Goal: Task Accomplishment & Management: Manage account settings

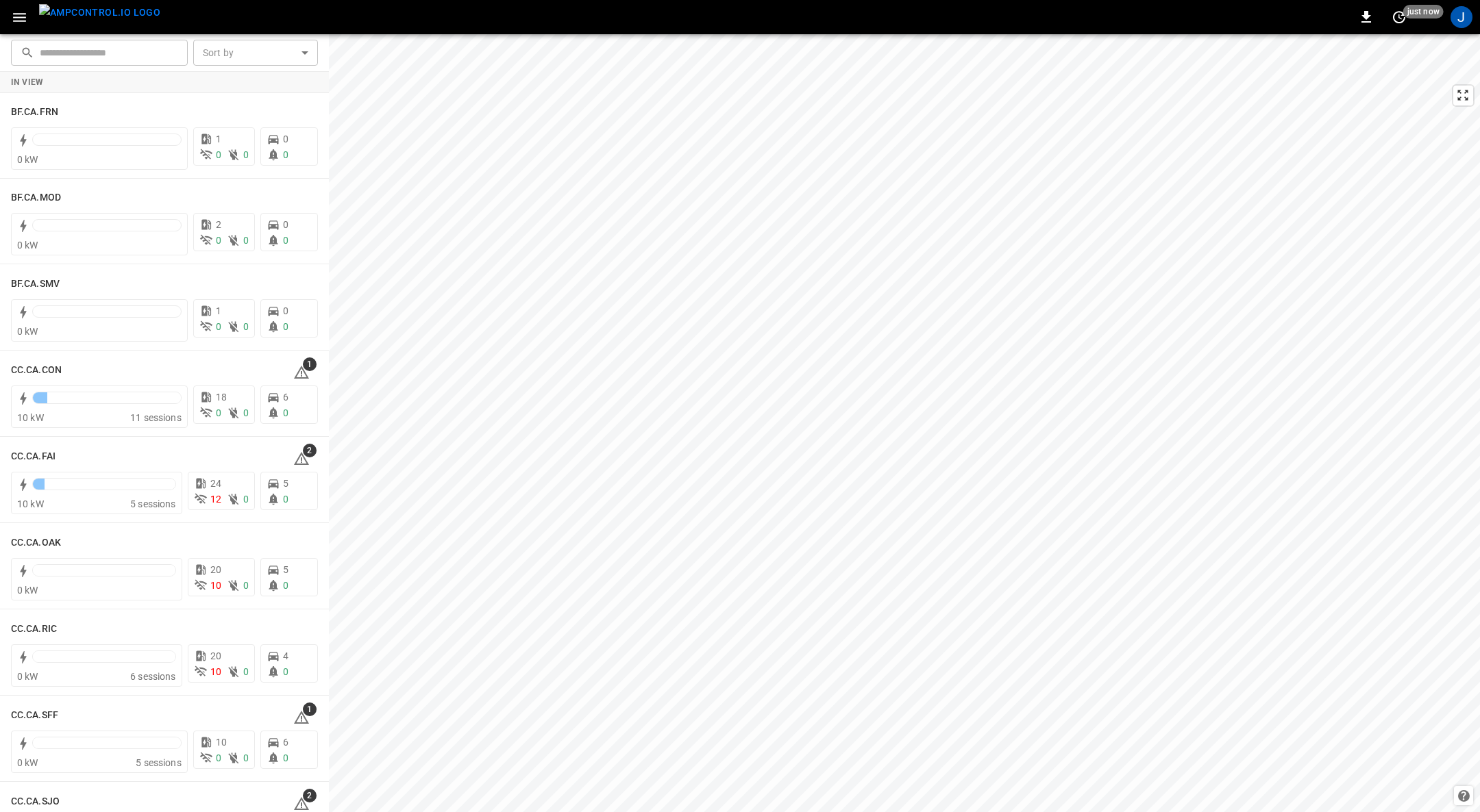
click at [24, 20] on icon "button" at bounding box center [19, 17] width 13 height 9
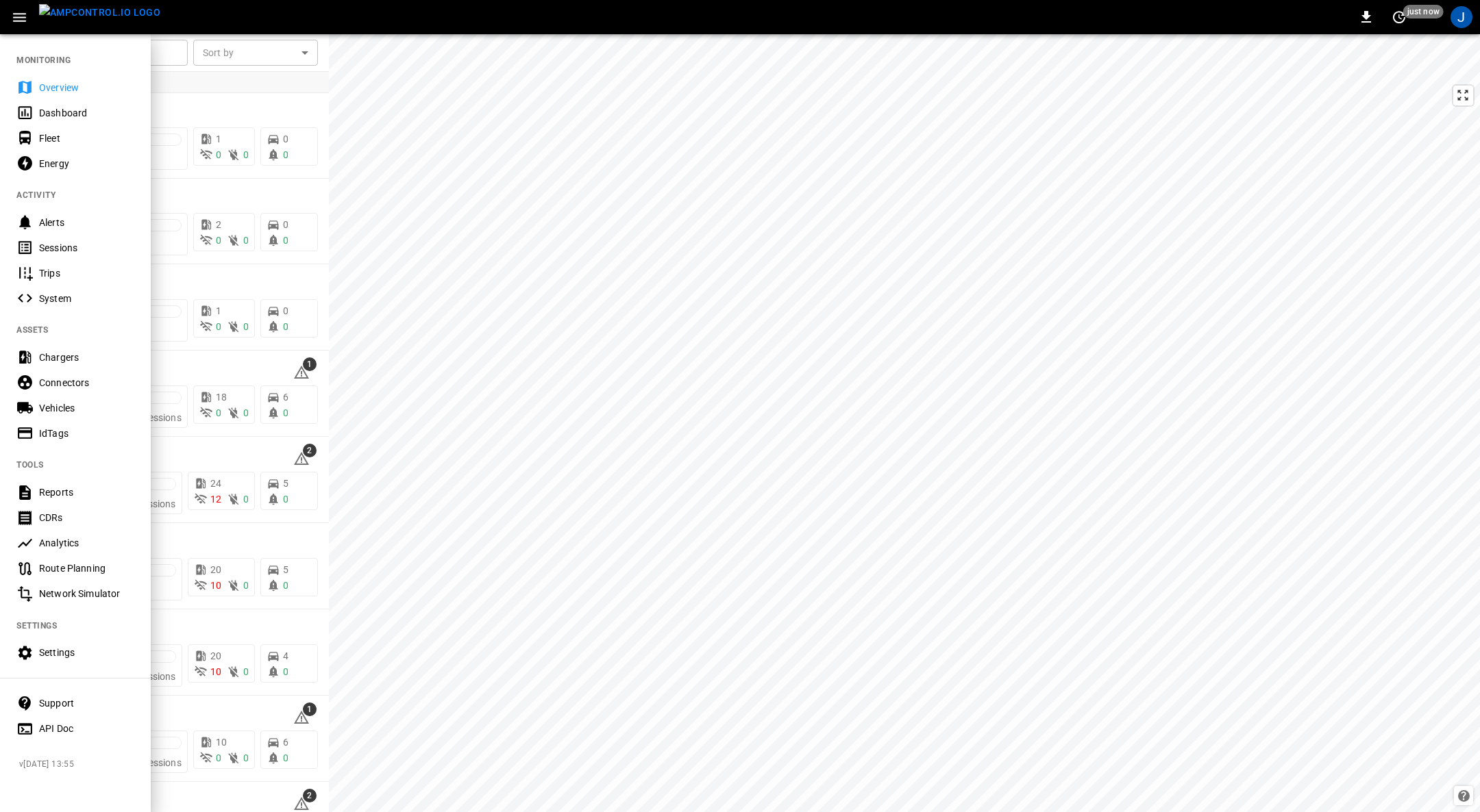
click at [57, 138] on div "Fleet" at bounding box center [86, 139] width 95 height 14
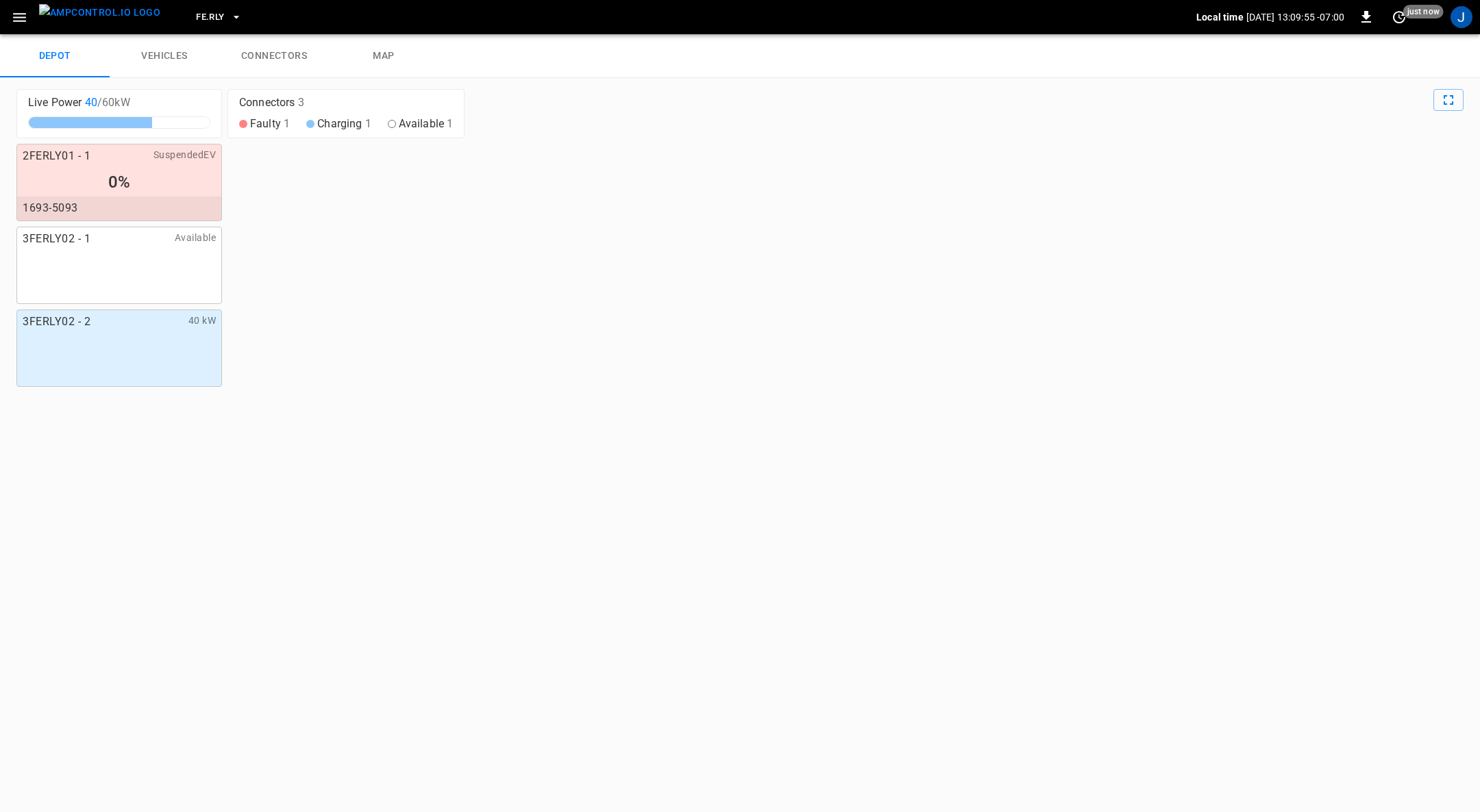
click at [229, 21] on icon "button" at bounding box center [236, 17] width 14 height 14
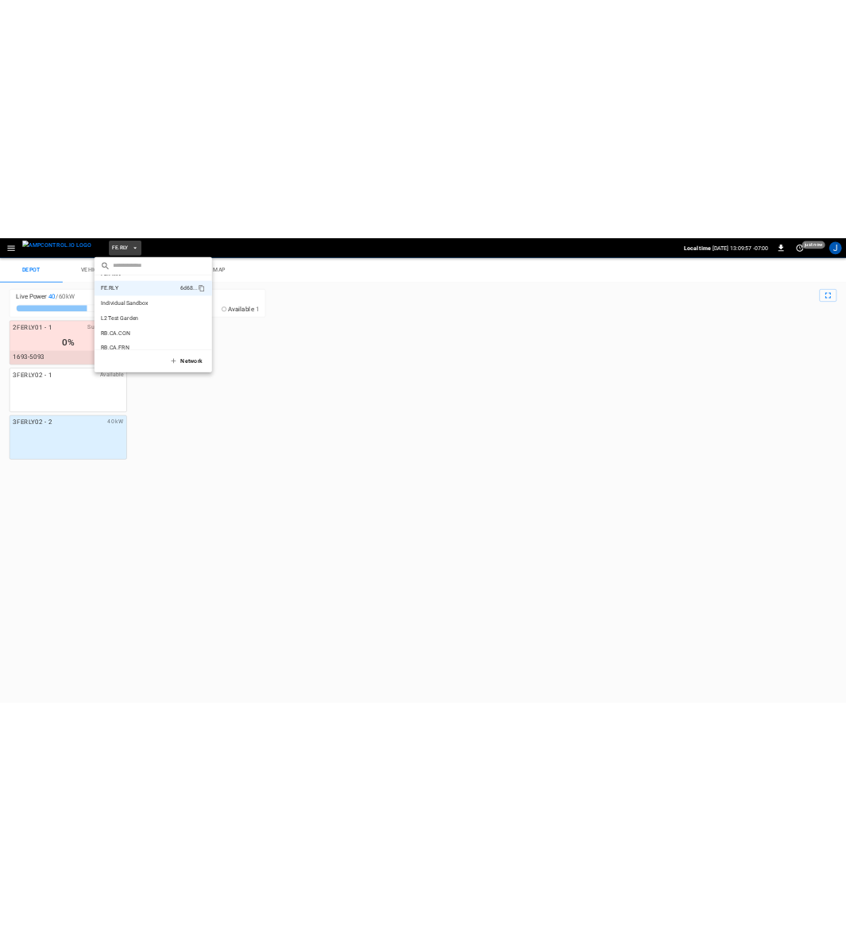
scroll to position [839, 0]
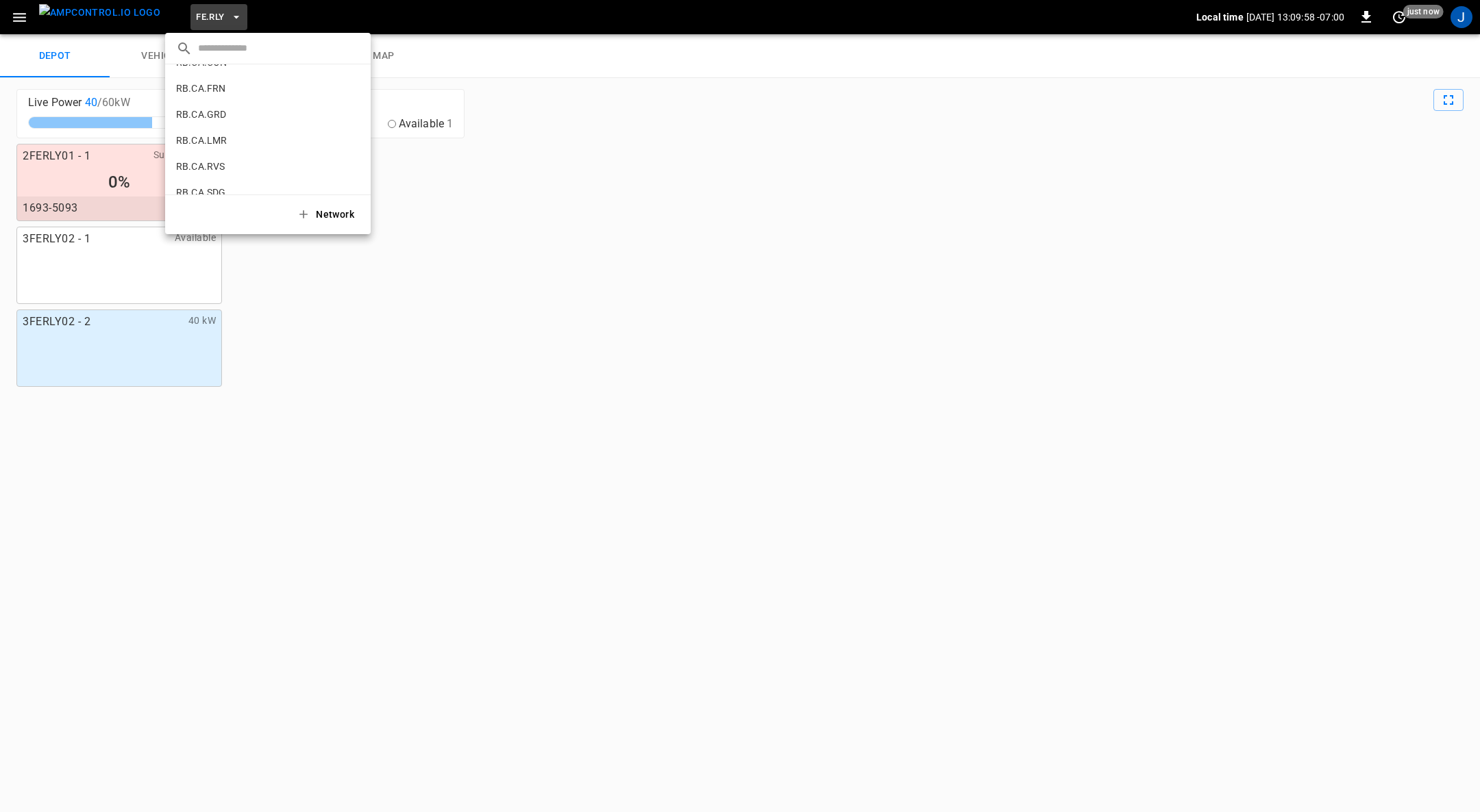
click at [209, 111] on p "RB.CA.GRD" at bounding box center [242, 115] width 134 height 14
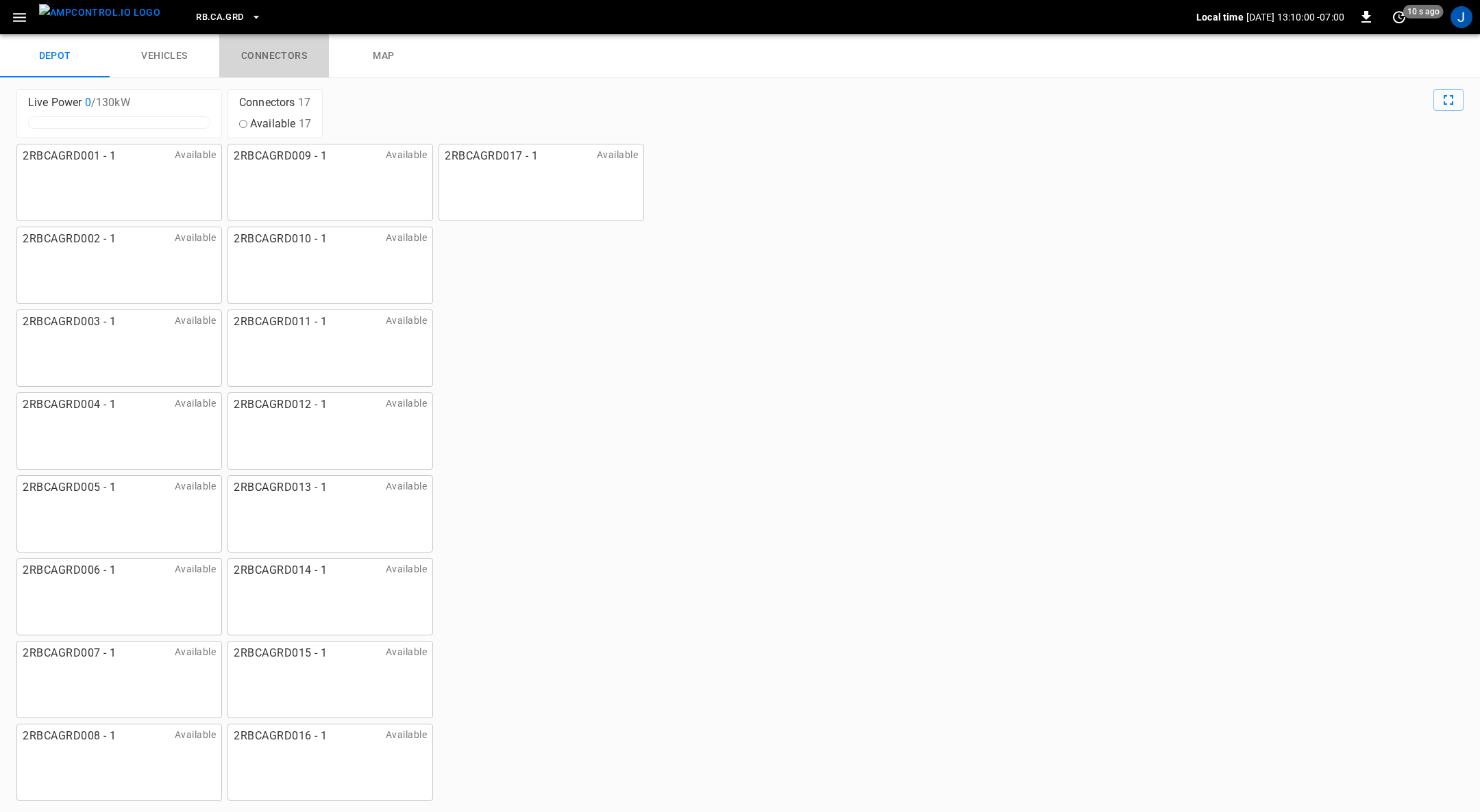
click at [287, 49] on link "connectors" at bounding box center [273, 56] width 110 height 44
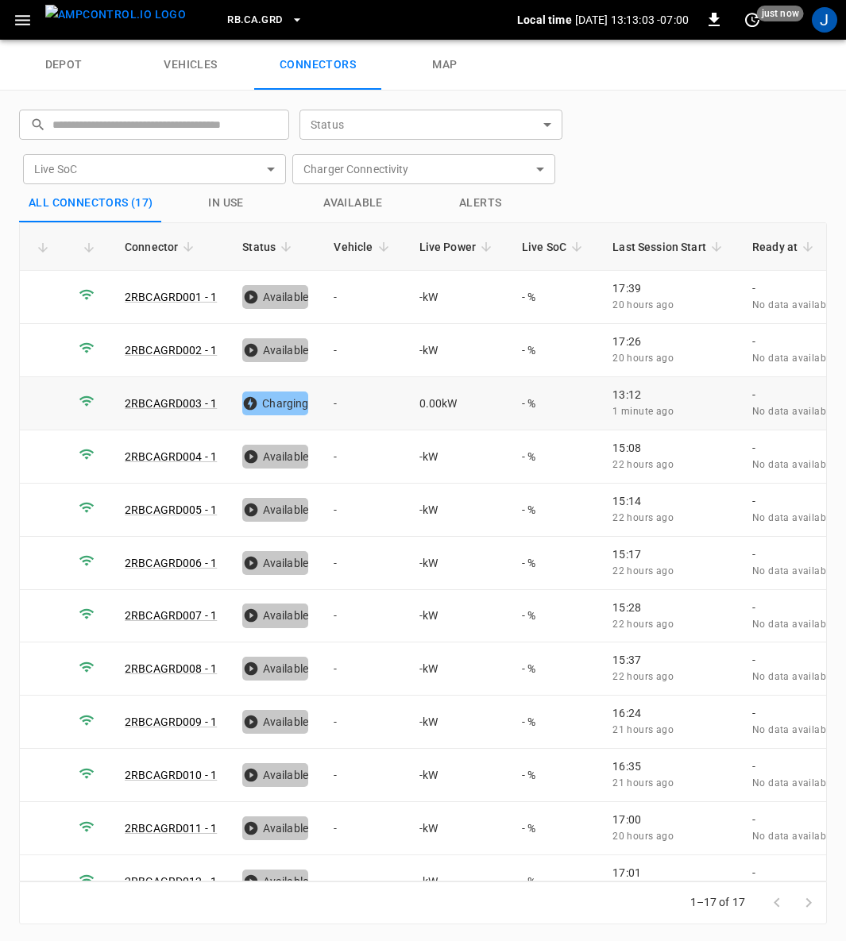
click at [334, 400] on td "-" at bounding box center [363, 403] width 85 height 53
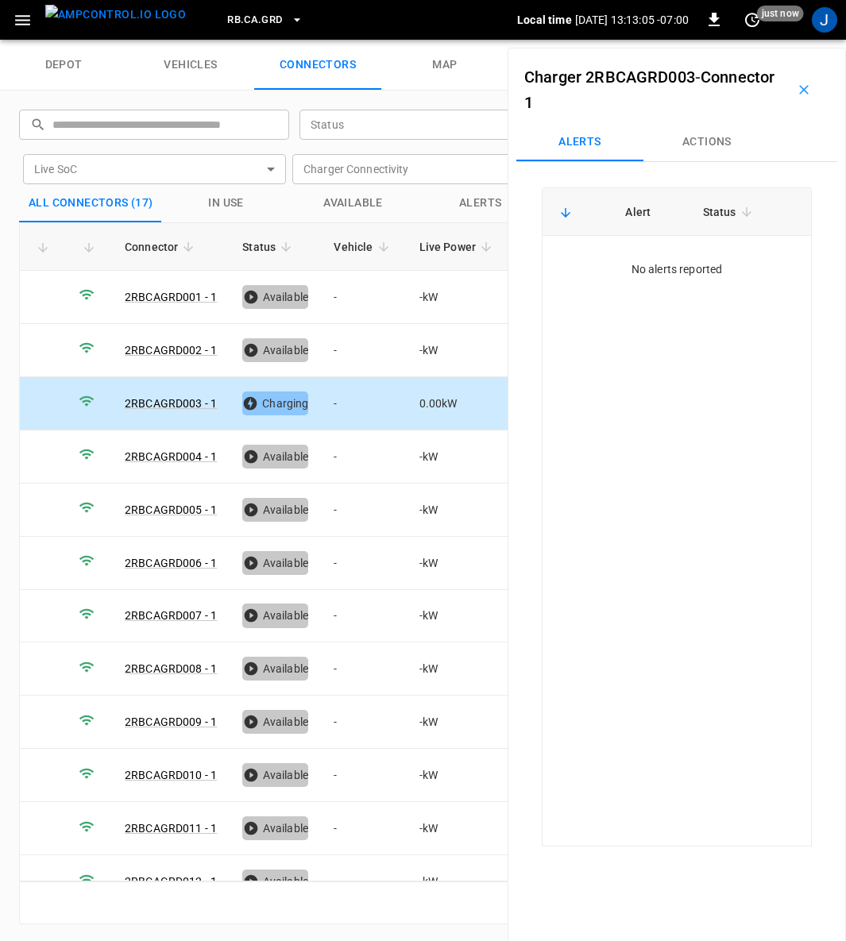
click at [720, 136] on button "Actions" at bounding box center [706, 142] width 127 height 38
click at [658, 261] on div "Vehicle Name Vehicle Name" at bounding box center [703, 262] width 183 height 29
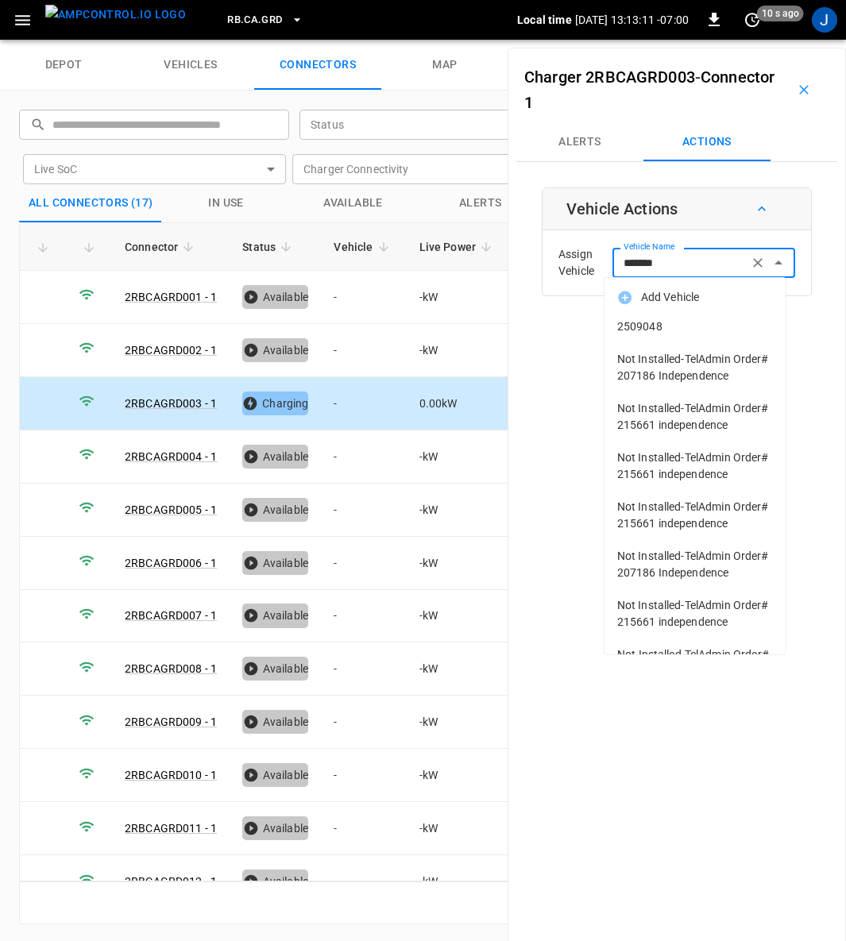
click at [656, 334] on span "2509048" at bounding box center [695, 327] width 156 height 17
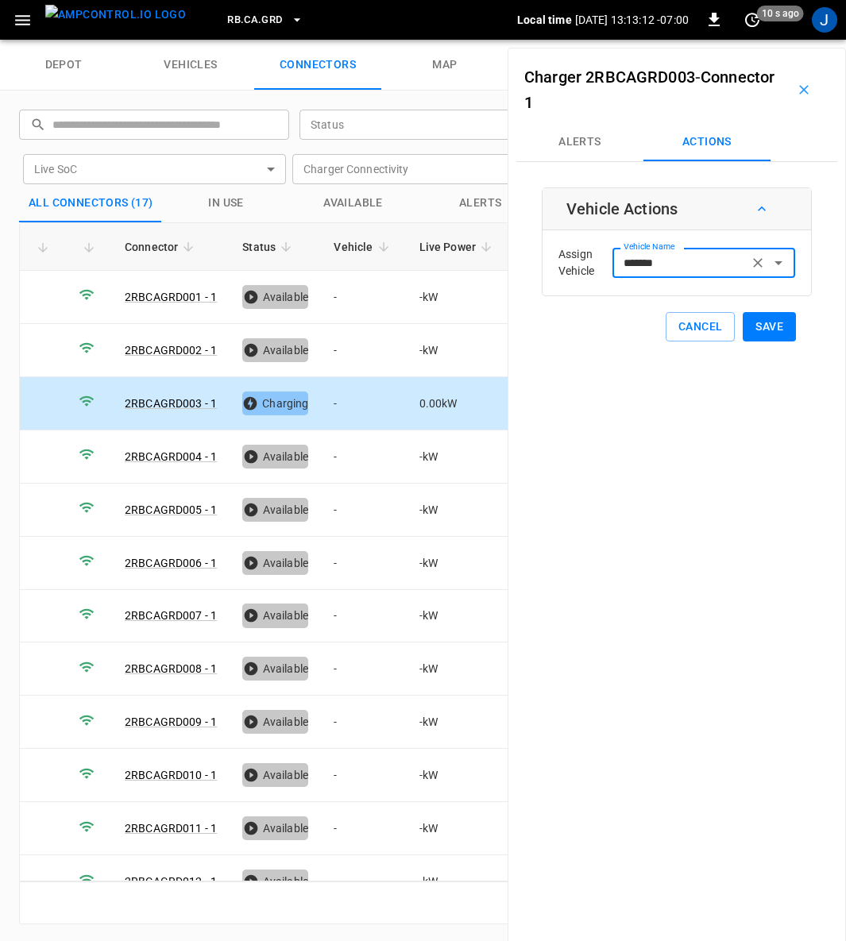
type input "*******"
click at [764, 323] on button "Save" at bounding box center [769, 326] width 53 height 29
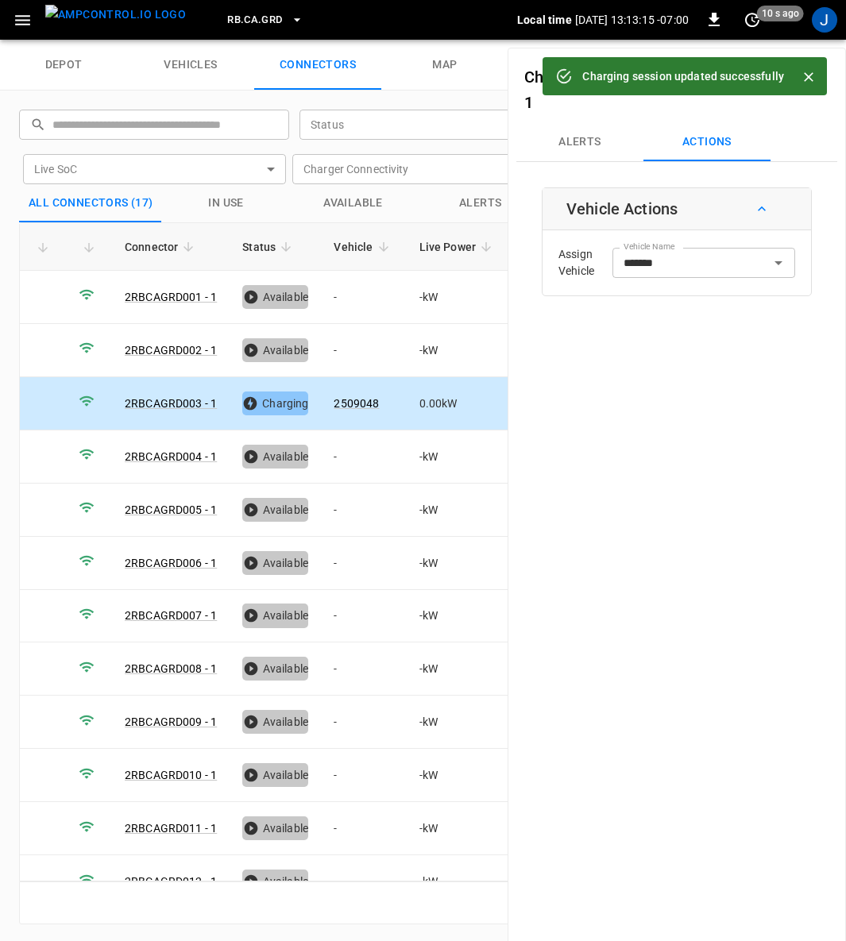
click at [816, 81] on icon "Close" at bounding box center [809, 77] width 16 height 16
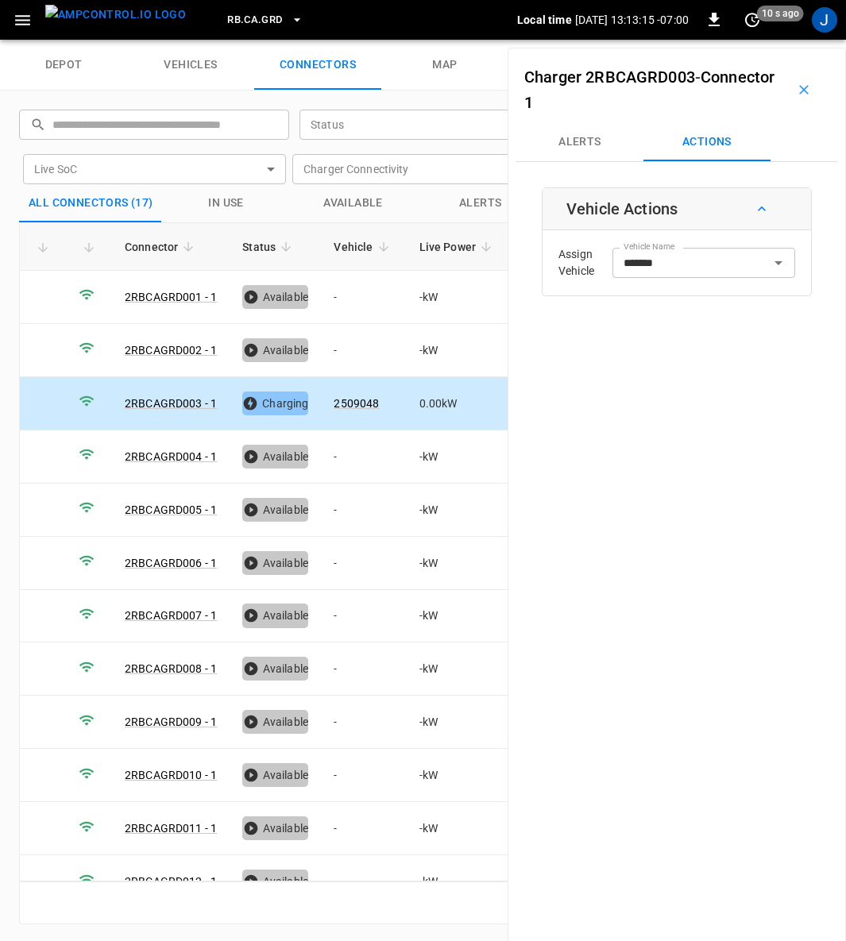
click at [796, 95] on icon "button" at bounding box center [804, 90] width 16 height 16
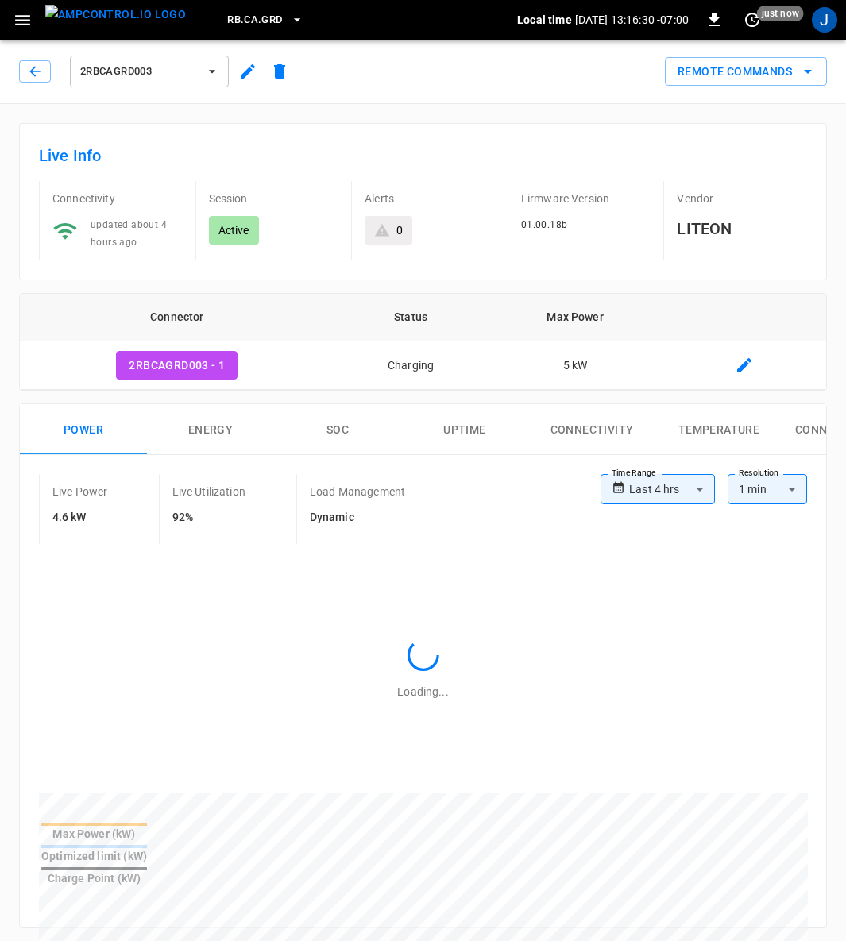
type input "**********"
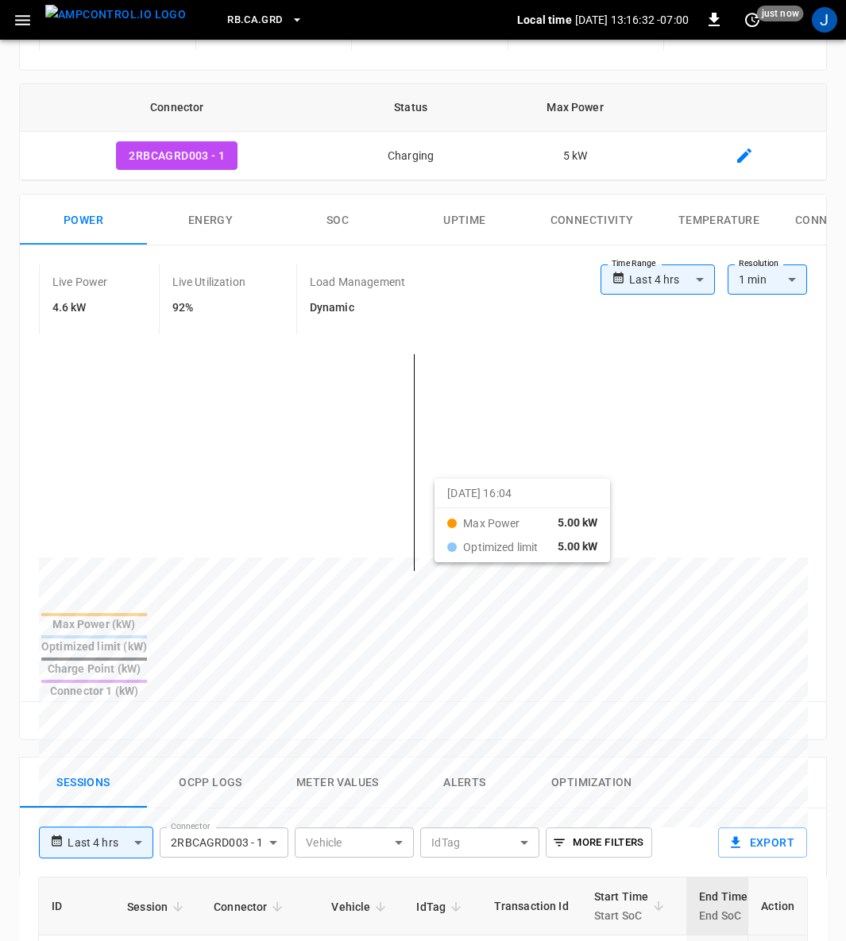
scroll to position [477, 0]
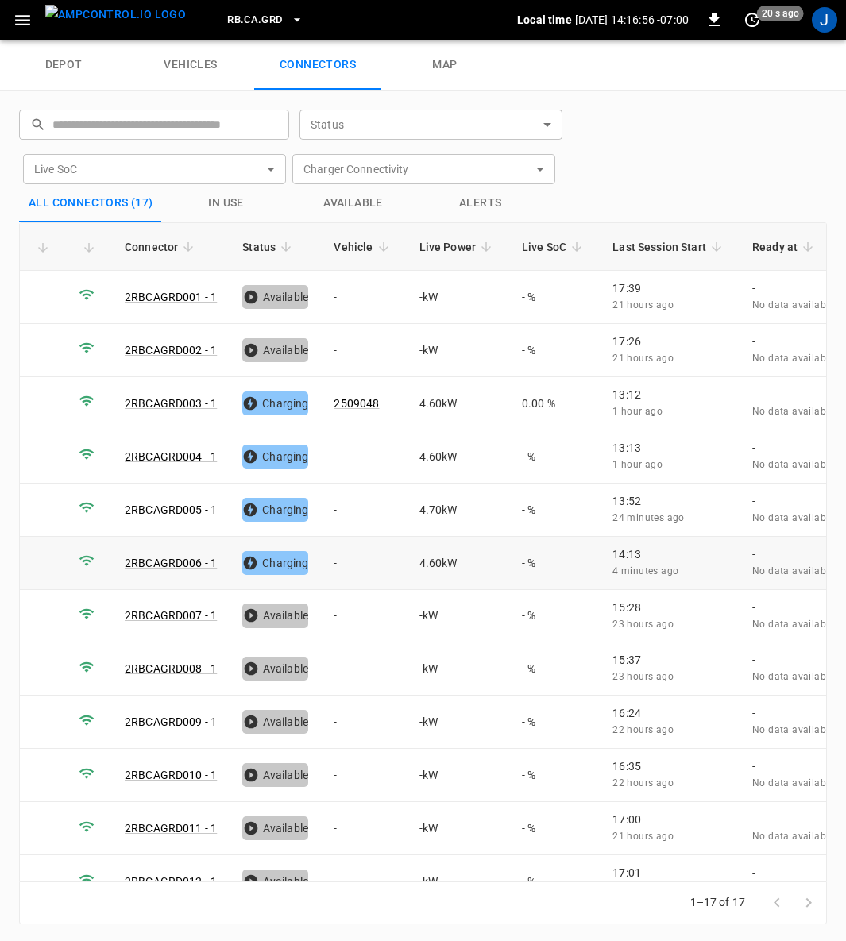
click at [338, 558] on td "-" at bounding box center [363, 563] width 85 height 53
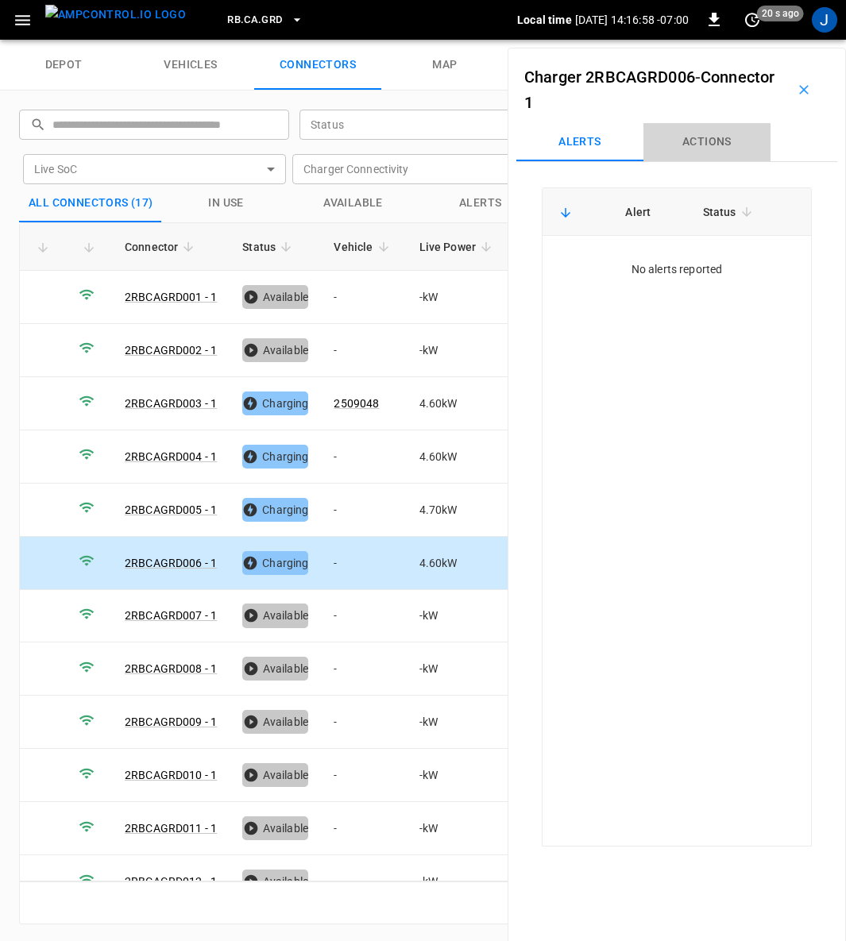
click at [702, 131] on button "Actions" at bounding box center [706, 142] width 127 height 38
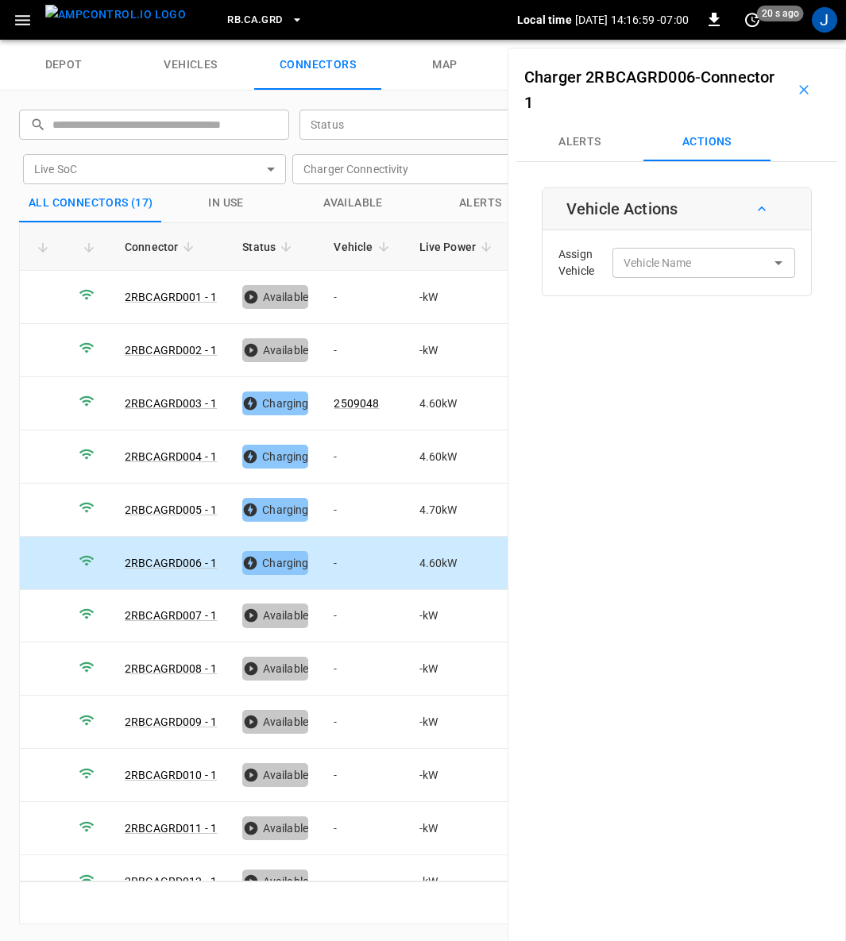
click at [681, 264] on div "Vehicle Name Vehicle Name" at bounding box center [703, 262] width 183 height 29
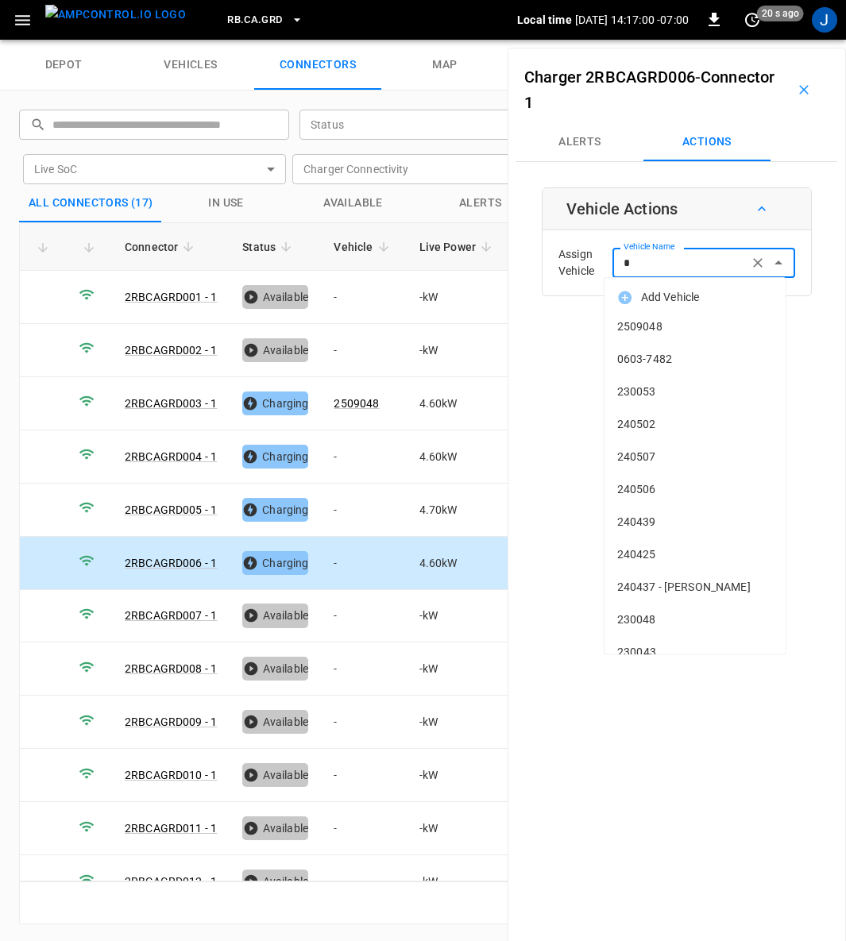
type input "**"
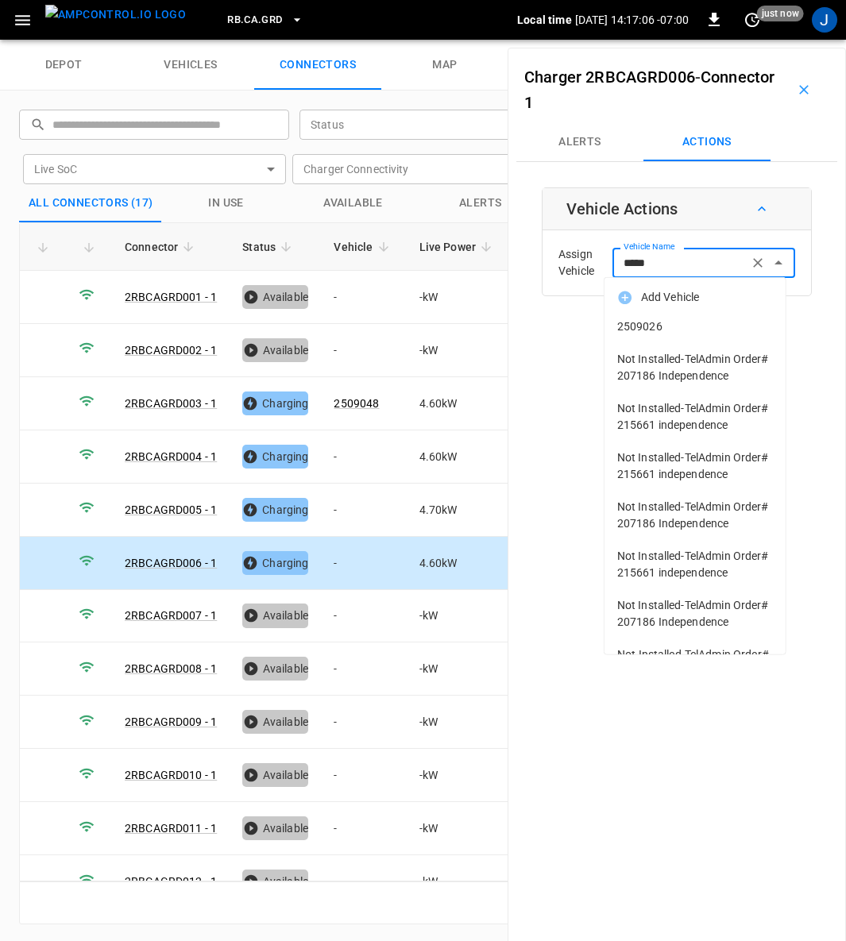
click at [649, 326] on span "2509026" at bounding box center [695, 327] width 156 height 17
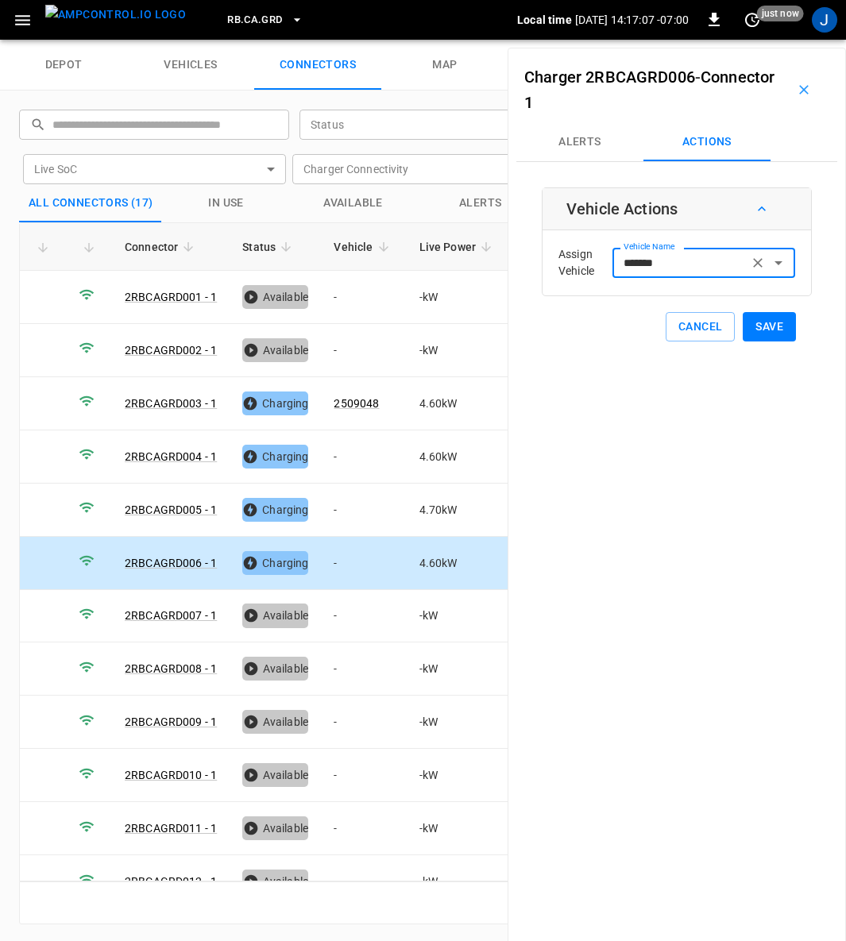
type input "*******"
click at [766, 328] on button "Save" at bounding box center [769, 326] width 53 height 29
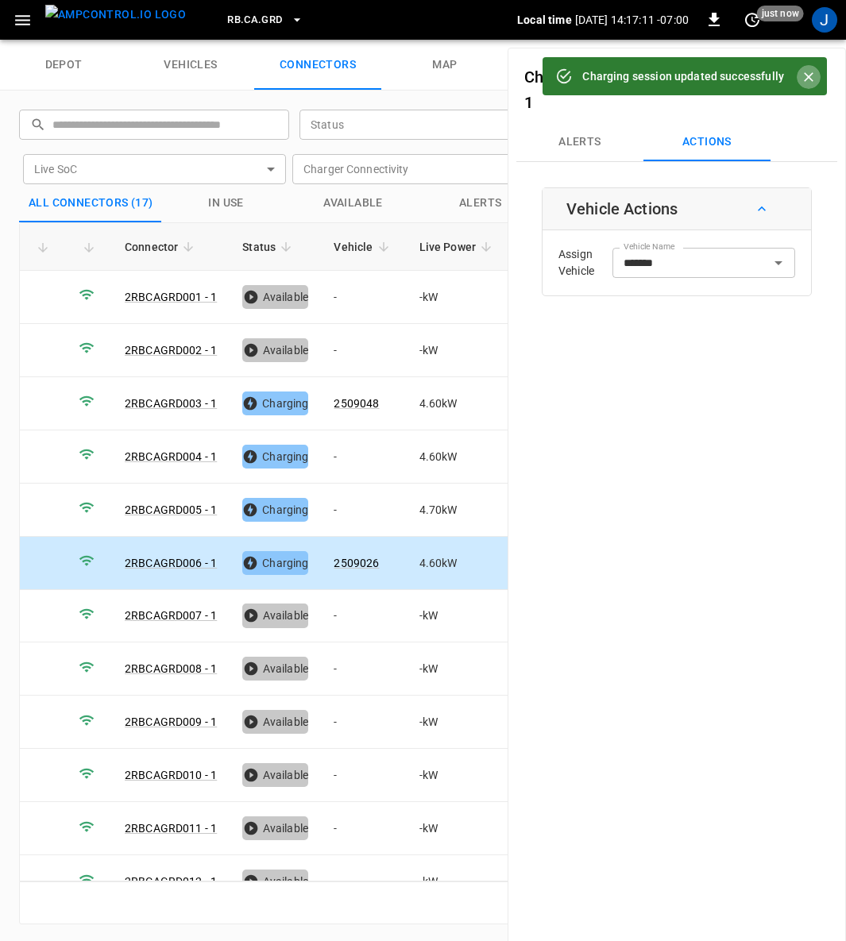
click at [804, 74] on icon "Close" at bounding box center [809, 77] width 16 height 16
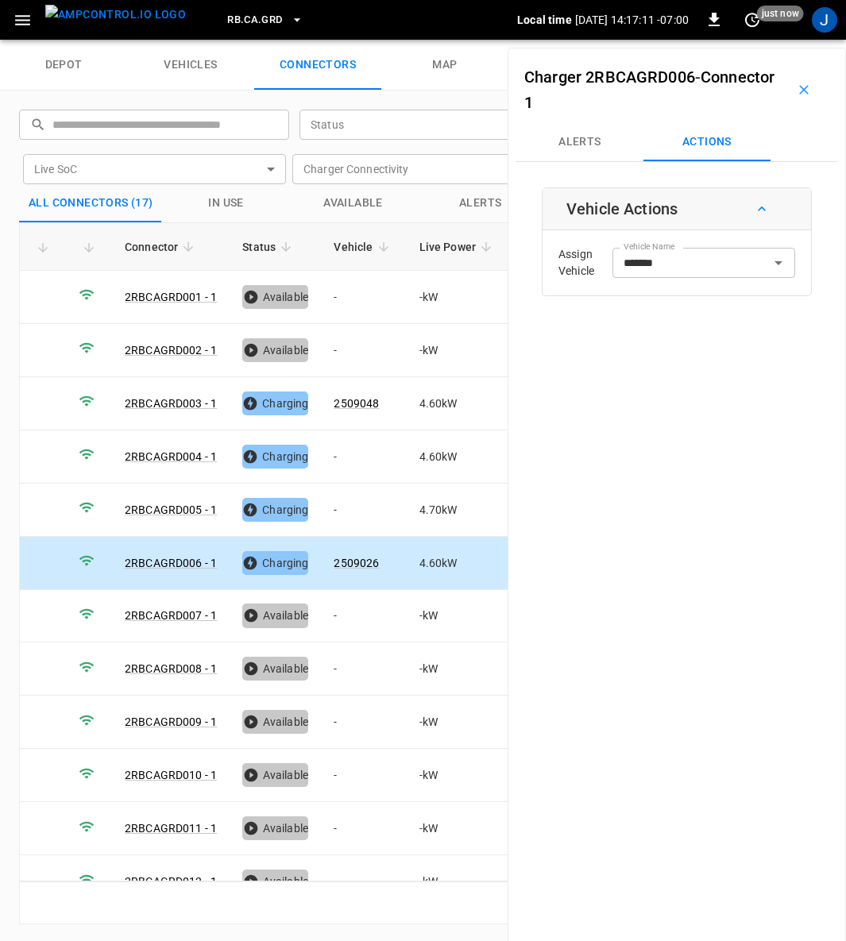
click at [799, 86] on icon "button" at bounding box center [804, 90] width 10 height 10
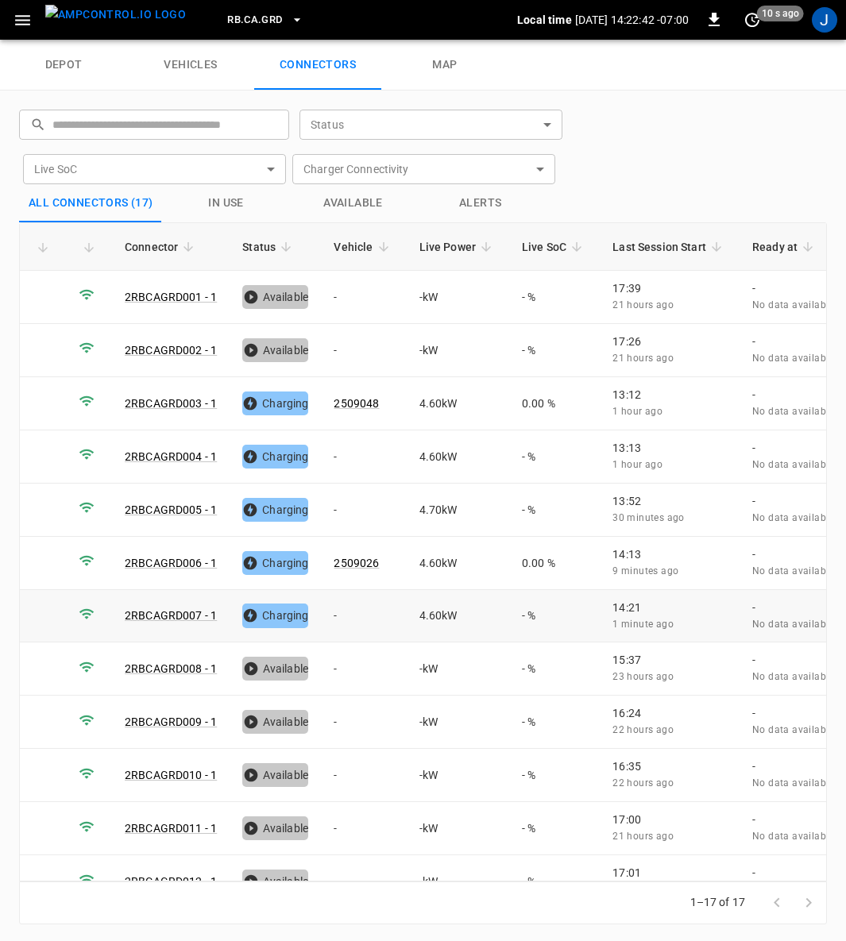
click at [338, 605] on td "-" at bounding box center [363, 616] width 85 height 53
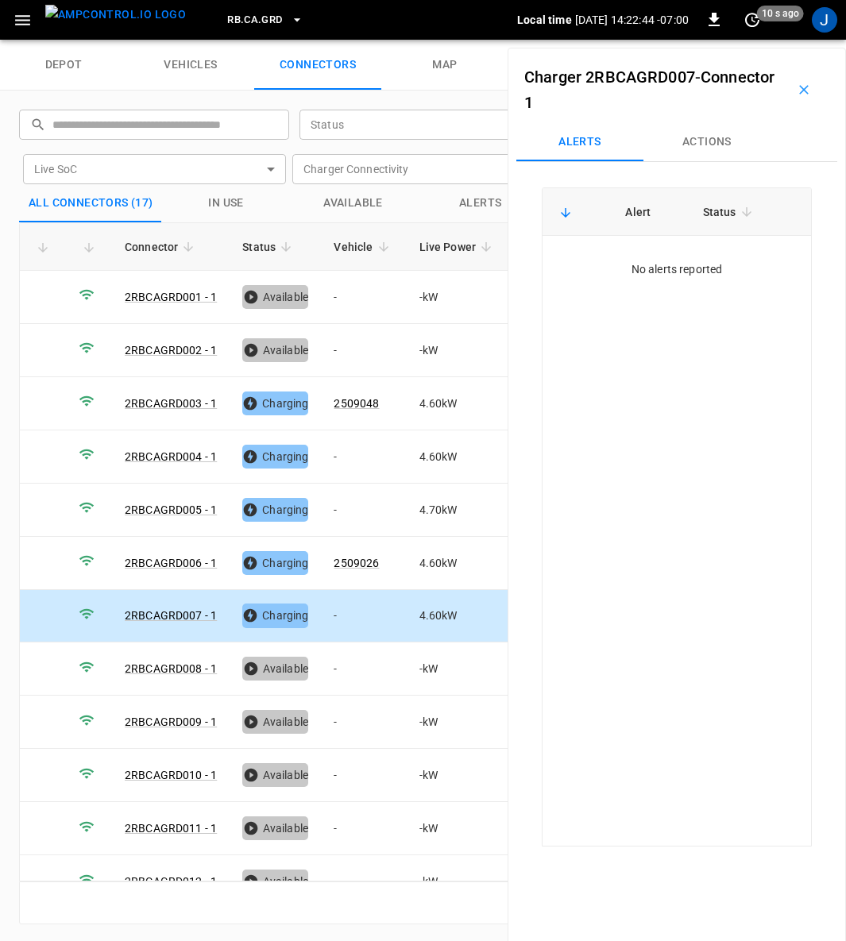
click at [708, 141] on button "Actions" at bounding box center [706, 142] width 127 height 38
click at [702, 261] on input "Vehicle Name" at bounding box center [680, 263] width 126 height 20
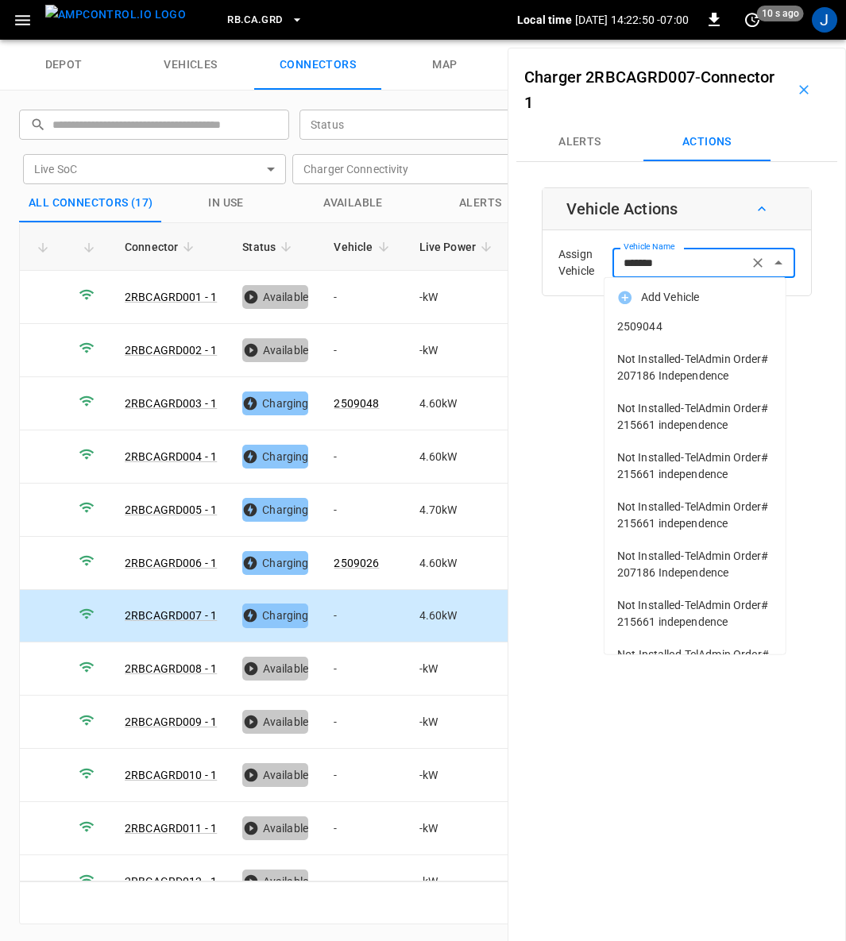
click at [655, 323] on span "2509044" at bounding box center [695, 327] width 156 height 17
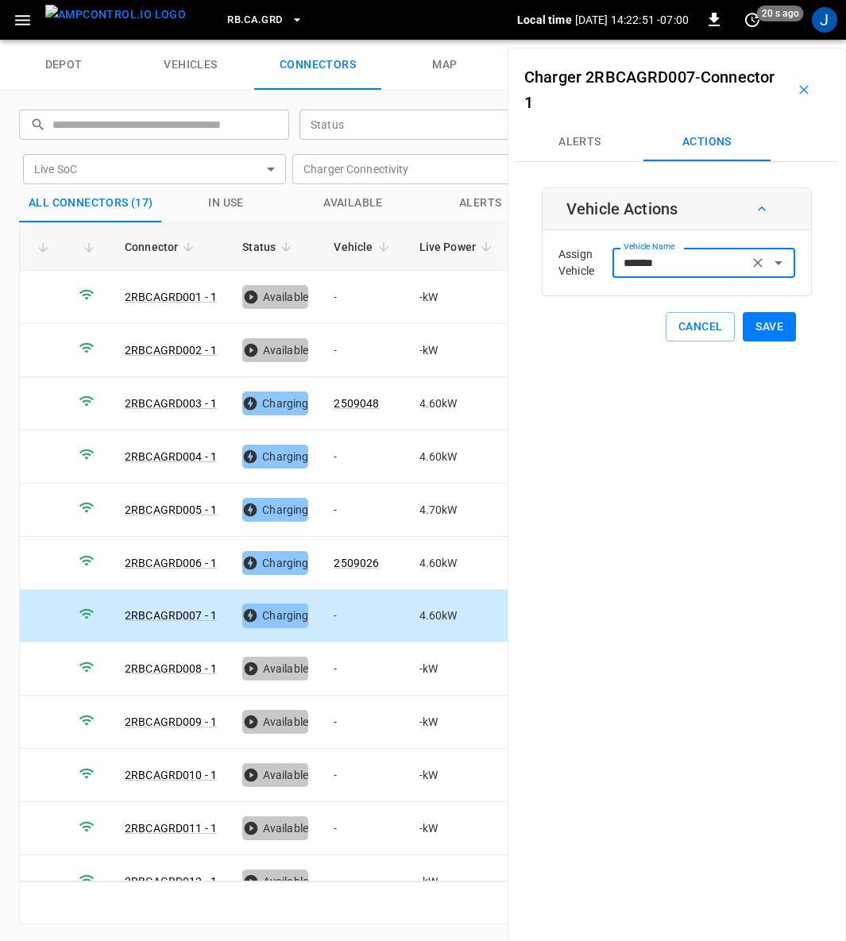
type input "*******"
click at [761, 330] on button "Save" at bounding box center [769, 326] width 53 height 29
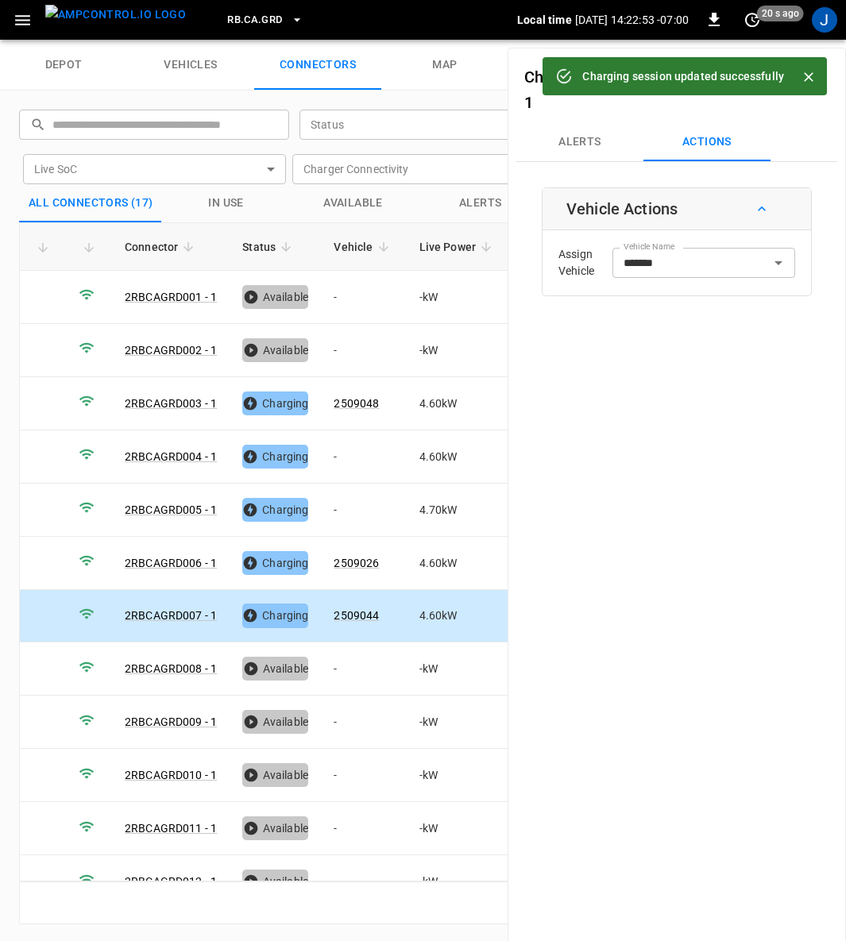
click at [809, 75] on icon "Close" at bounding box center [809, 77] width 16 height 16
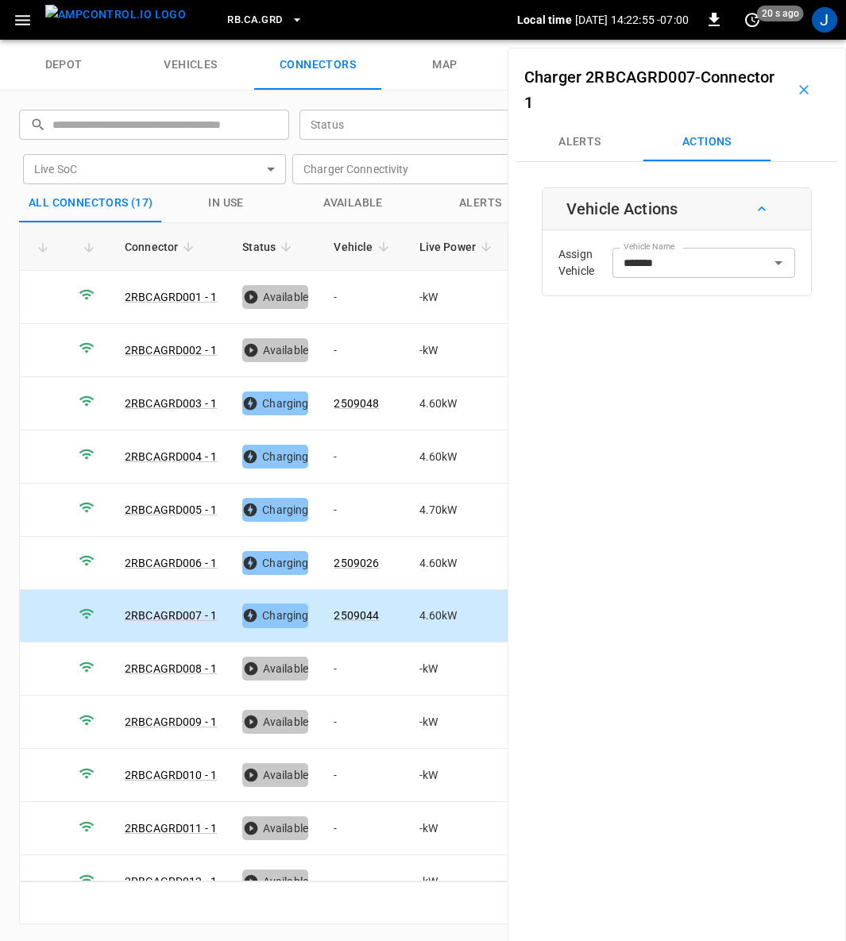
click at [796, 85] on icon "button" at bounding box center [804, 90] width 16 height 16
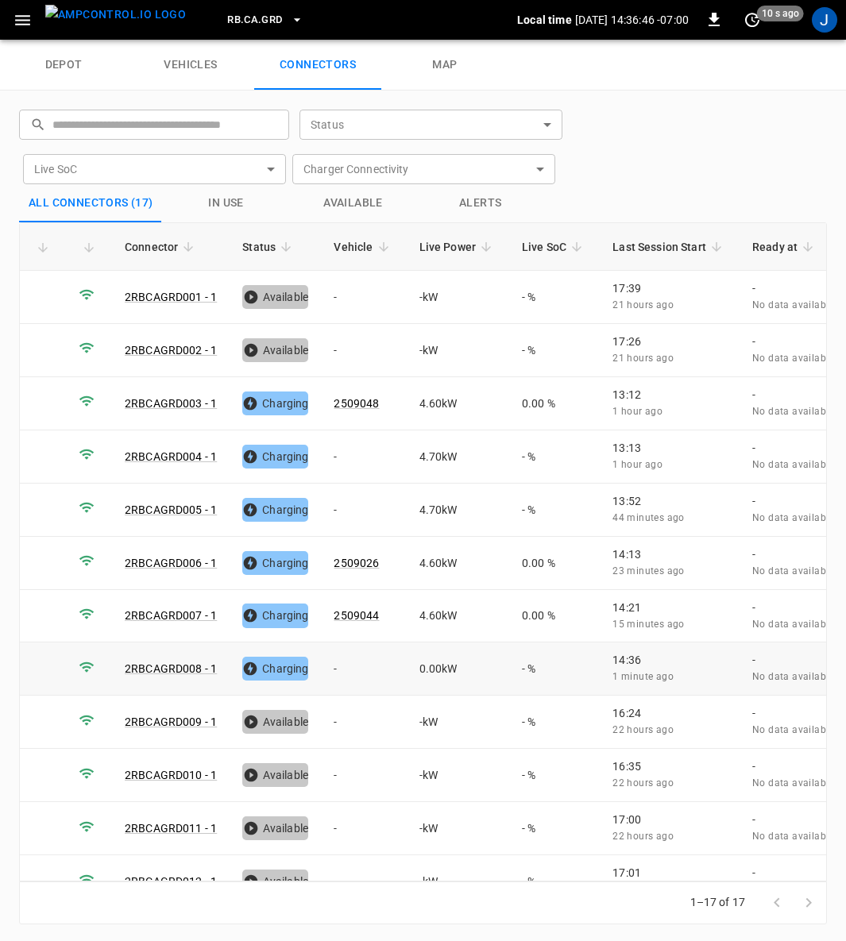
click at [330, 661] on td "-" at bounding box center [363, 669] width 85 height 53
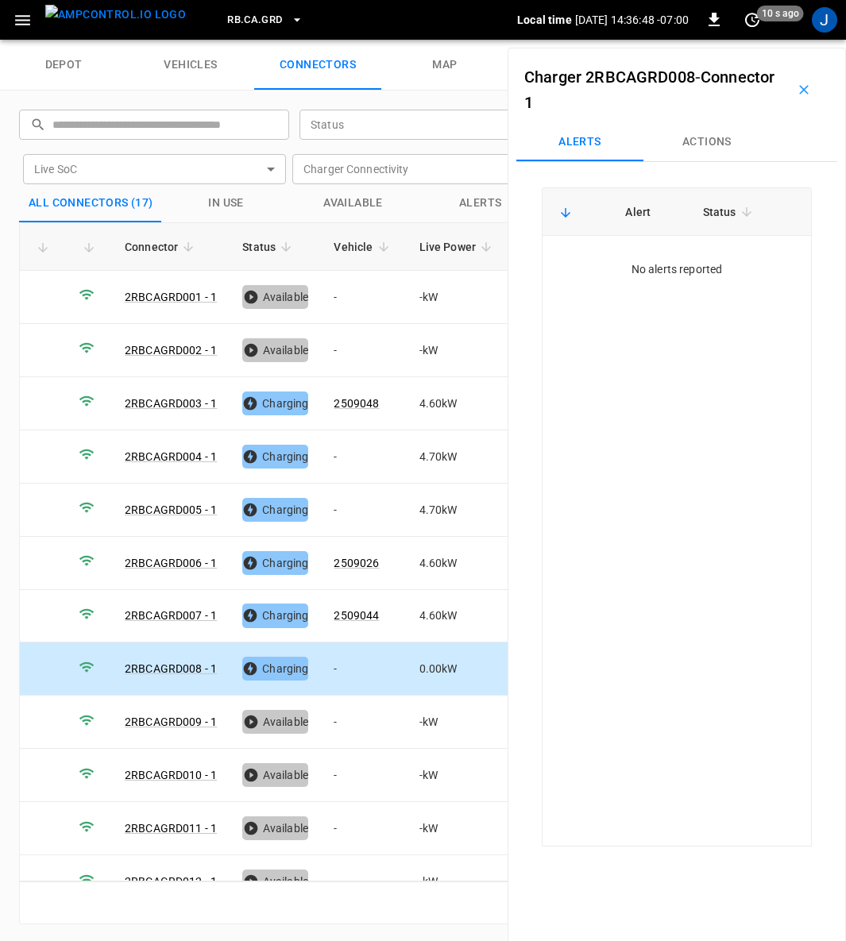
click at [711, 142] on button "Actions" at bounding box center [706, 142] width 127 height 38
click at [660, 263] on div "Vehicle Name Vehicle Name" at bounding box center [703, 262] width 183 height 29
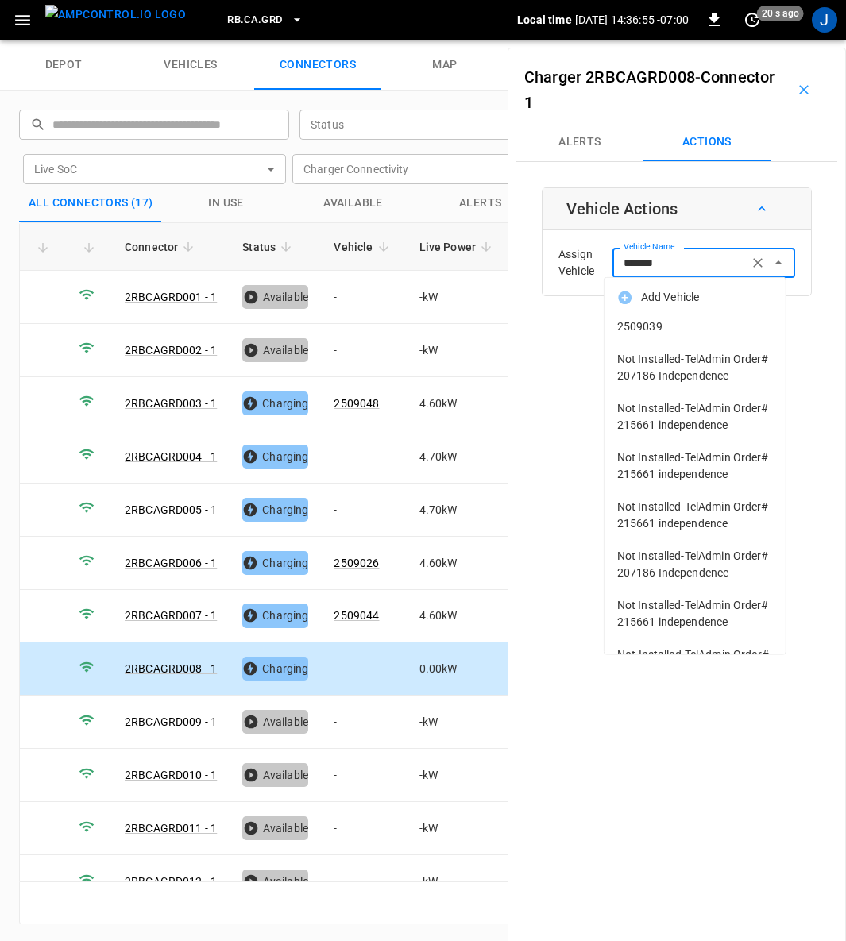
click at [639, 319] on span "2509039" at bounding box center [695, 327] width 156 height 17
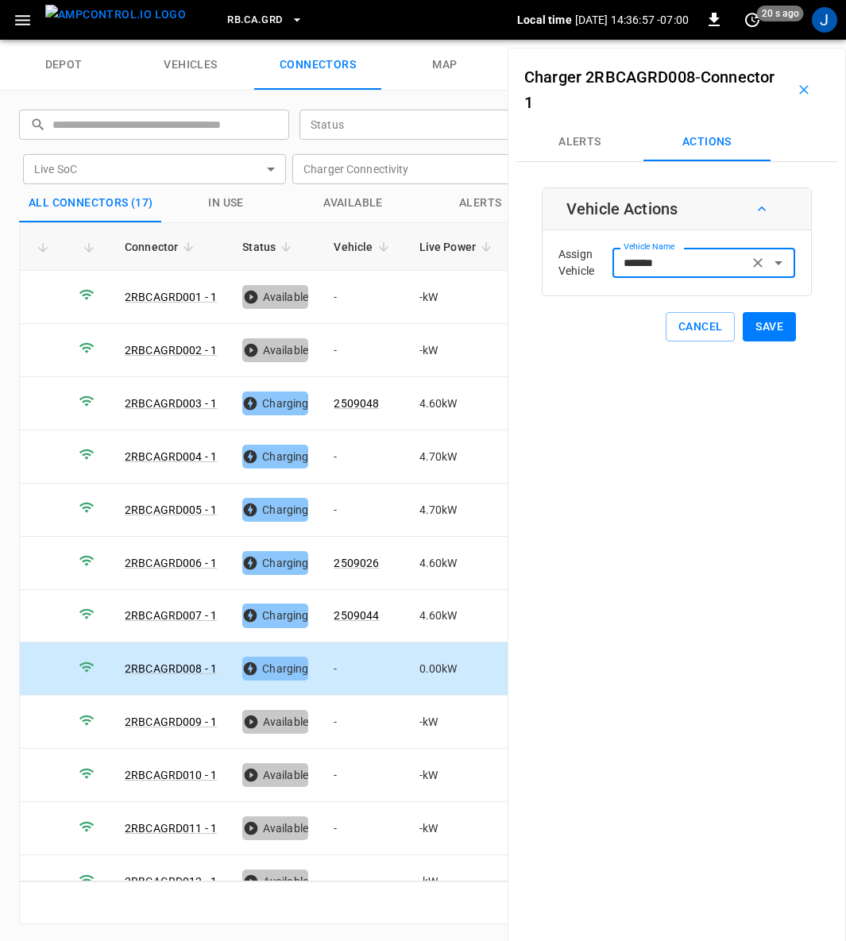
type input "*******"
click at [759, 326] on button "Save" at bounding box center [769, 326] width 53 height 29
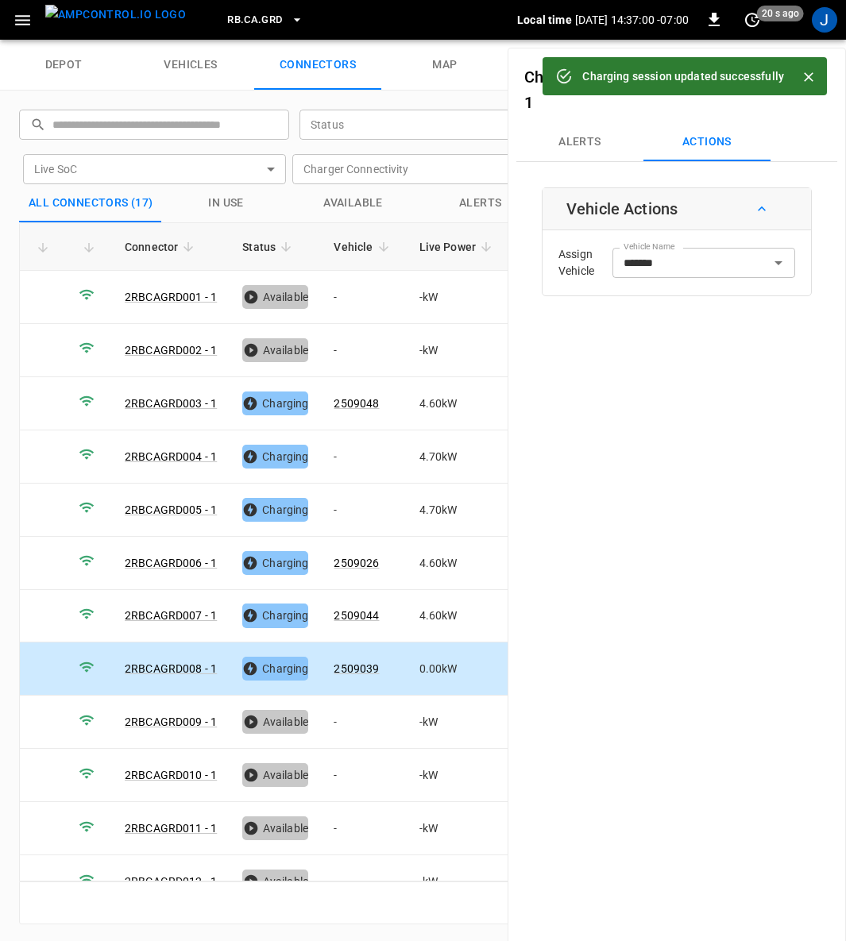
click at [809, 76] on icon "Close" at bounding box center [809, 77] width 10 height 10
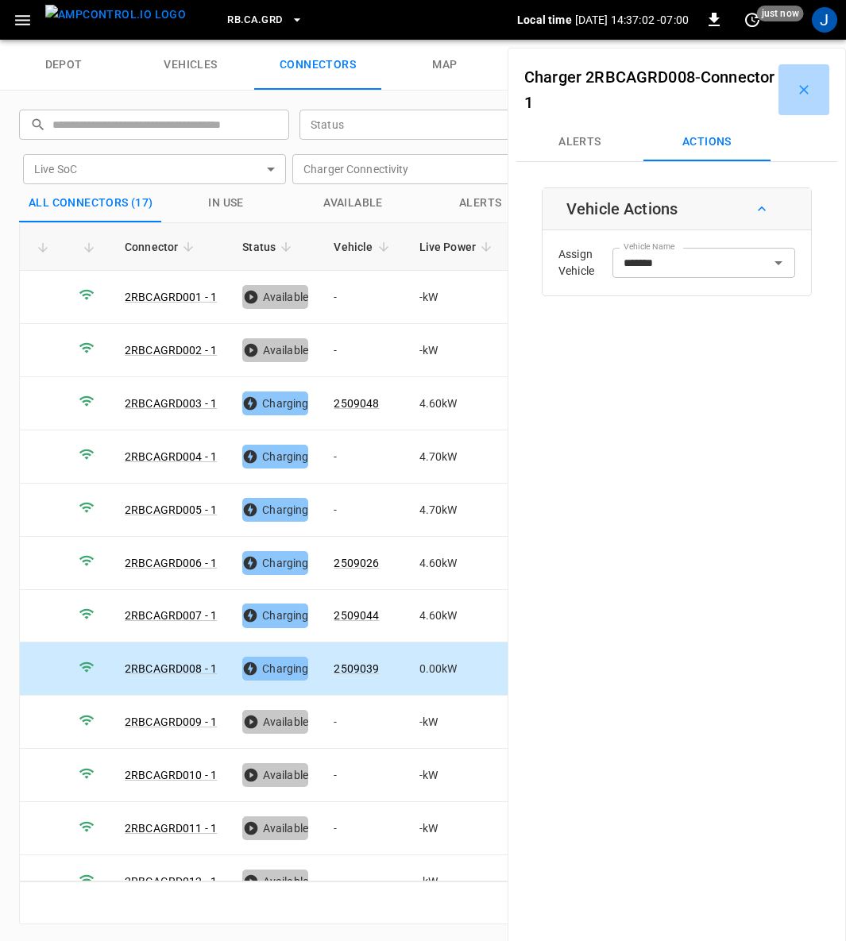
click at [796, 83] on icon "button" at bounding box center [804, 90] width 16 height 16
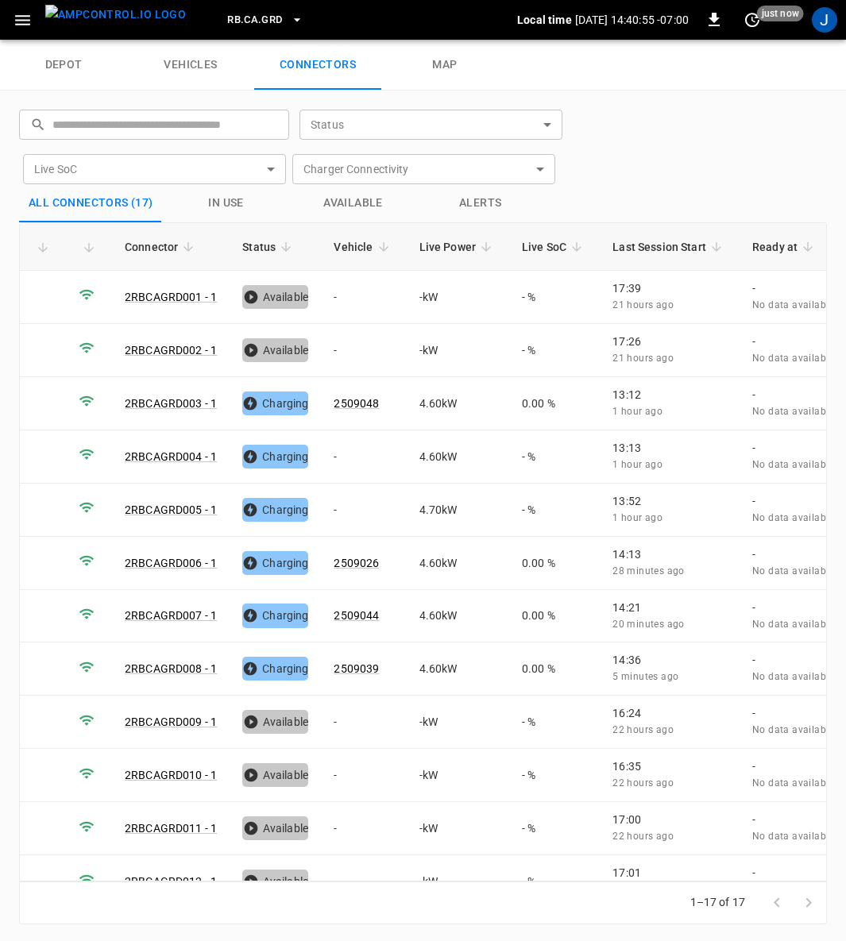
click at [20, 21] on icon "button" at bounding box center [23, 20] width 20 height 20
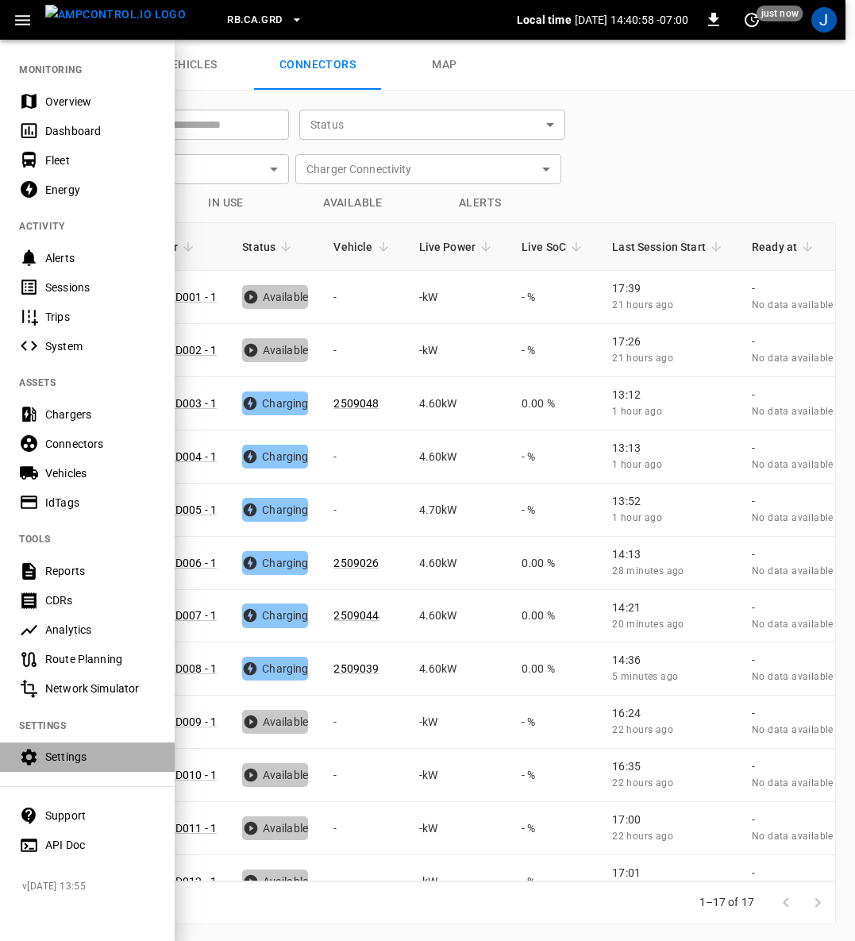
click at [76, 755] on div "Settings" at bounding box center [100, 757] width 110 height 16
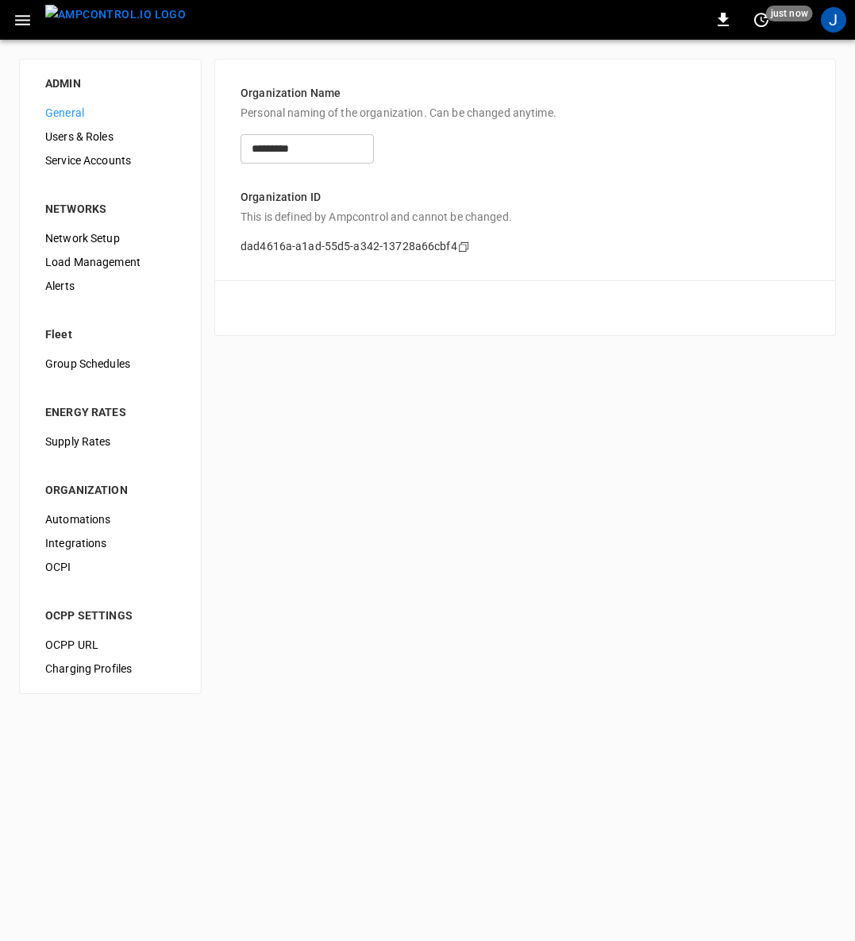
click at [90, 257] on span "Load Management" at bounding box center [110, 262] width 130 height 17
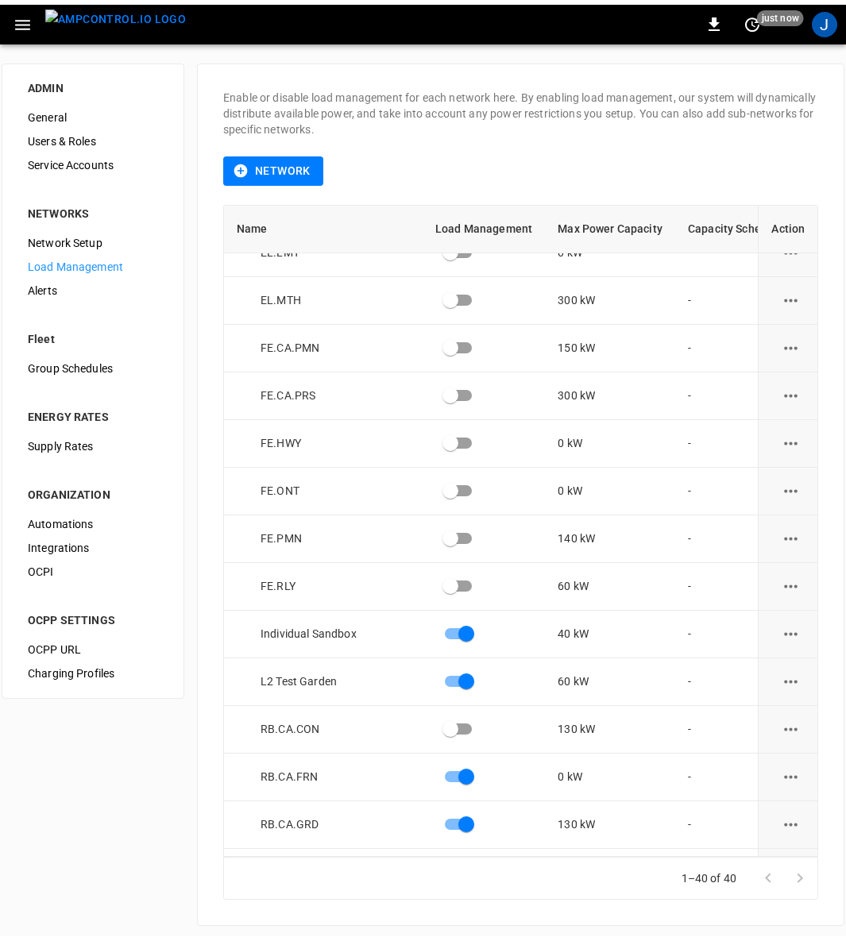
scroll to position [953, 0]
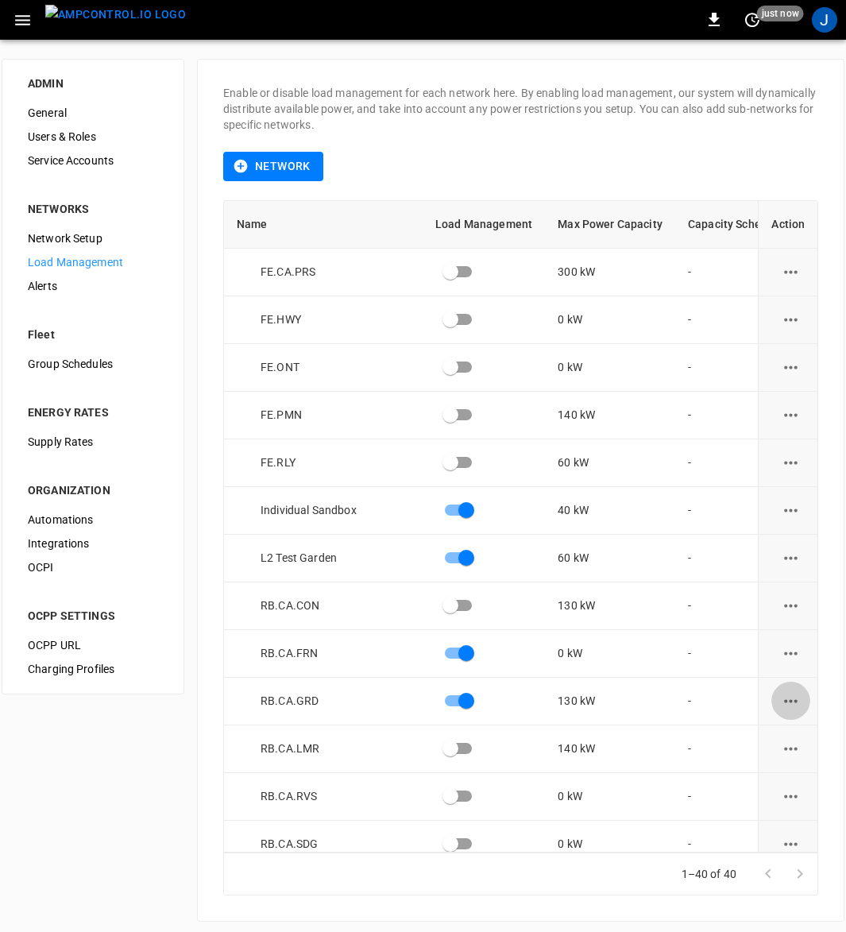
click at [784, 695] on icon "load management options" at bounding box center [791, 701] width 20 height 20
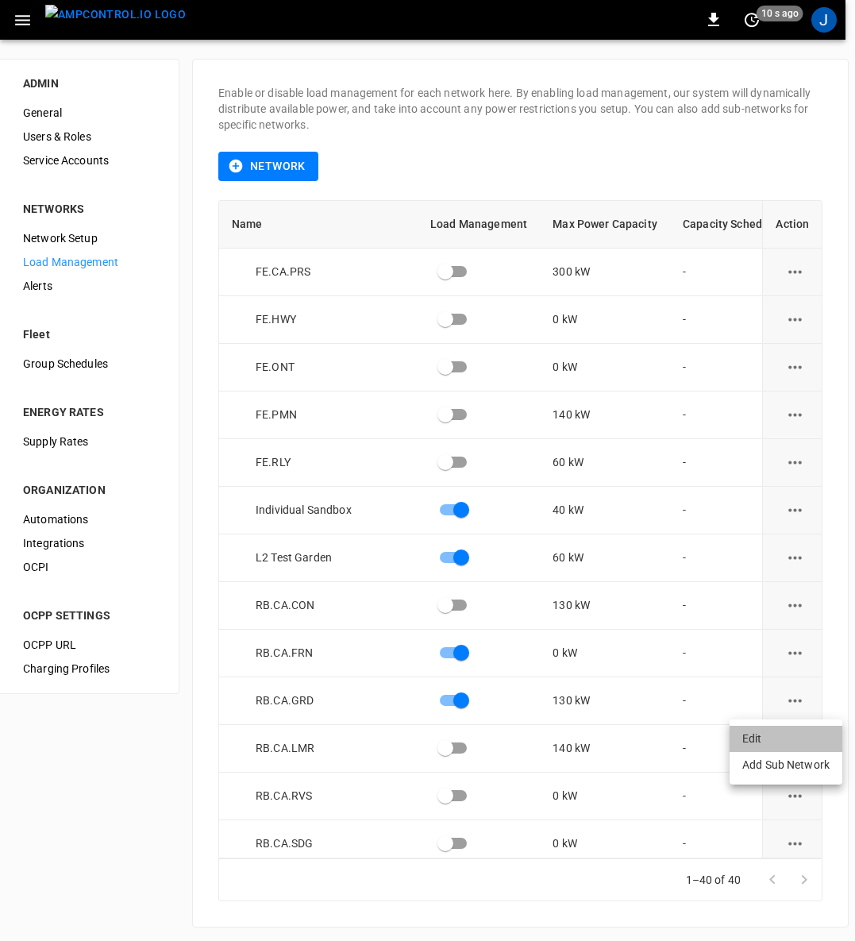
click at [748, 734] on li "Edit" at bounding box center [786, 739] width 113 height 26
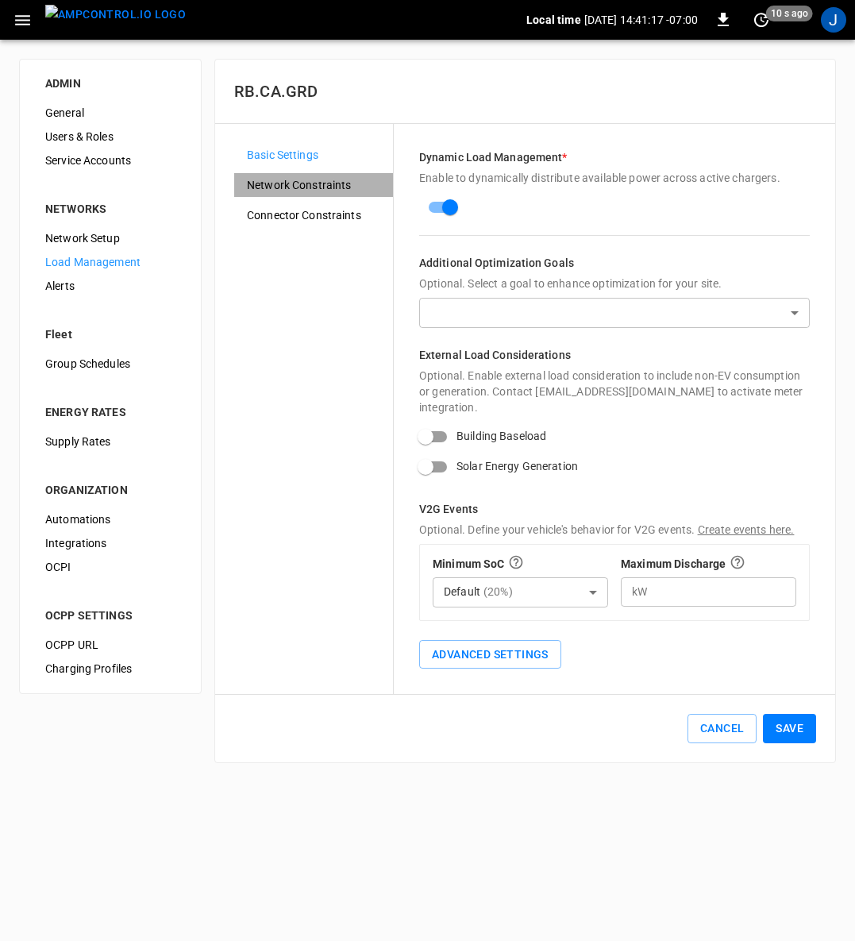
click at [335, 182] on span "Network Constraints" at bounding box center [313, 185] width 133 height 17
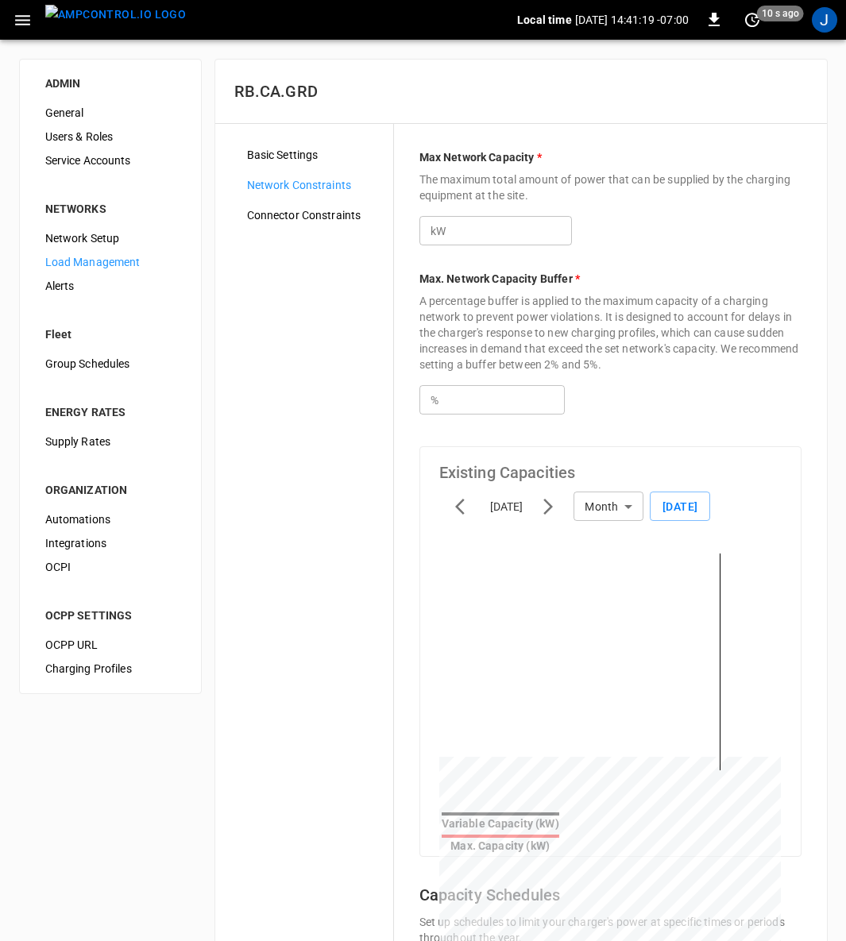
click at [486, 400] on input "***" at bounding box center [503, 399] width 122 height 29
type input "*"
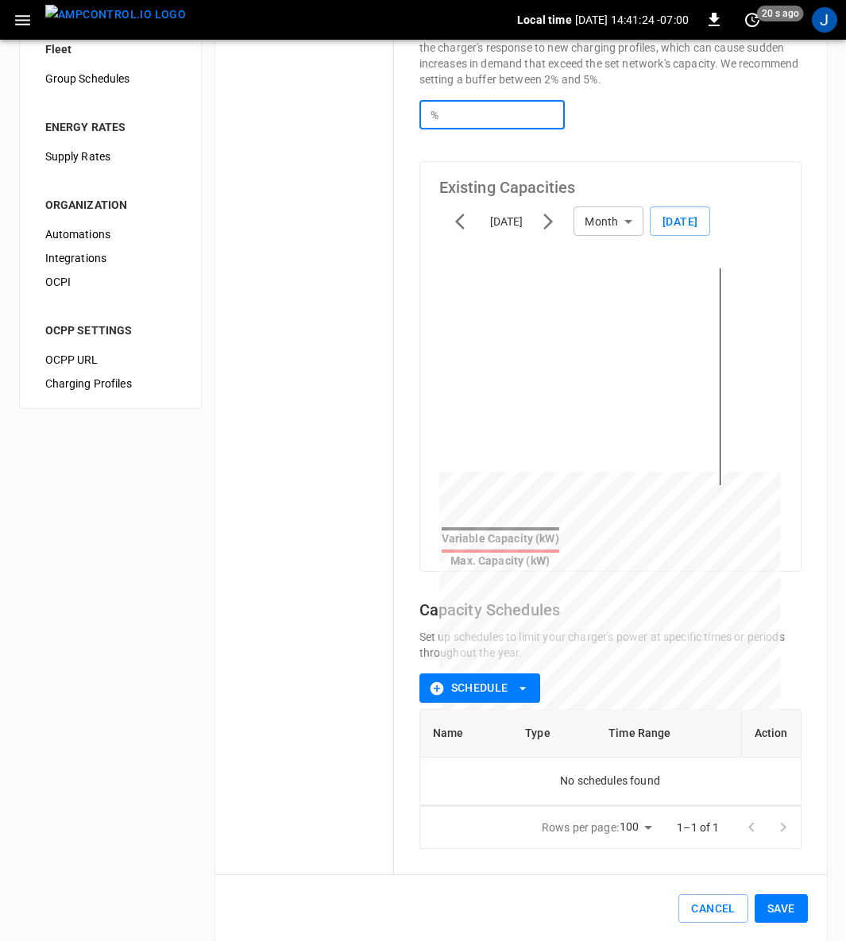
scroll to position [294, 0]
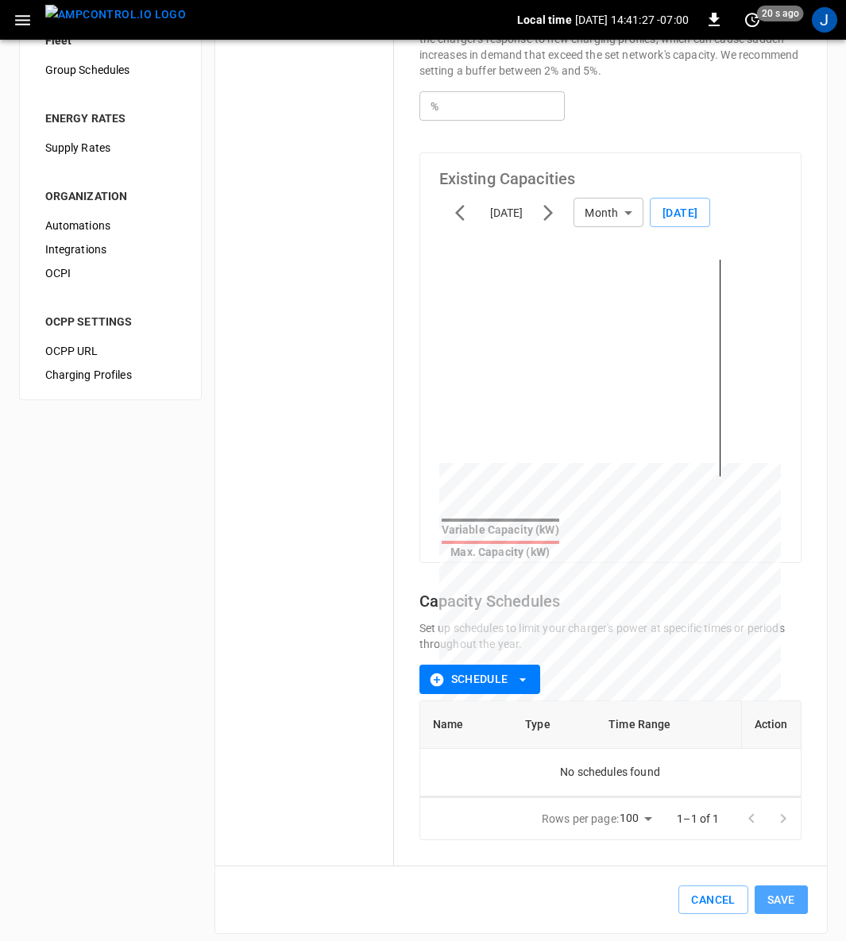
click at [793, 890] on button "Save" at bounding box center [781, 900] width 53 height 29
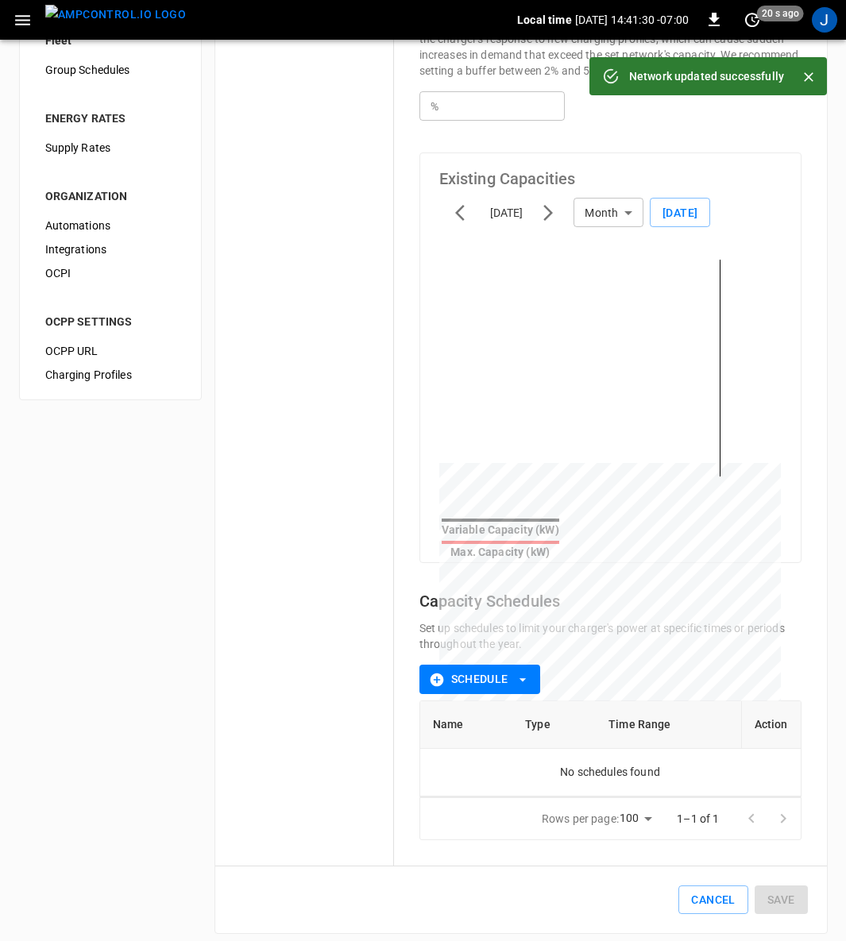
scroll to position [0, 0]
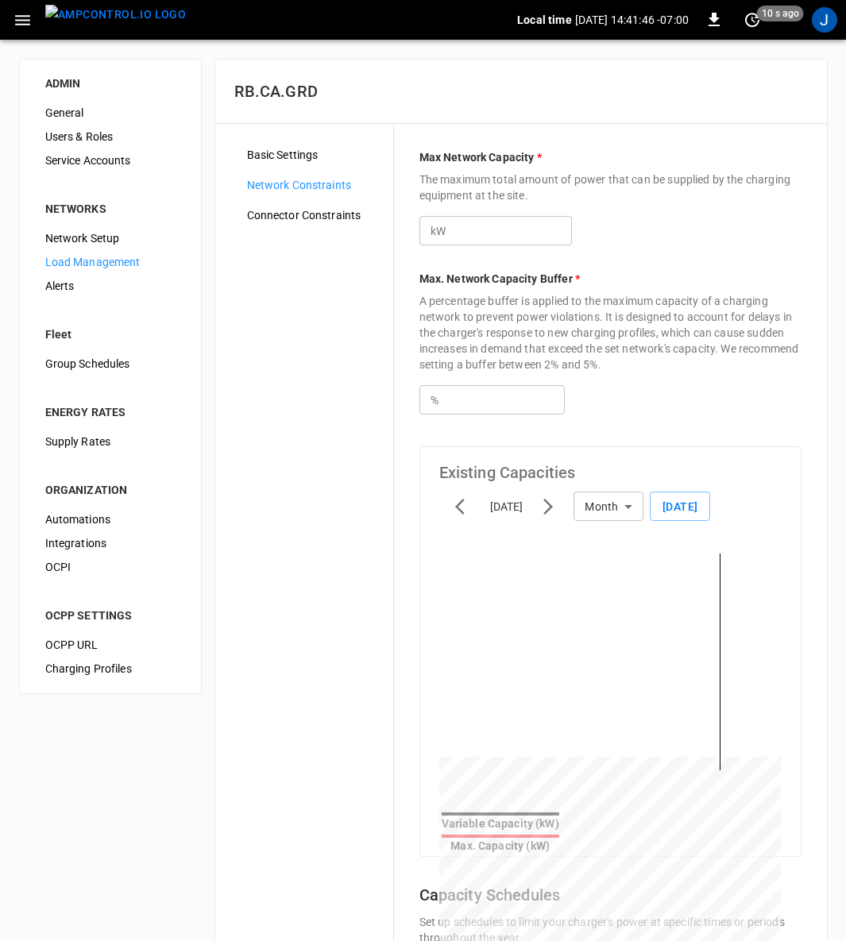
click at [340, 214] on span "Connector Constraints" at bounding box center [313, 215] width 133 height 17
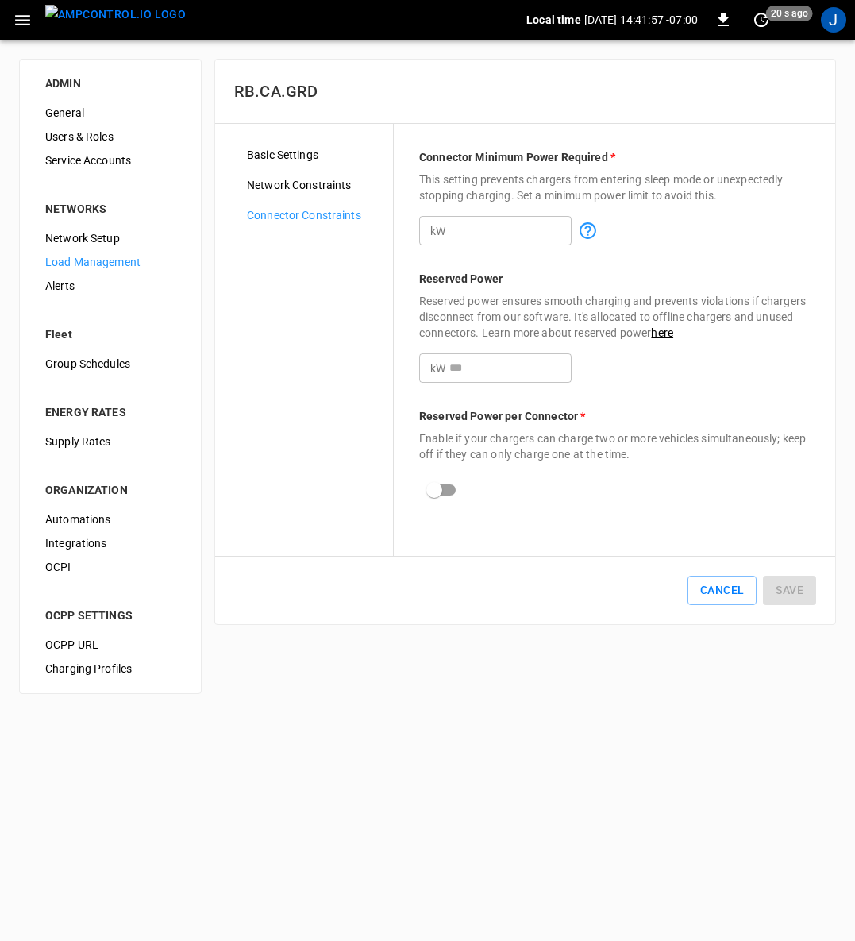
click at [308, 181] on span "Network Constraints" at bounding box center [313, 185] width 133 height 17
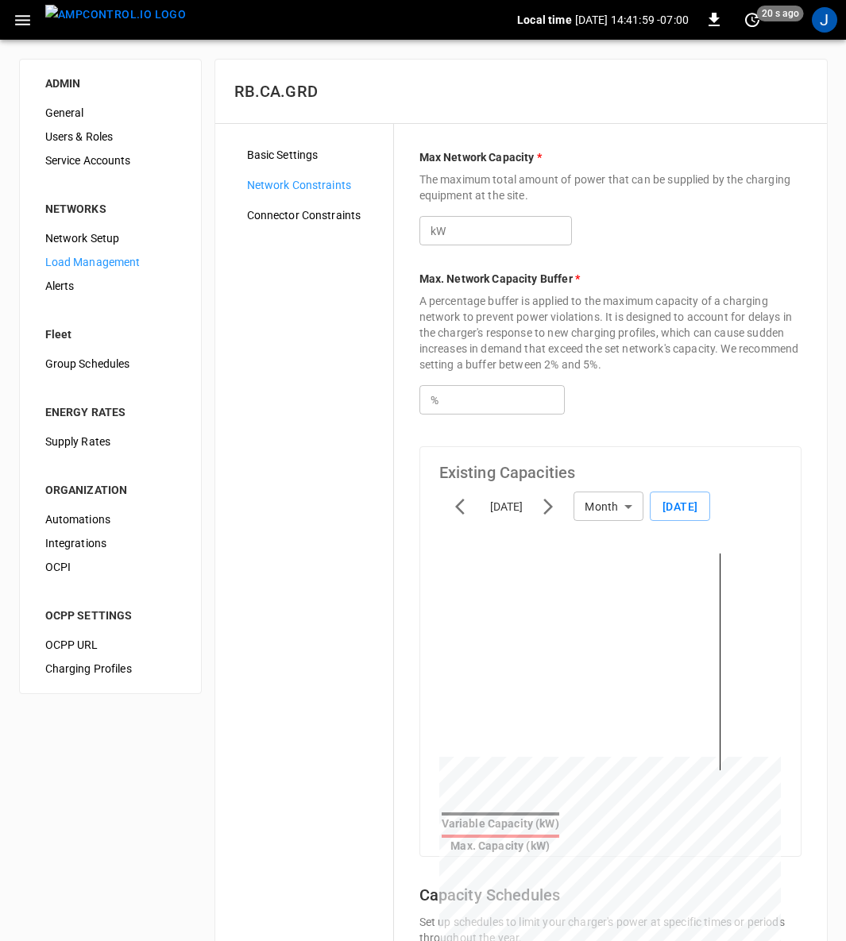
click at [24, 17] on icon "button" at bounding box center [23, 20] width 20 height 20
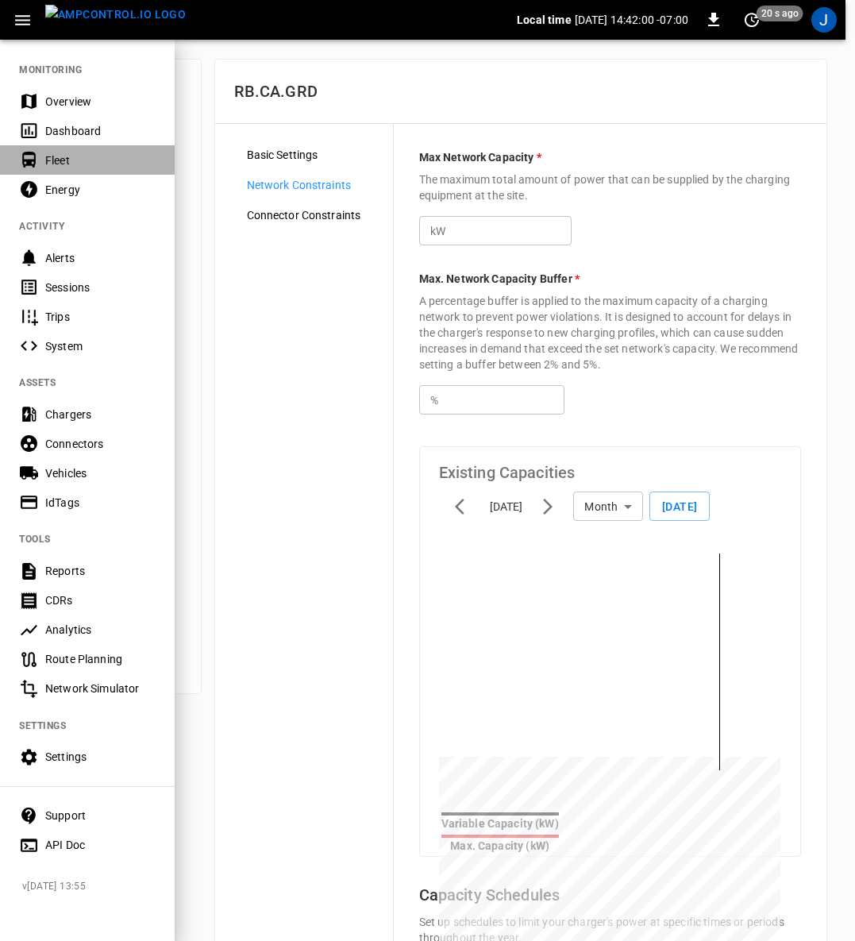
click at [67, 155] on div "Fleet" at bounding box center [100, 161] width 110 height 16
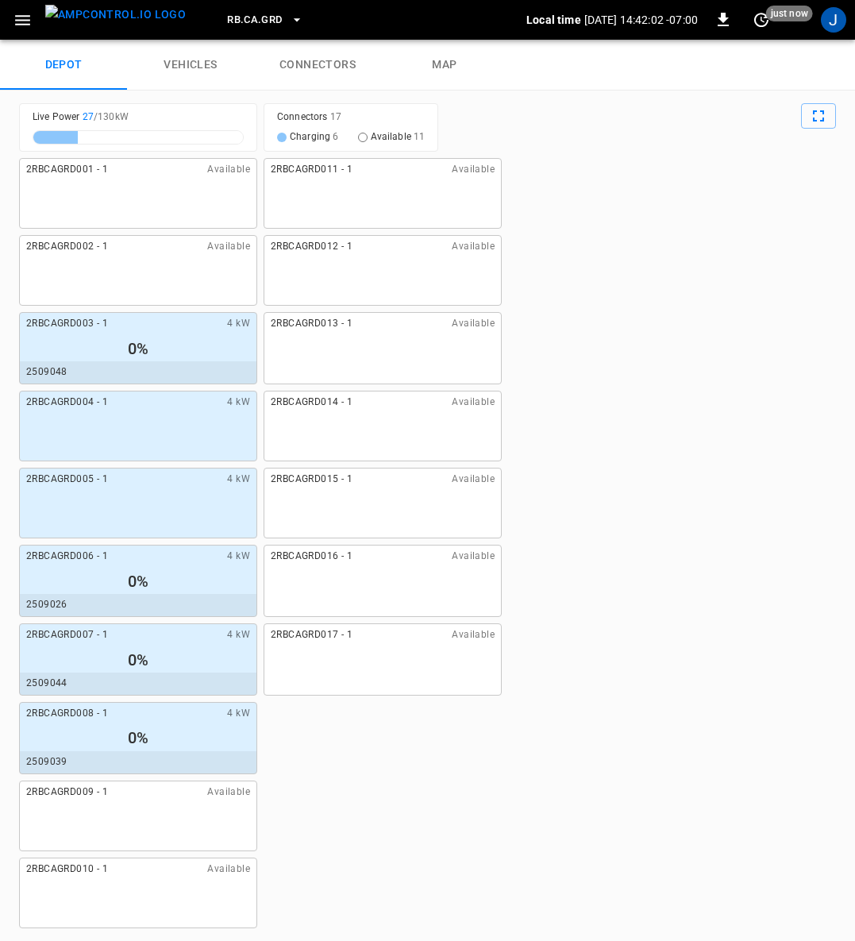
click at [334, 56] on link "connectors" at bounding box center [317, 65] width 127 height 51
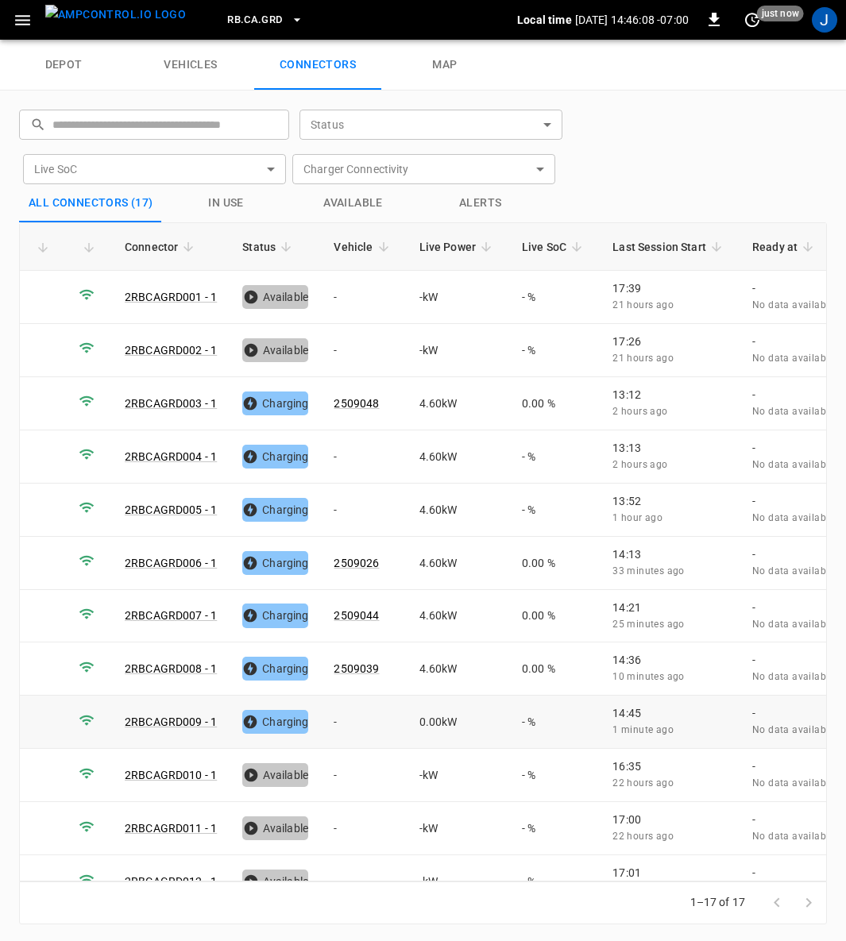
click at [333, 716] on td "-" at bounding box center [363, 722] width 85 height 53
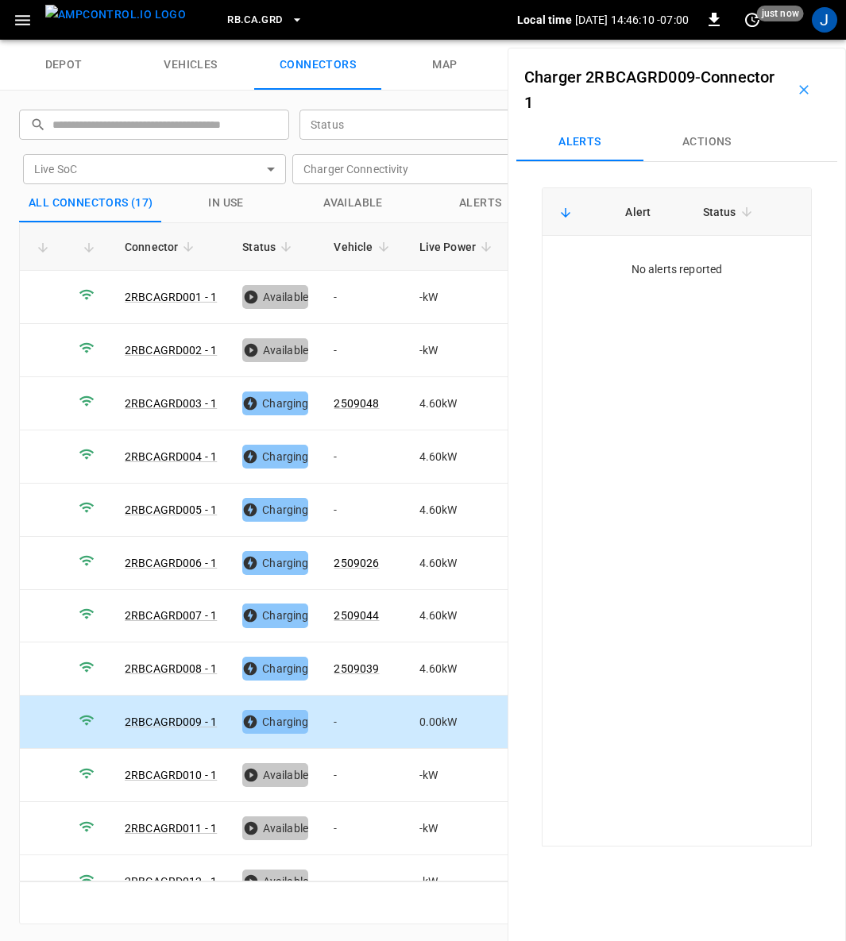
click at [701, 136] on button "Actions" at bounding box center [706, 142] width 127 height 38
click at [657, 264] on div "Vehicle Name Vehicle Name" at bounding box center [703, 262] width 183 height 29
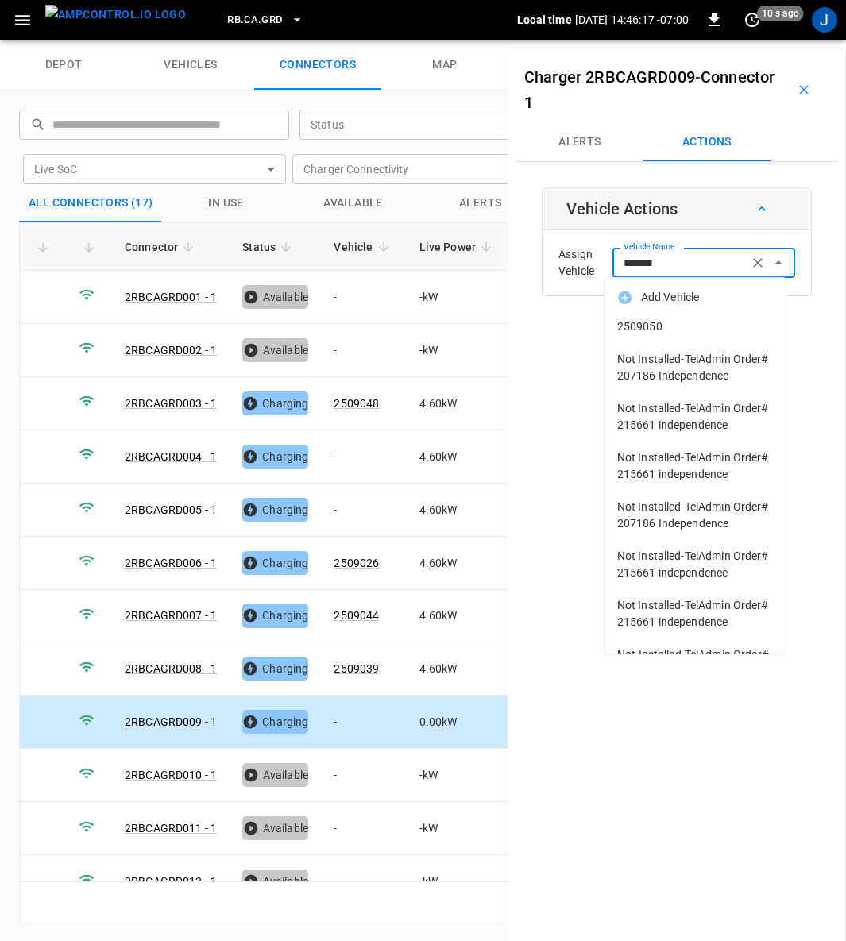
click at [652, 325] on span "2509050" at bounding box center [695, 327] width 156 height 17
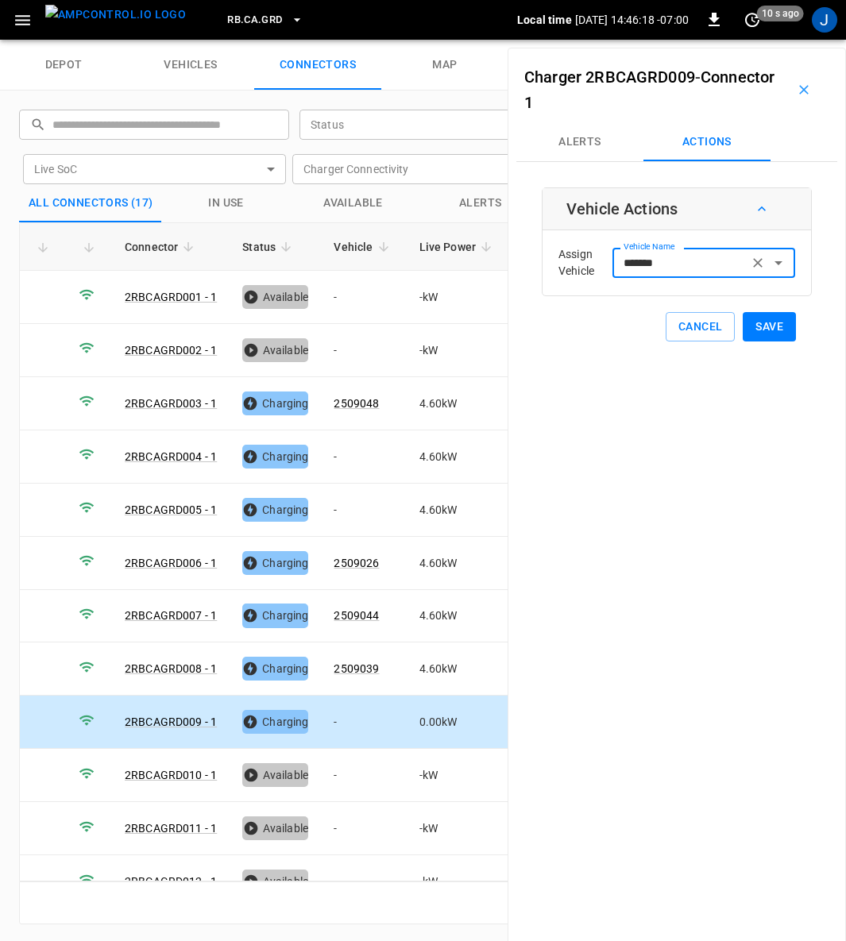
type input "*******"
click at [765, 324] on button "Save" at bounding box center [769, 326] width 53 height 29
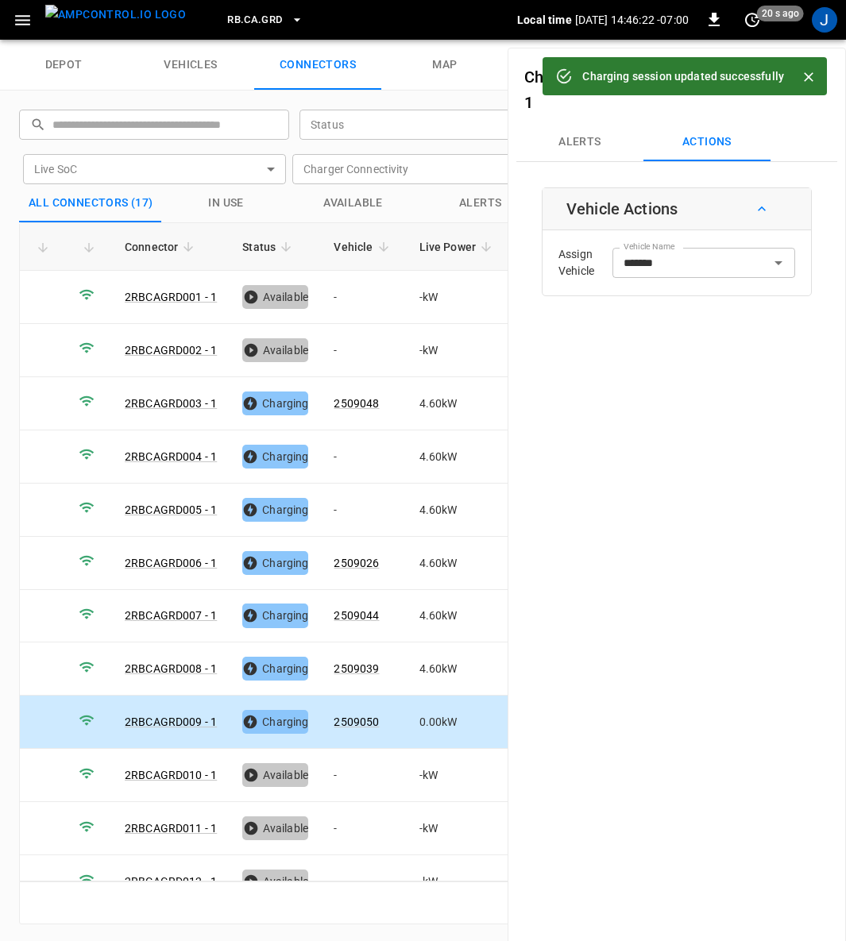
click at [805, 73] on icon "Close" at bounding box center [809, 77] width 10 height 10
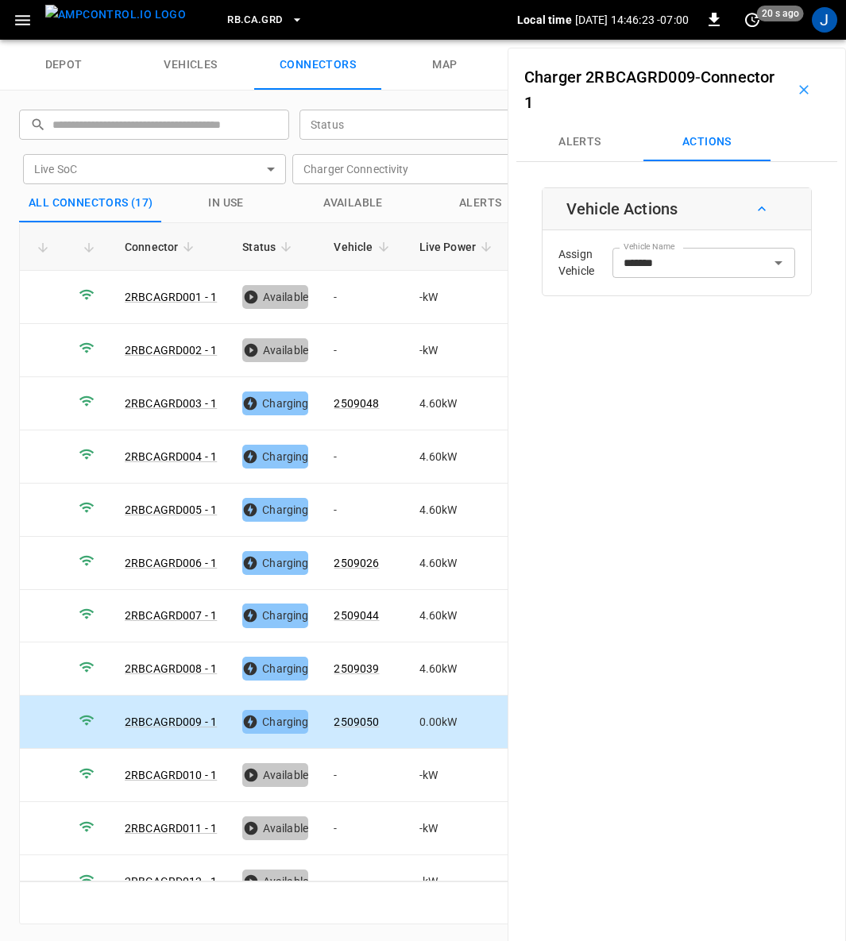
click at [796, 91] on icon "button" at bounding box center [804, 90] width 16 height 16
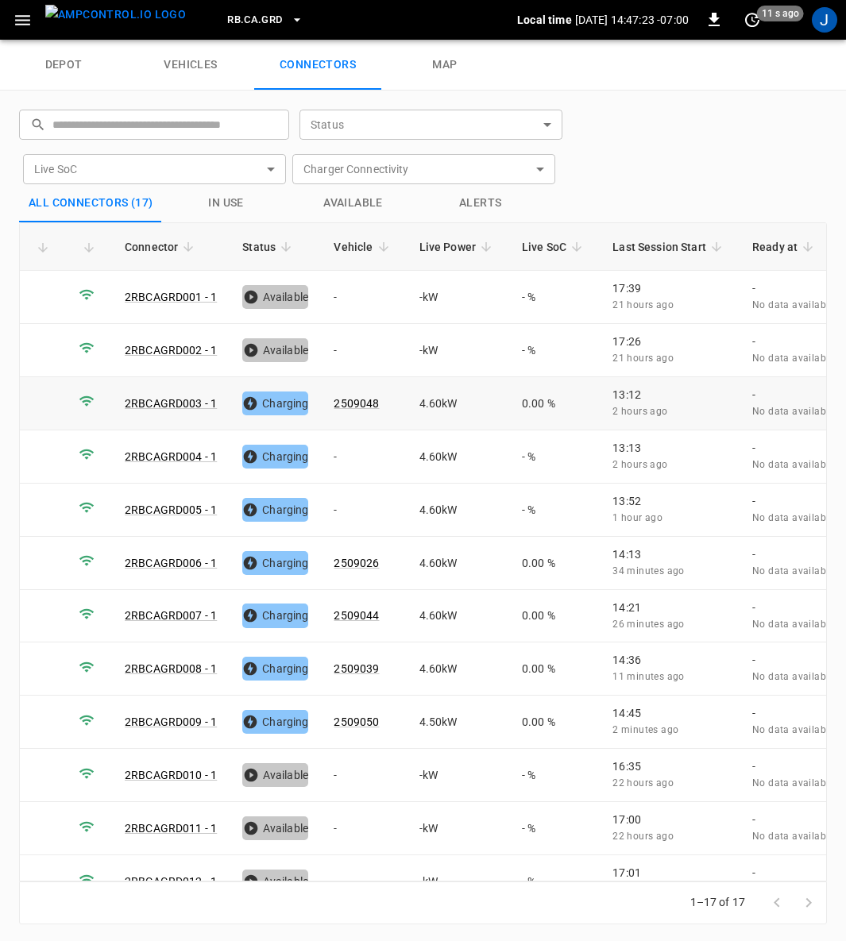
click at [174, 402] on link "2RBCAGRD003 - 1" at bounding box center [171, 403] width 92 height 13
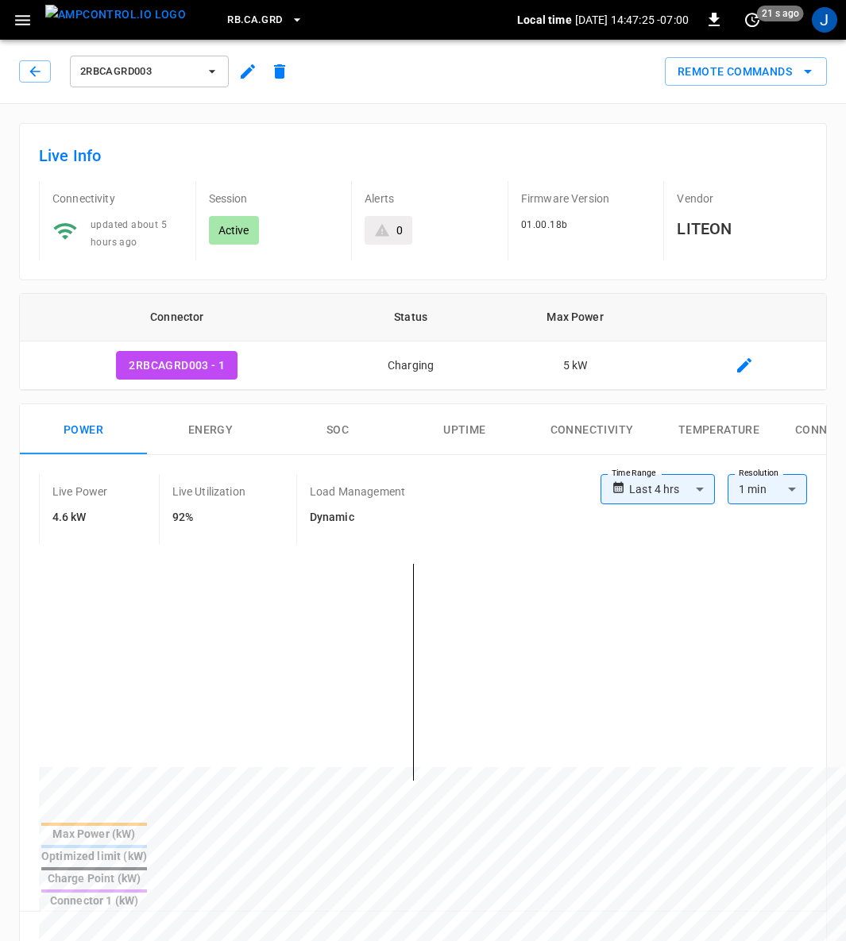
type input "**********"
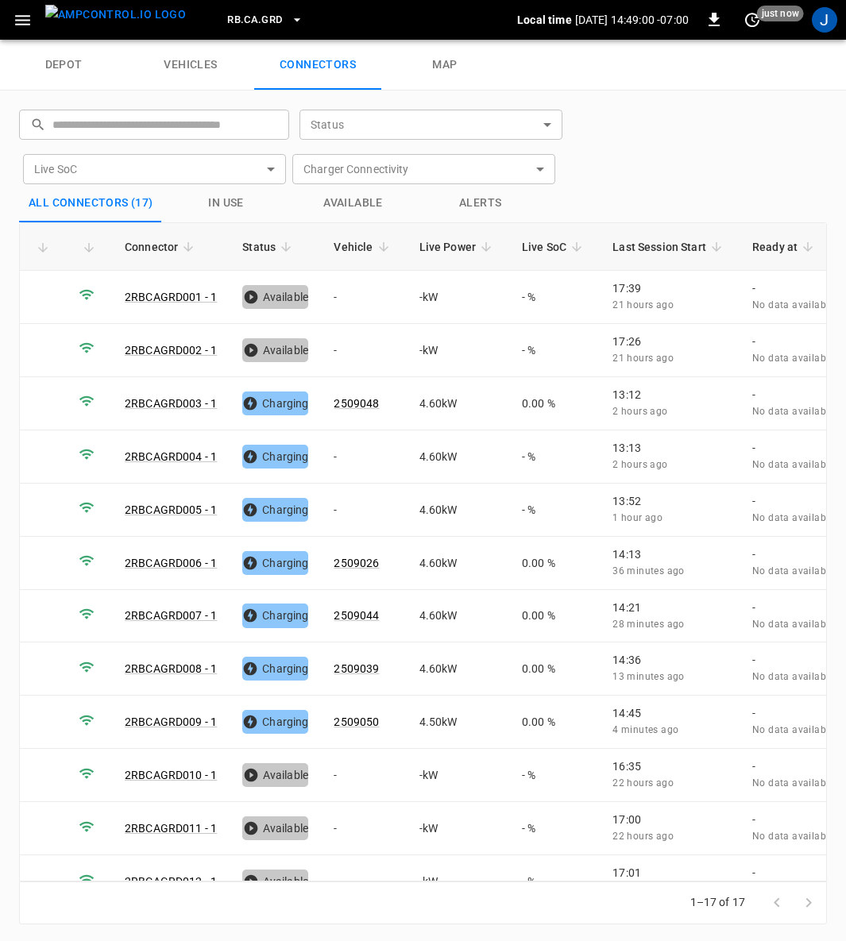
click at [11, 21] on button "button" at bounding box center [22, 20] width 33 height 29
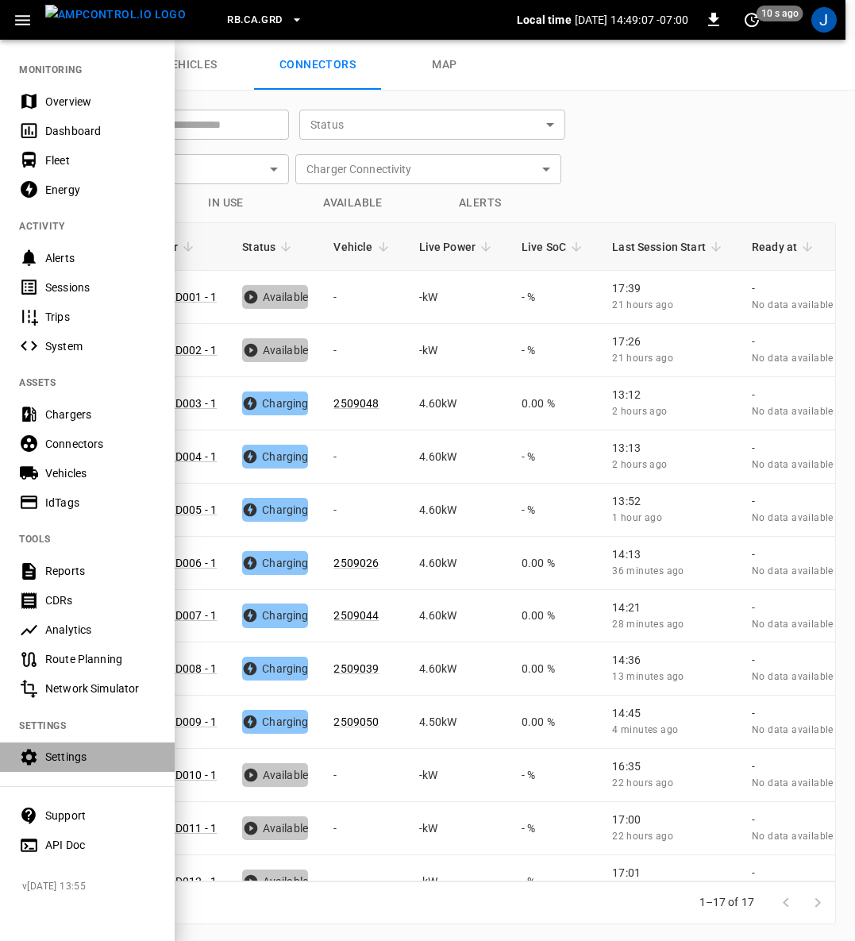
click at [63, 751] on div "Settings" at bounding box center [100, 757] width 110 height 16
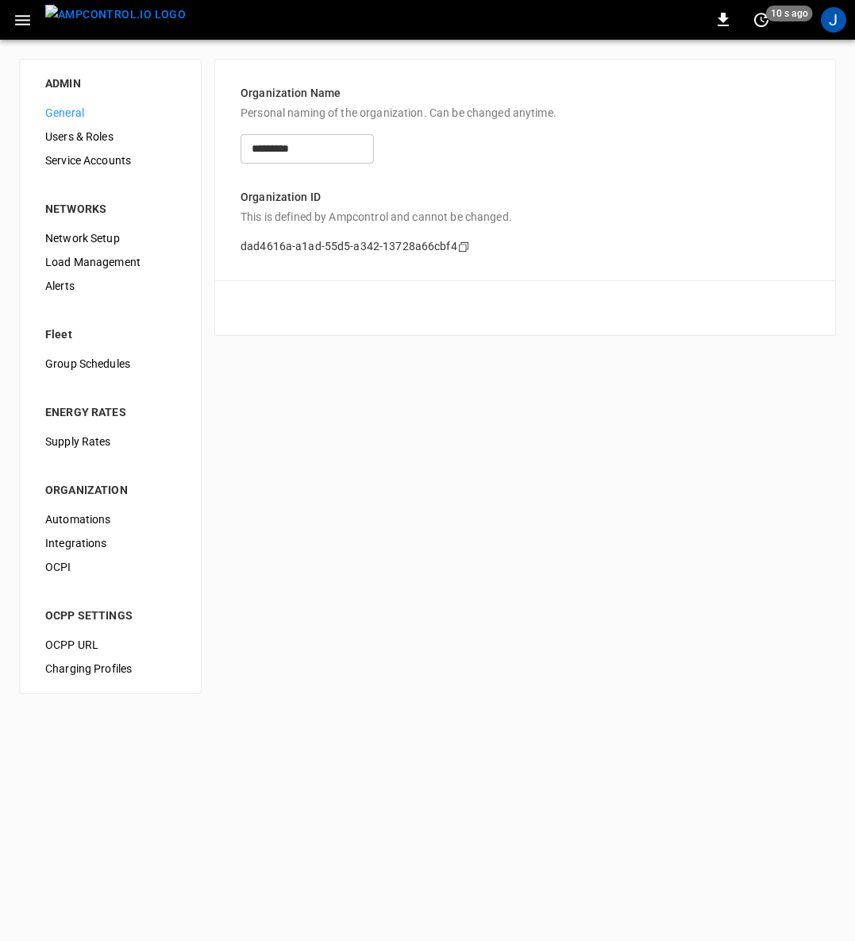
click at [85, 255] on span "Load Management" at bounding box center [110, 262] width 130 height 17
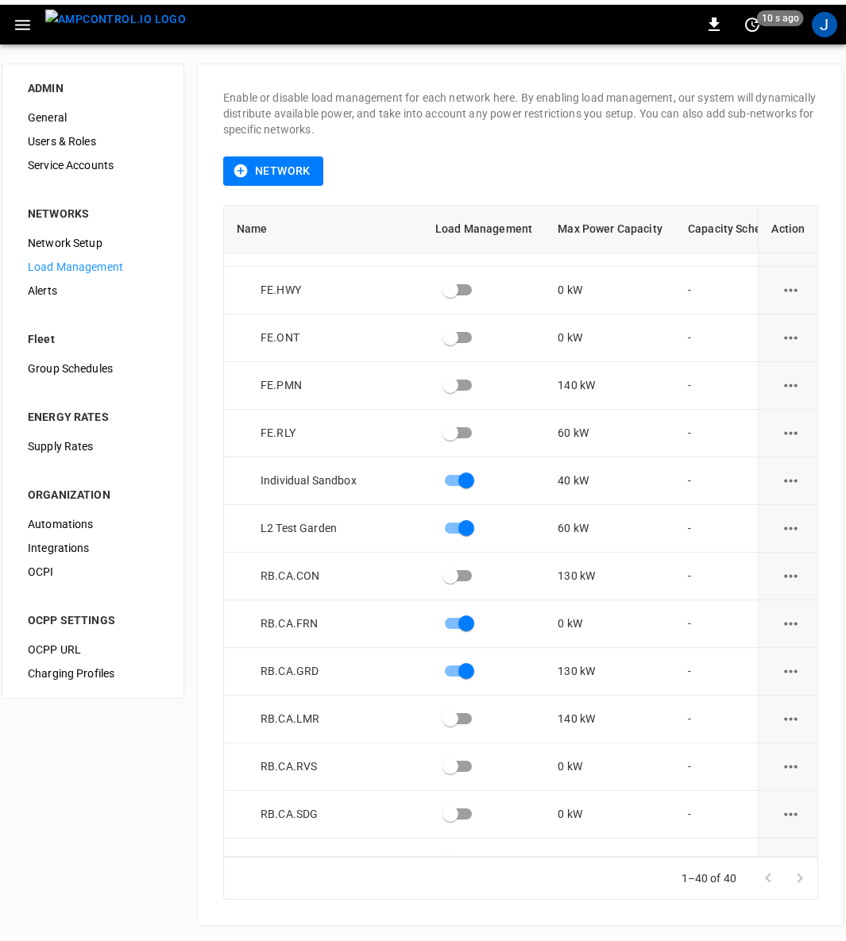
scroll to position [1072, 0]
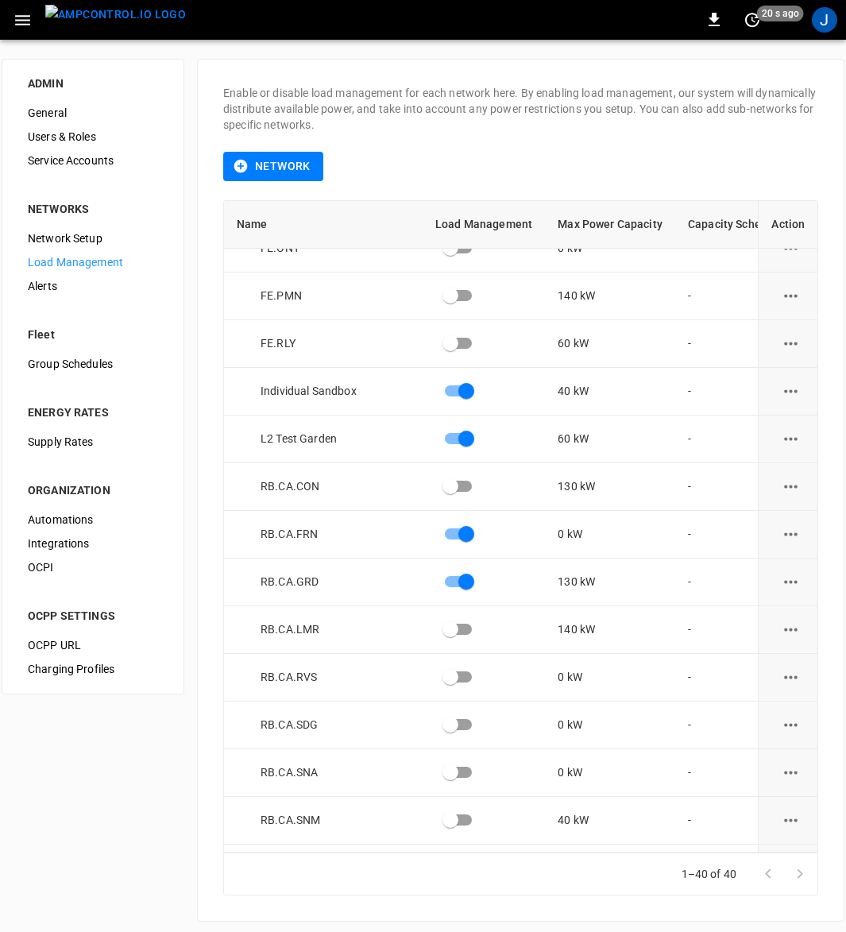
click at [786, 581] on icon "load management options" at bounding box center [791, 581] width 14 height 3
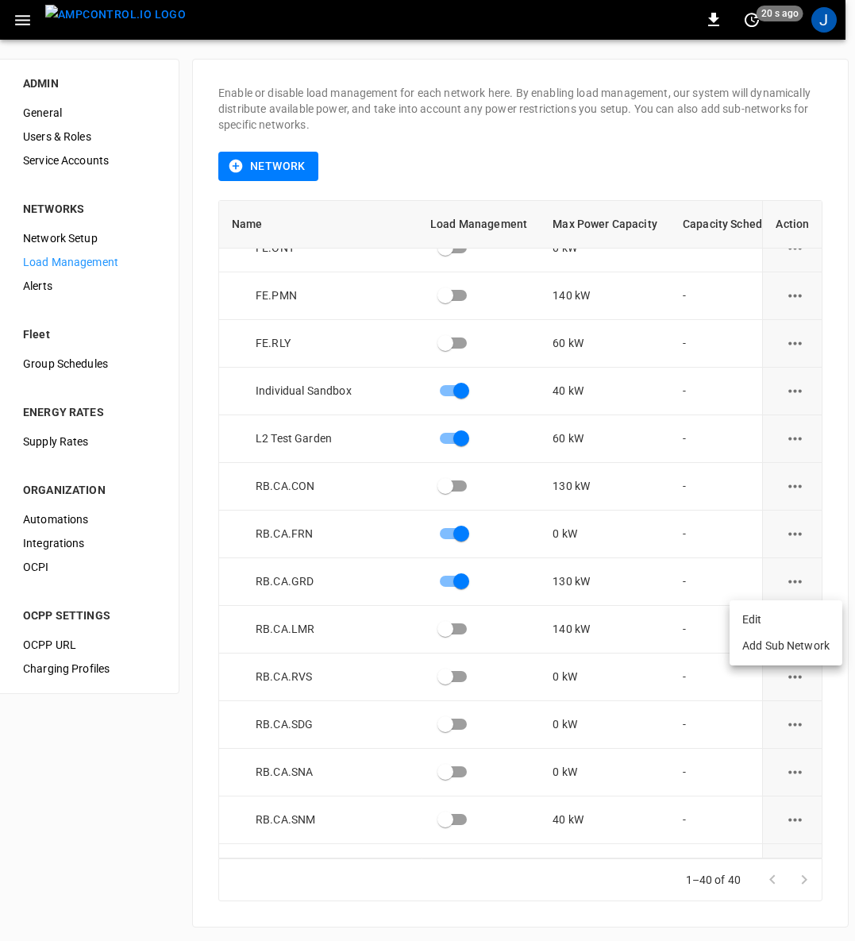
click at [756, 616] on li "Edit" at bounding box center [786, 620] width 113 height 26
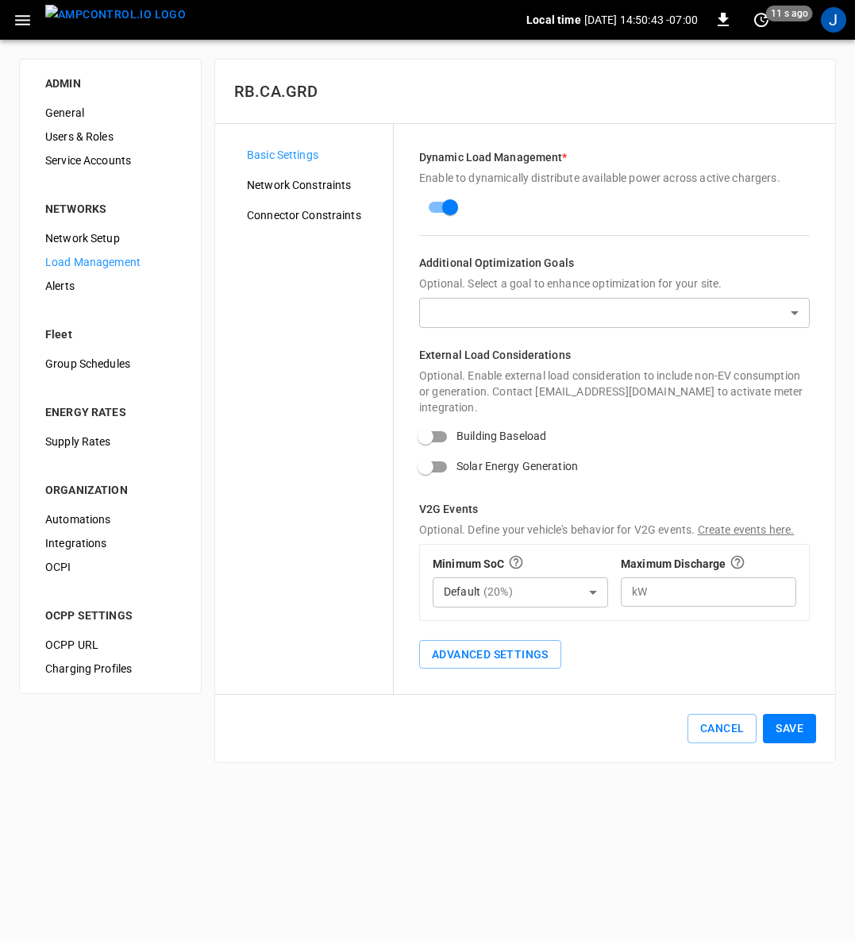
click at [303, 191] on span "Network Constraints" at bounding box center [313, 185] width 133 height 17
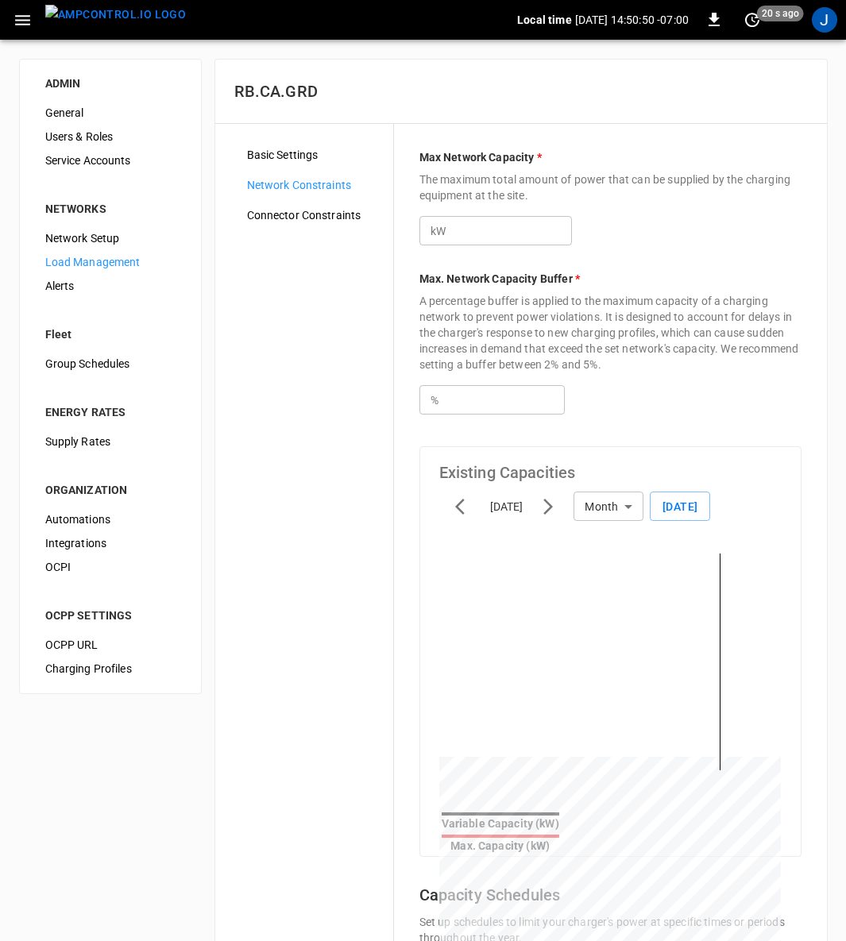
click at [311, 213] on span "Connector Constraints" at bounding box center [313, 215] width 133 height 17
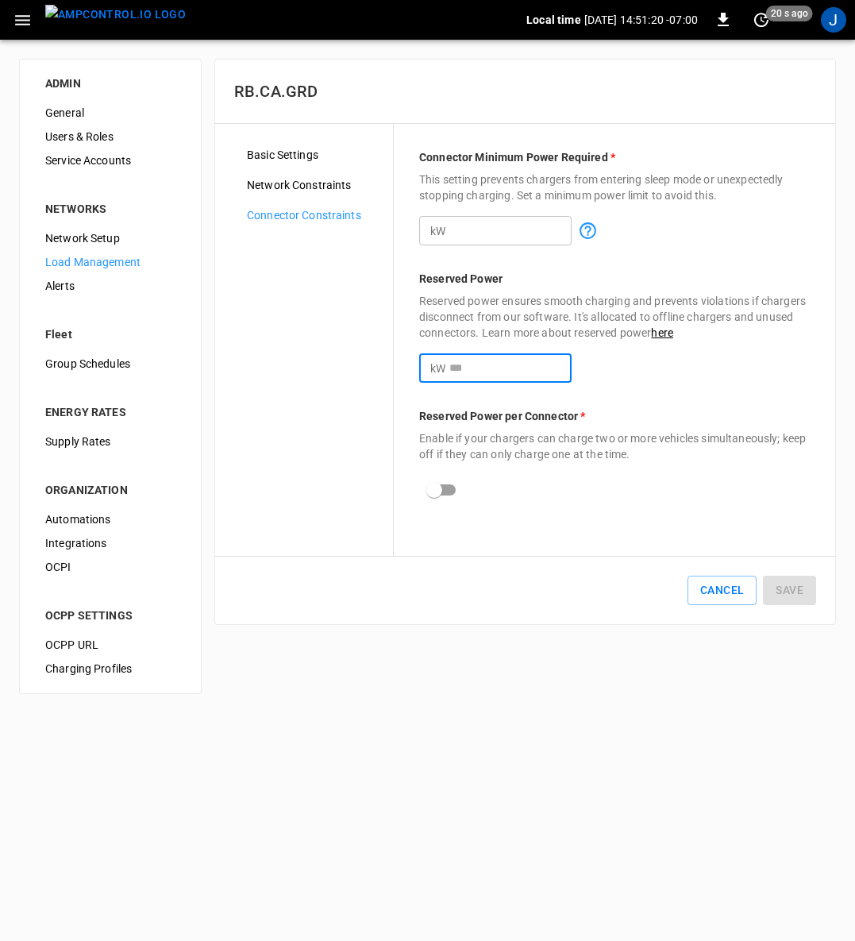
click at [501, 377] on input "number" at bounding box center [511, 367] width 122 height 29
click at [539, 685] on div "ADMIN General Users & Roles Service Accounts NETWORKS Network Setup Load Manage…" at bounding box center [427, 377] width 855 height 674
click at [24, 13] on icon "button" at bounding box center [23, 20] width 20 height 20
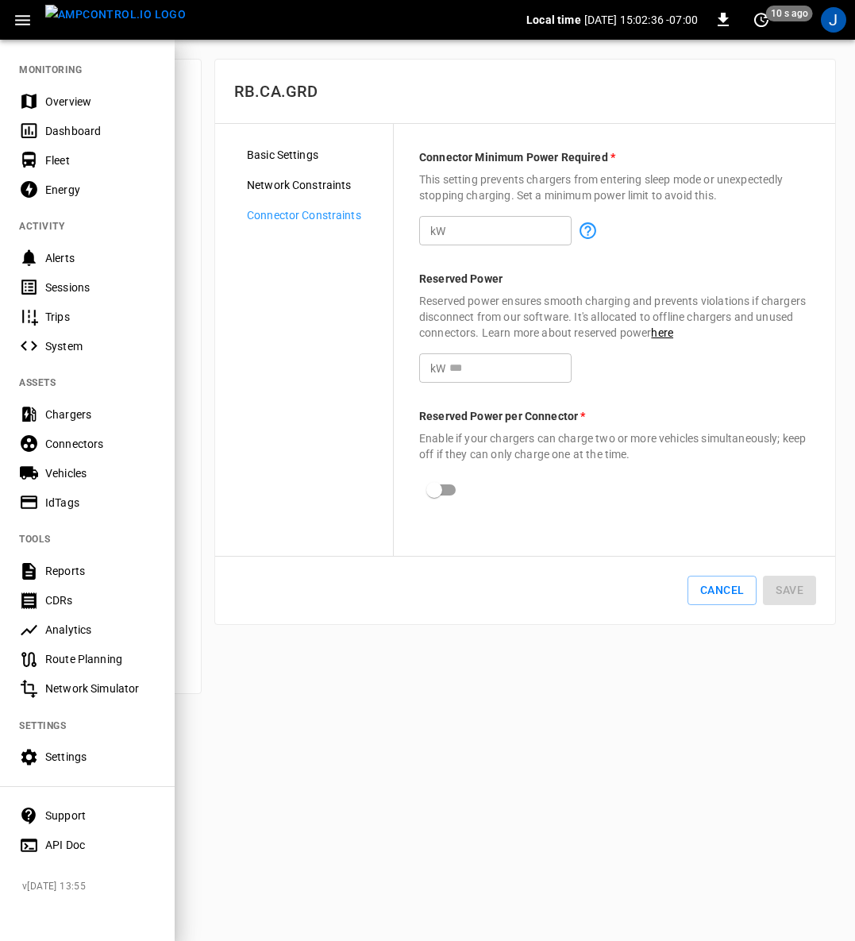
drag, startPoint x: 44, startPoint y: 147, endPoint x: 238, endPoint y: 392, distance: 312.1
click at [44, 147] on div "Fleet" at bounding box center [87, 159] width 175 height 29
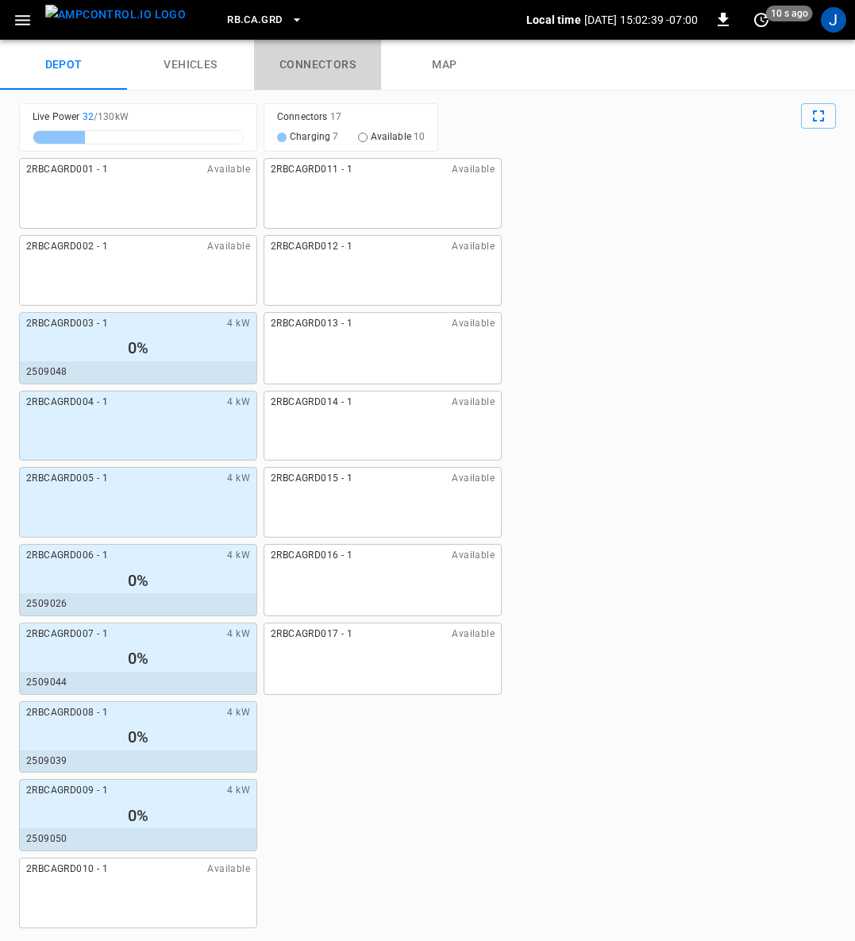
click at [311, 59] on link "connectors" at bounding box center [317, 65] width 127 height 51
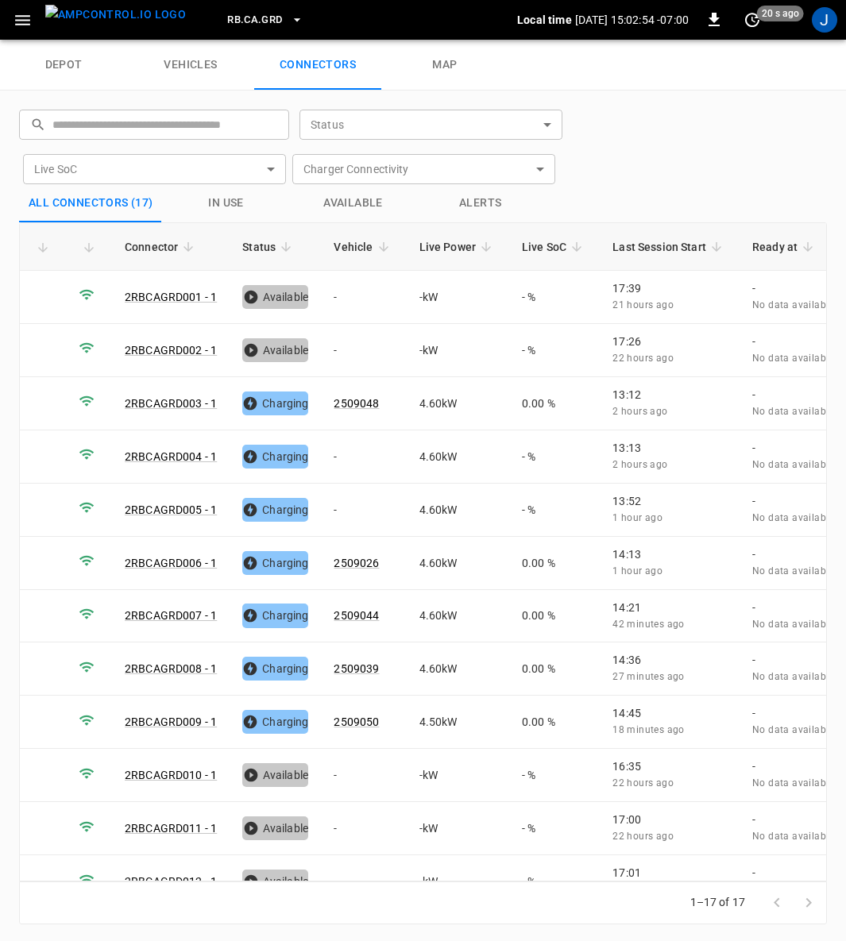
click at [23, 303] on td at bounding box center [43, 297] width 46 height 53
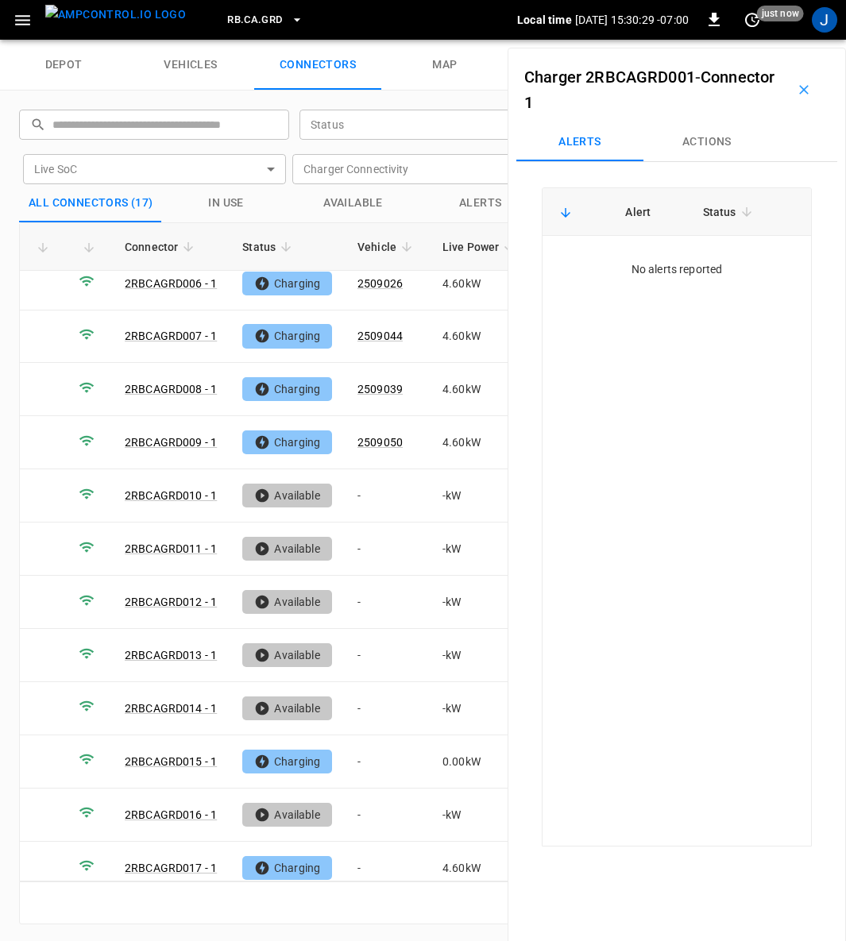
scroll to position [283, 0]
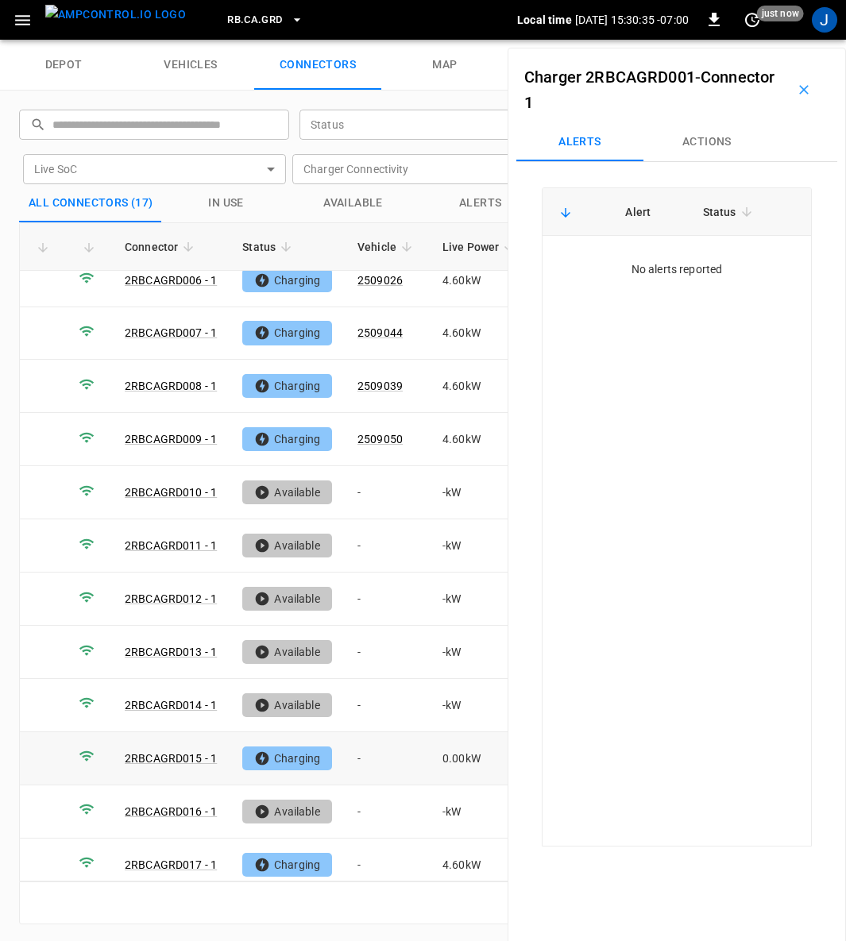
click at [366, 740] on td "-" at bounding box center [387, 758] width 85 height 53
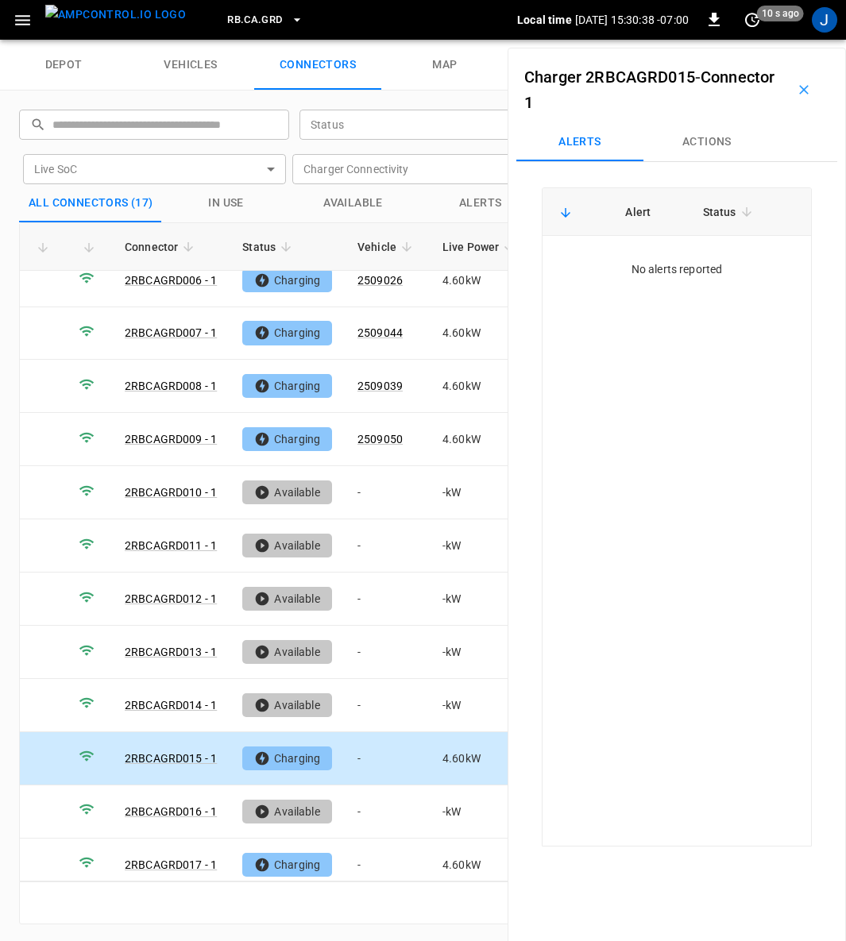
click at [719, 148] on button "Actions" at bounding box center [706, 142] width 127 height 38
click at [684, 260] on div "Vehicle Name Vehicle Name" at bounding box center [703, 262] width 183 height 29
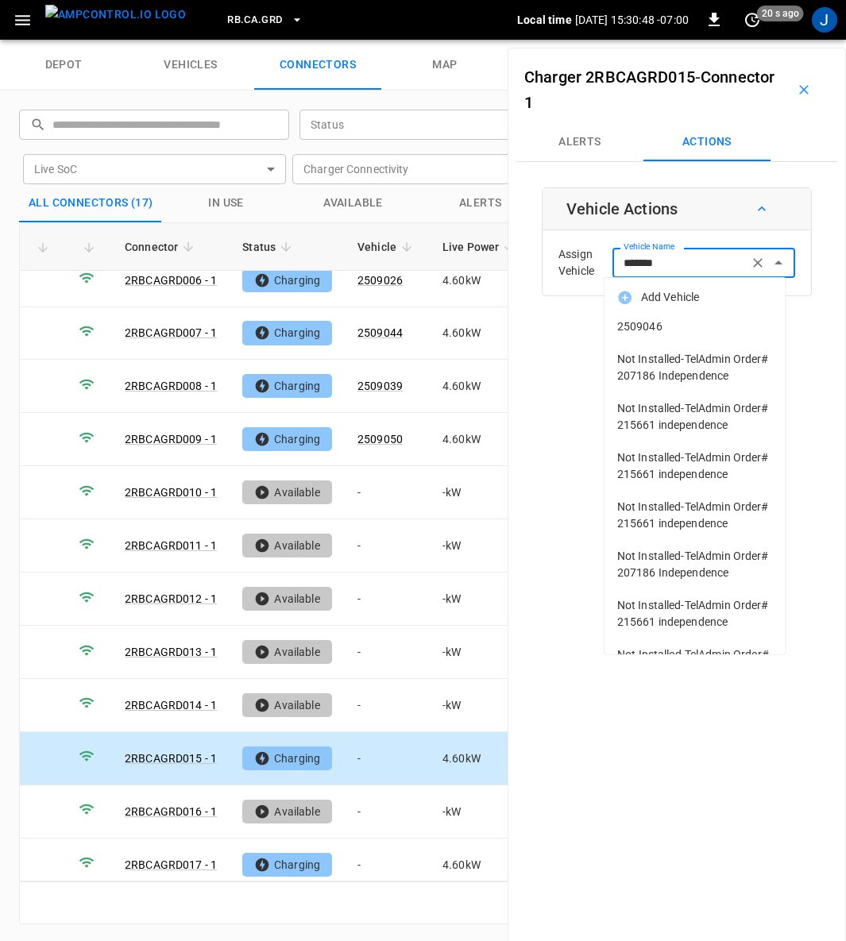
click at [643, 322] on span "2509046" at bounding box center [695, 327] width 156 height 17
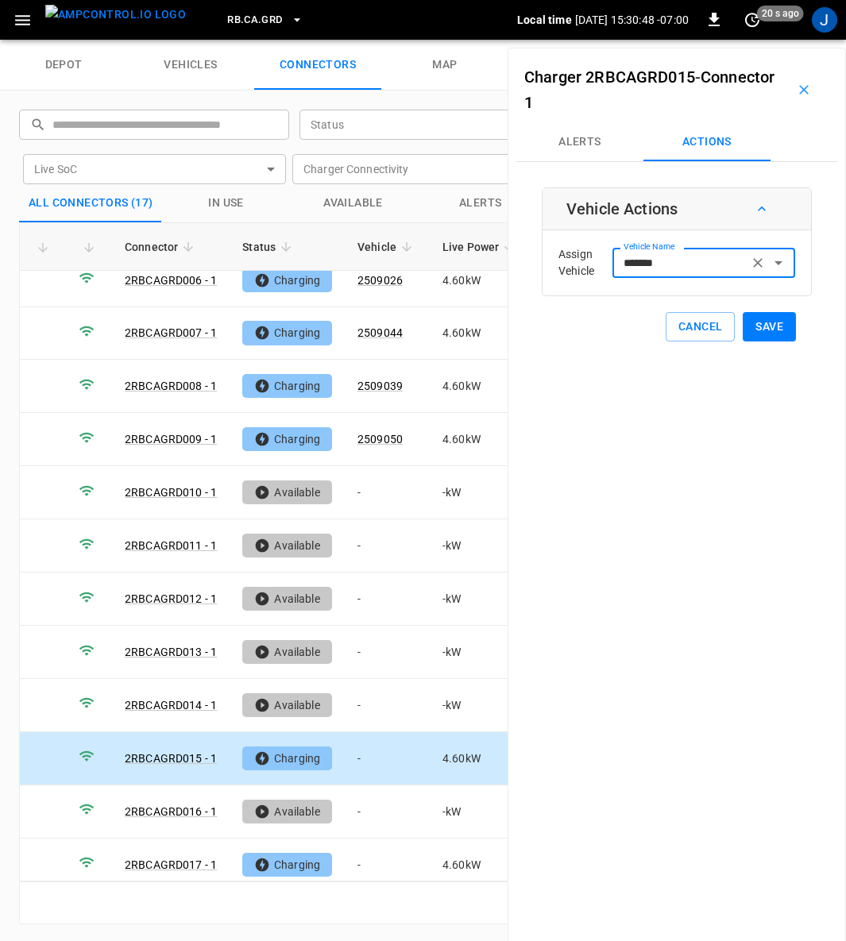
type input "*******"
click at [767, 325] on button "Save" at bounding box center [769, 326] width 53 height 29
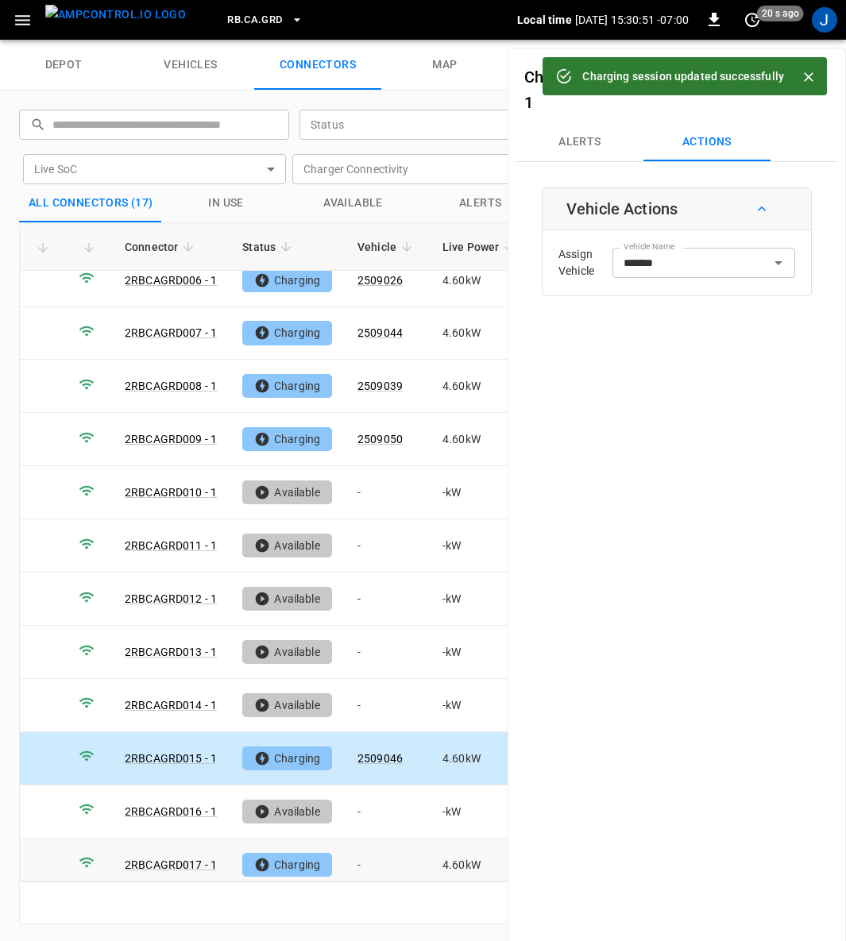
click at [357, 844] on td "-" at bounding box center [387, 865] width 85 height 53
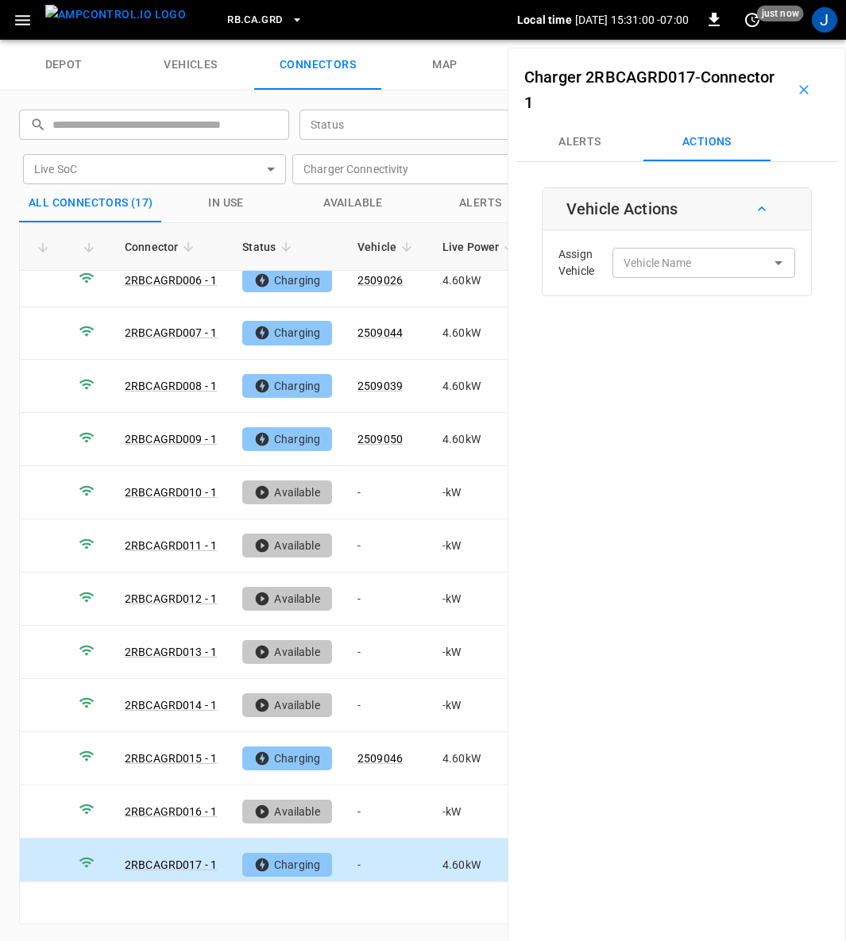
click at [647, 260] on div "Vehicle Name Vehicle Name" at bounding box center [703, 262] width 183 height 29
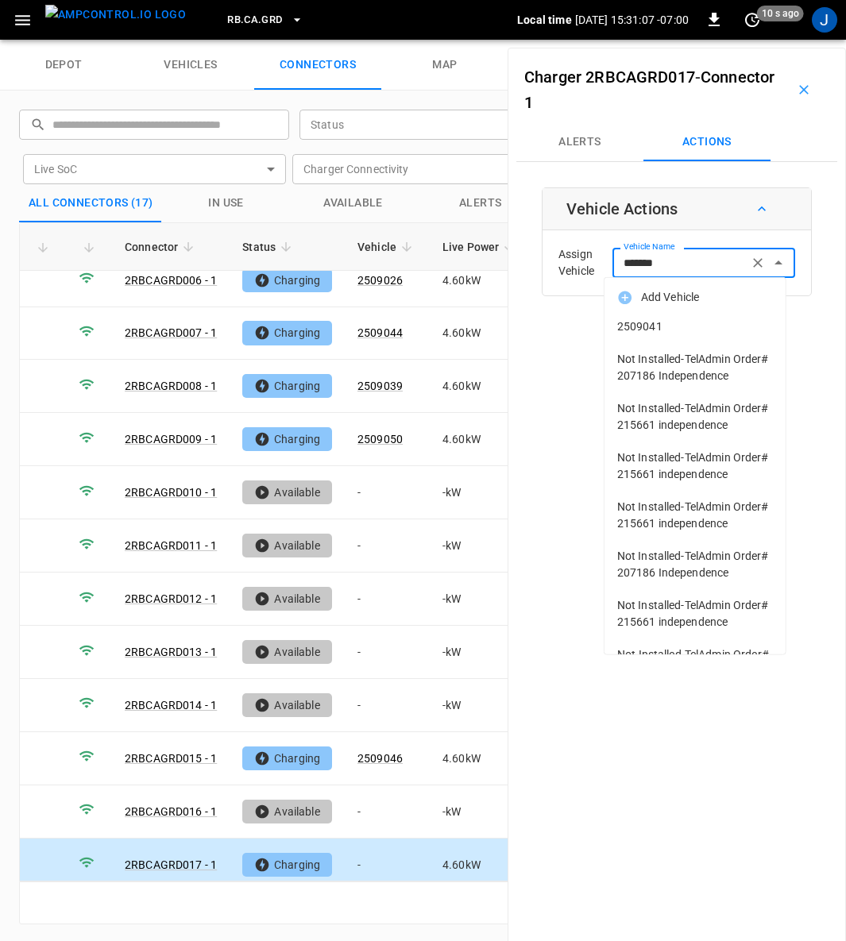
click at [651, 323] on span "2509041" at bounding box center [695, 327] width 156 height 17
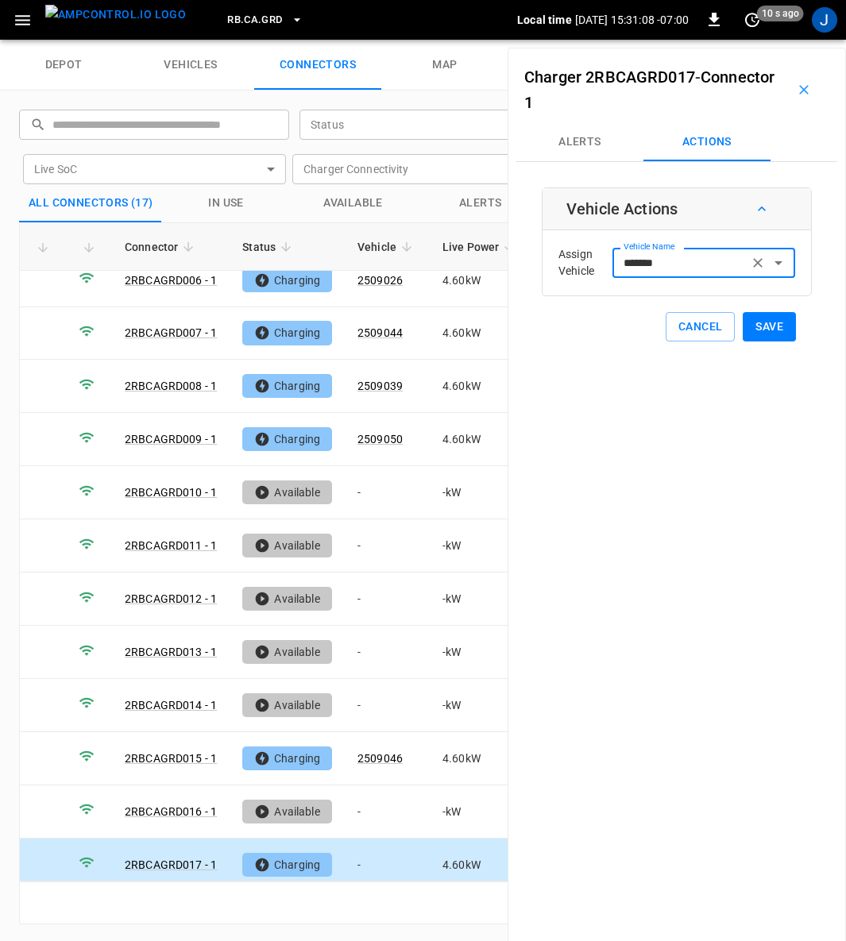
type input "*******"
click at [751, 326] on button "Save" at bounding box center [769, 326] width 53 height 29
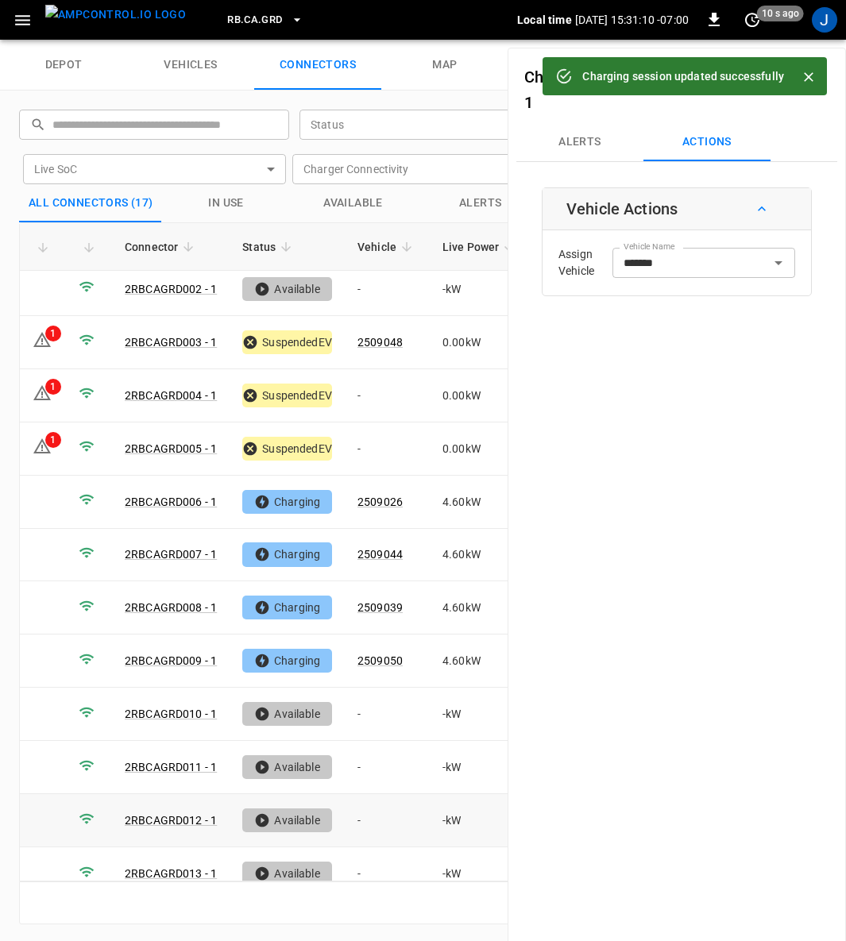
scroll to position [0, 0]
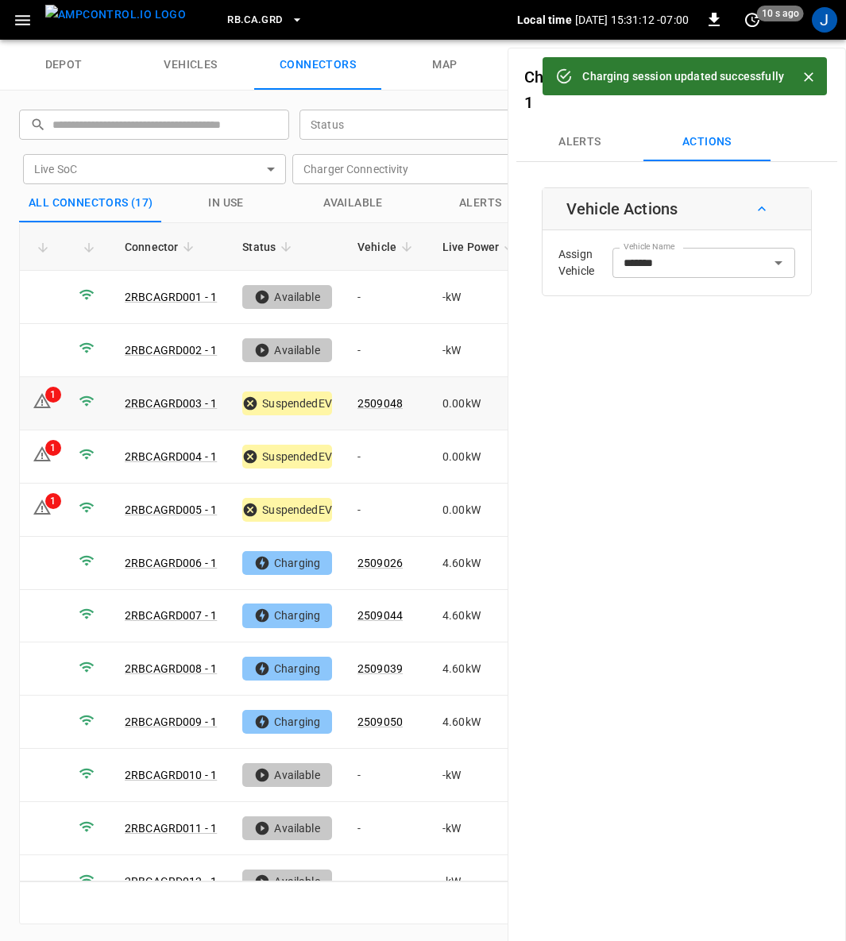
click at [157, 401] on link "2RBCAGRD003 - 1" at bounding box center [171, 403] width 92 height 13
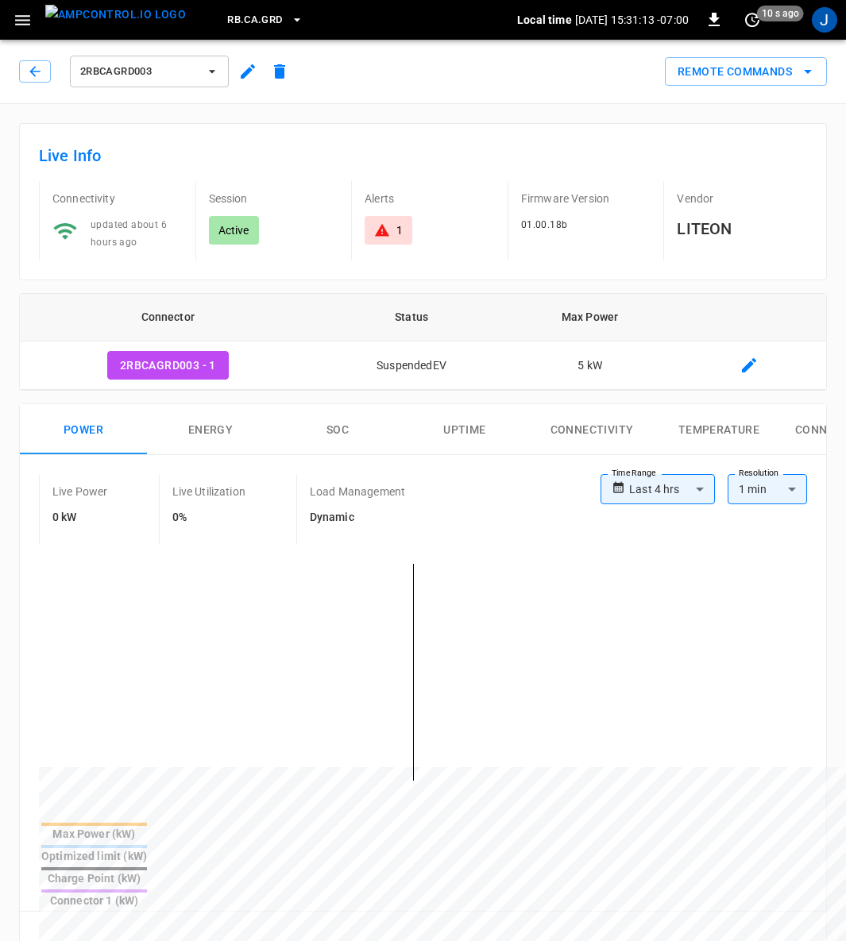
type input "**********"
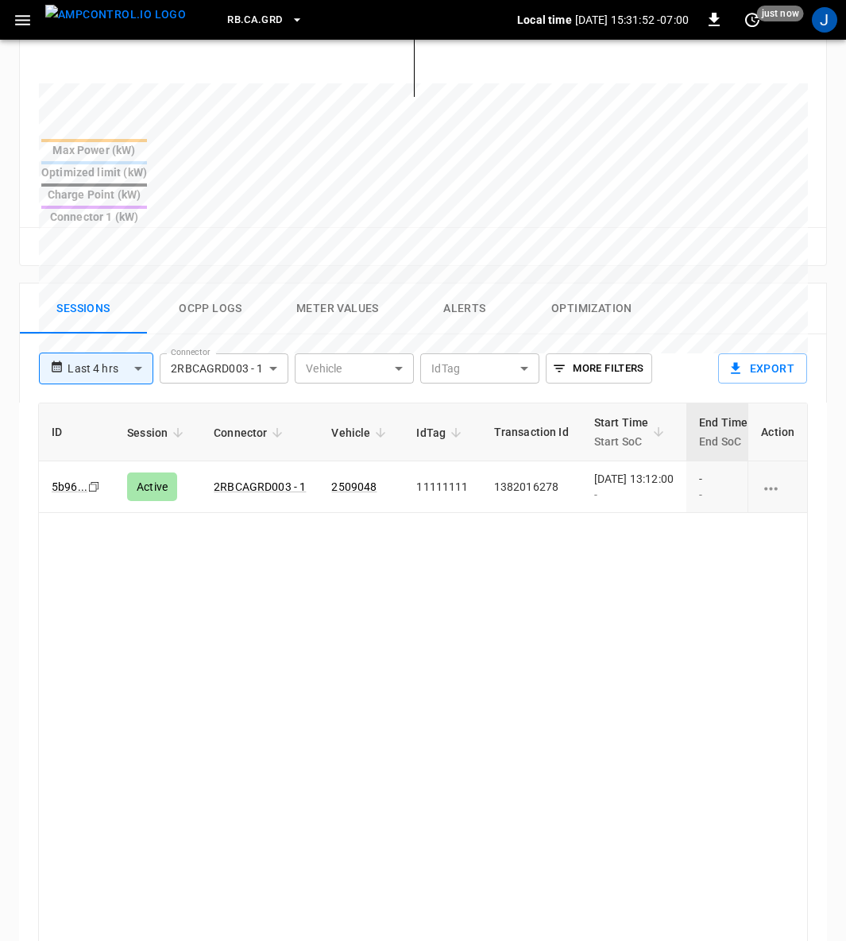
scroll to position [715, 0]
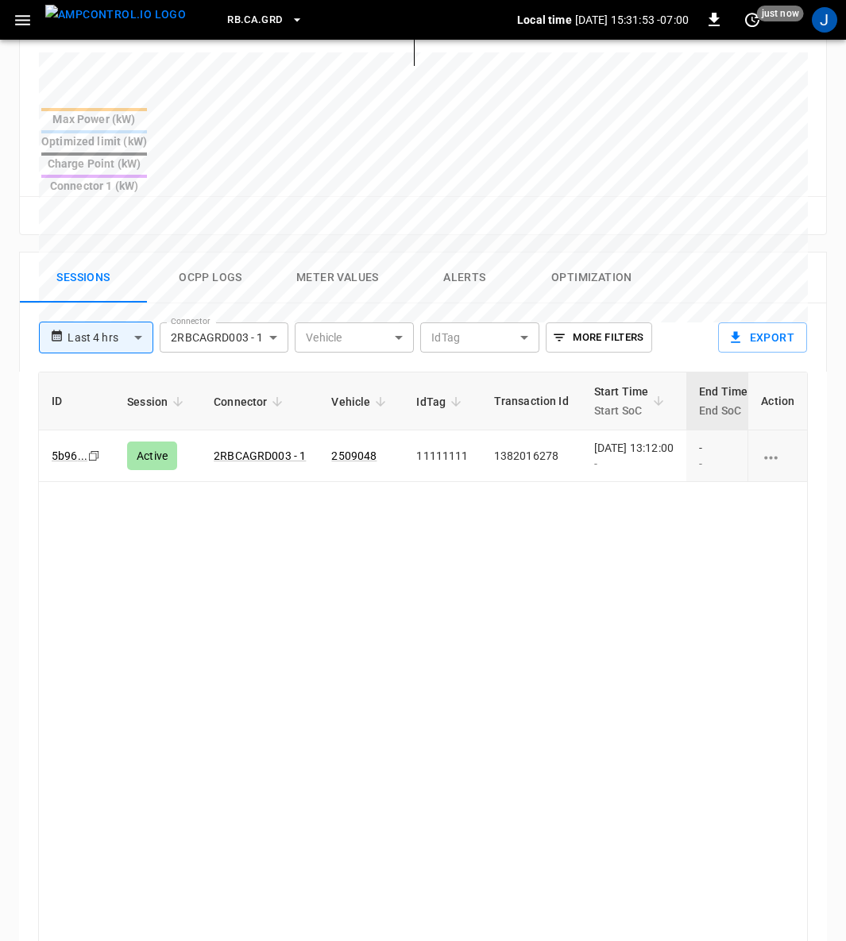
click at [474, 253] on button "Alerts" at bounding box center [464, 278] width 127 height 51
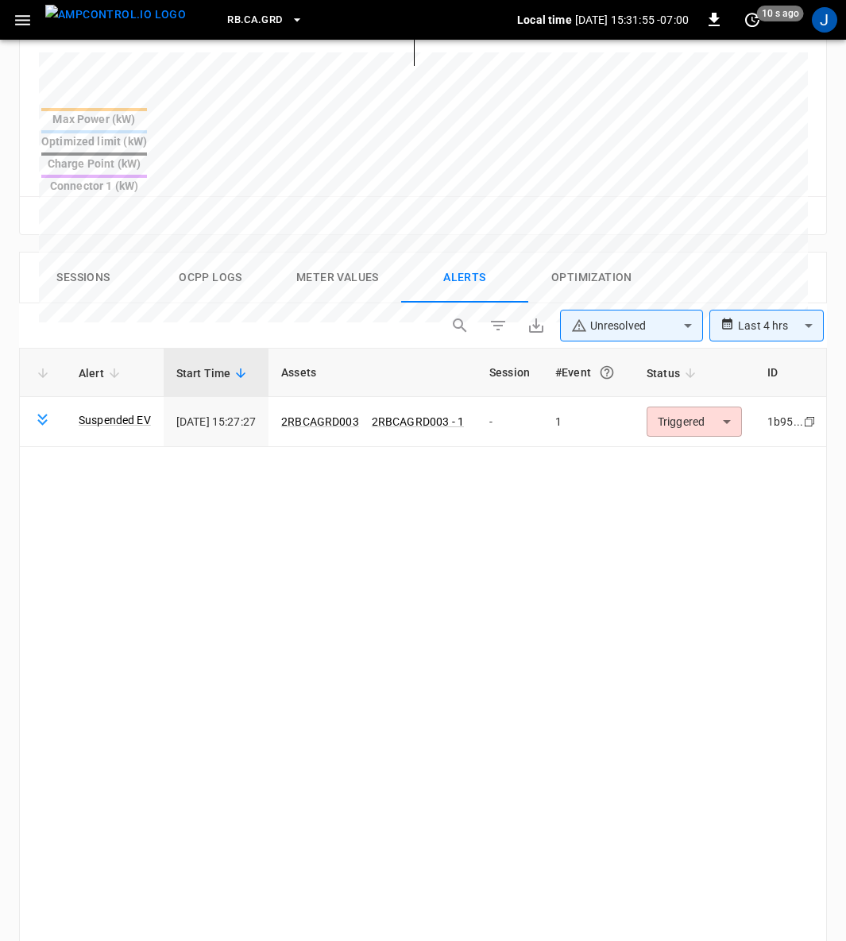
click at [110, 412] on link "Suspended EV" at bounding box center [115, 420] width 72 height 16
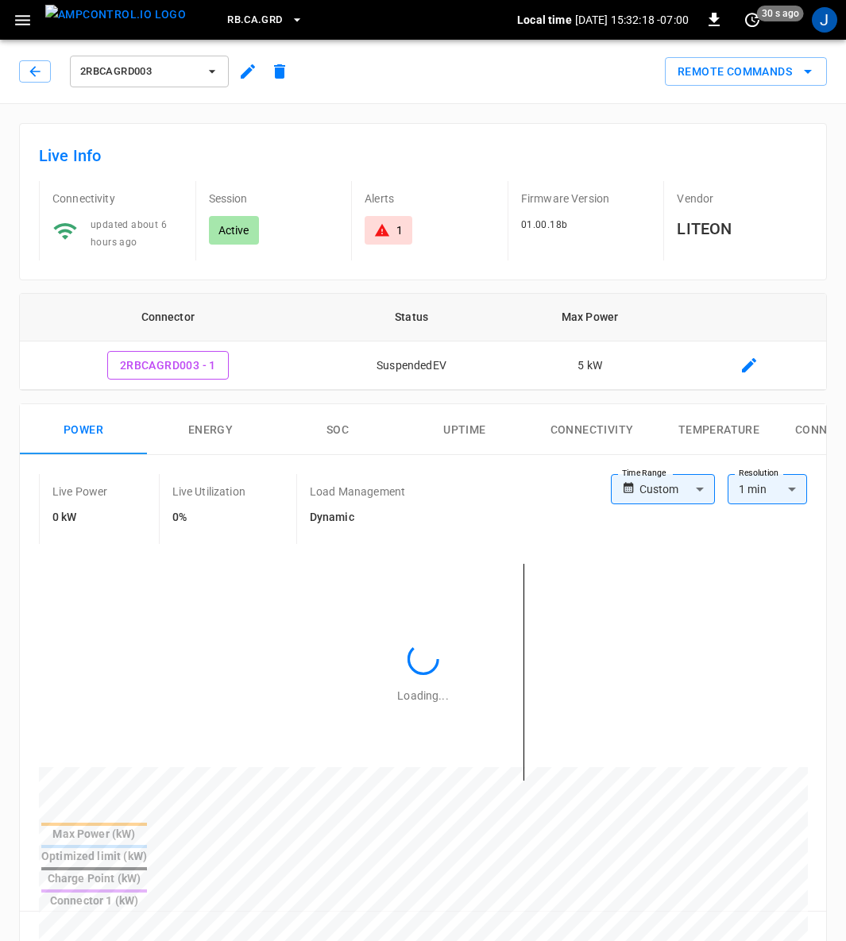
type input "**********"
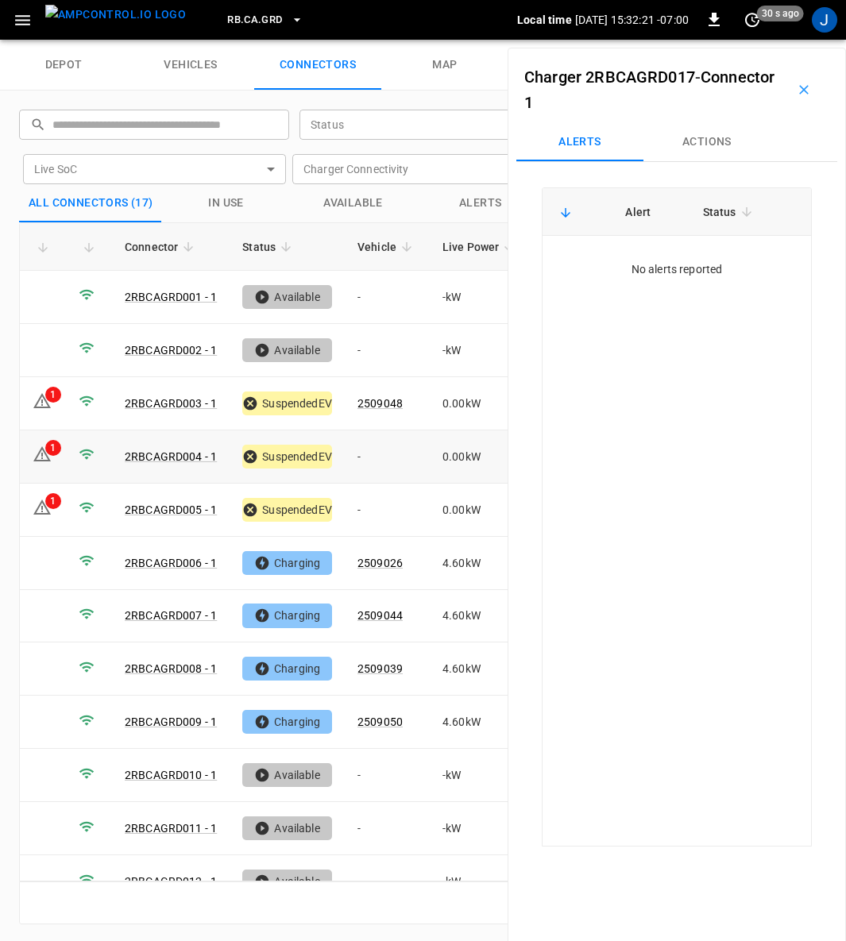
click at [152, 454] on link "2RBCAGRD004 - 1" at bounding box center [171, 456] width 92 height 13
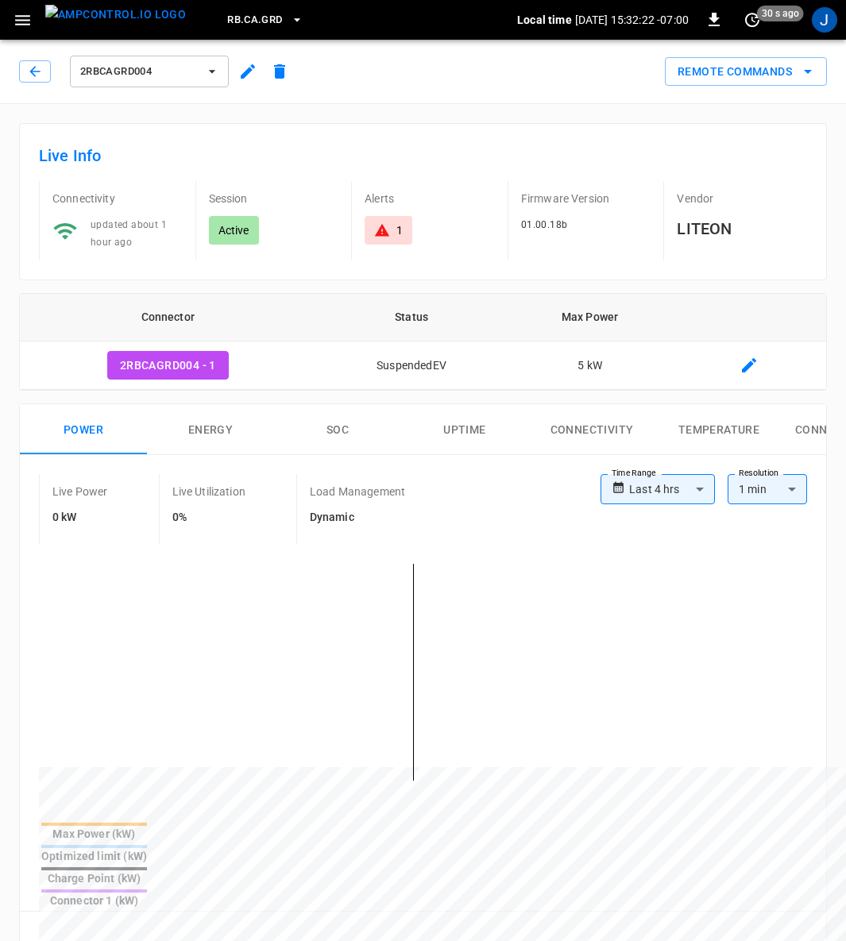
type input "**********"
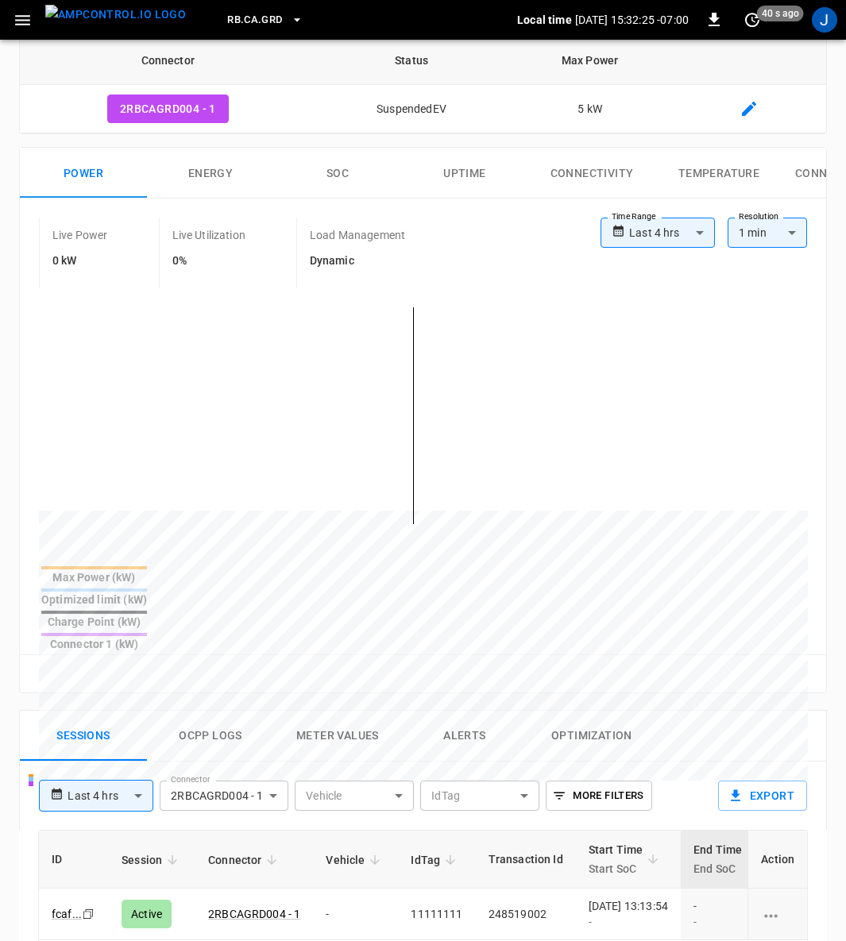
scroll to position [357, 0]
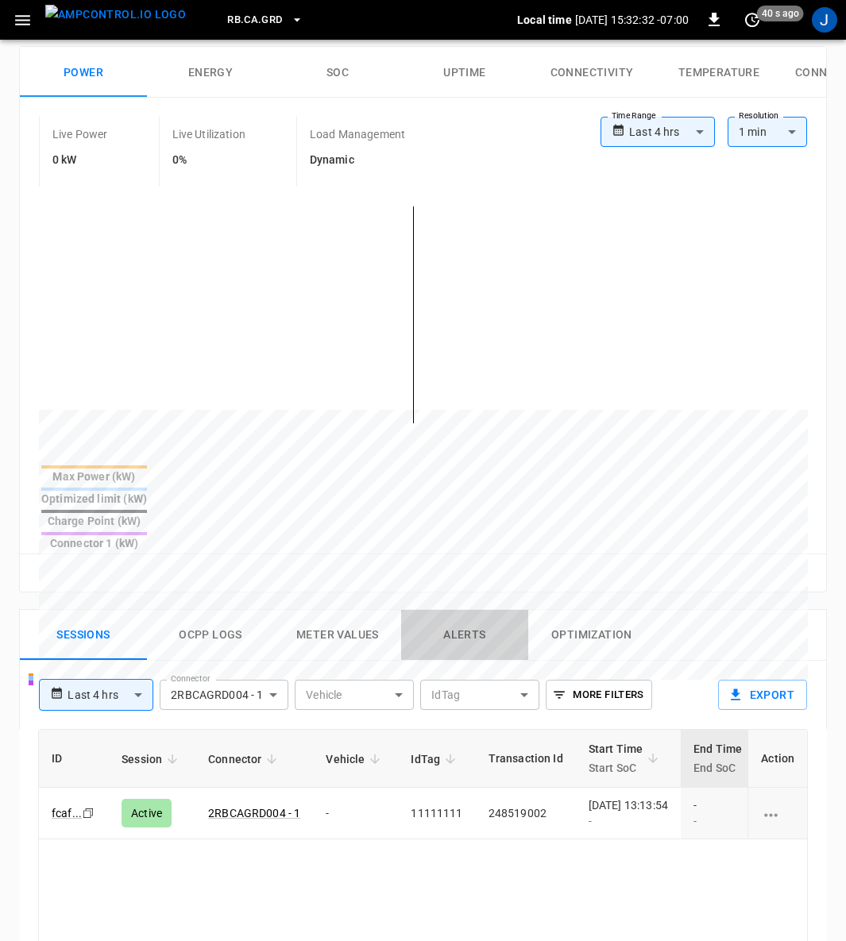
click at [470, 610] on button "Alerts" at bounding box center [464, 635] width 127 height 51
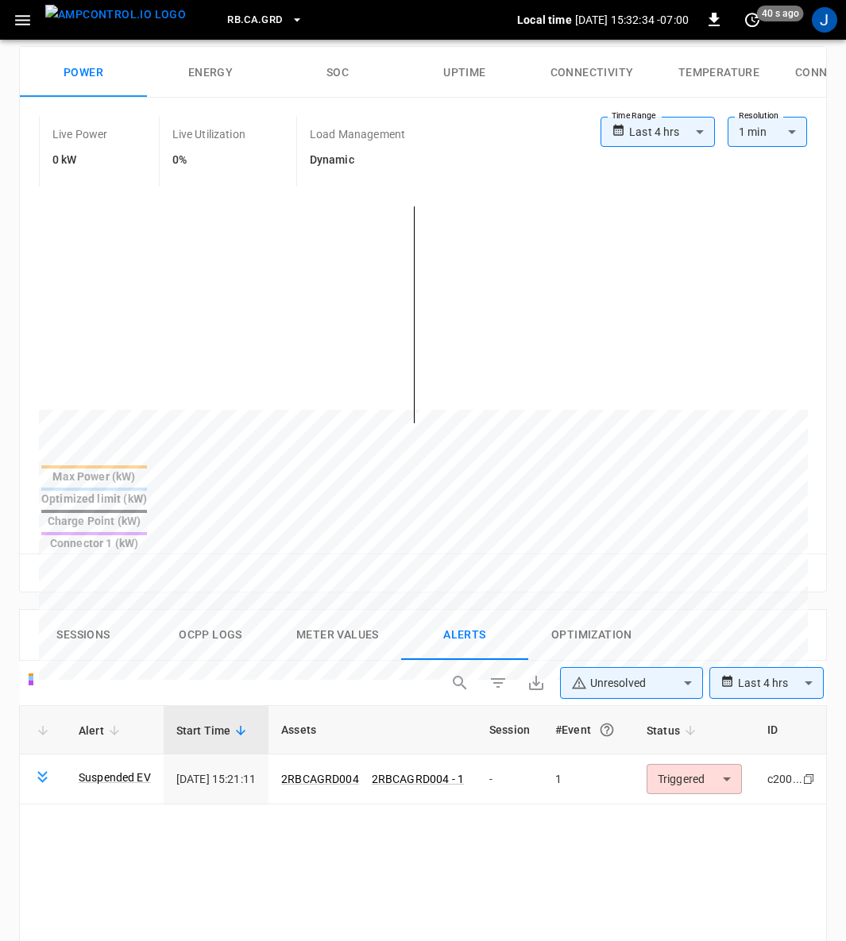
click at [124, 770] on link "Suspended EV" at bounding box center [115, 778] width 72 height 16
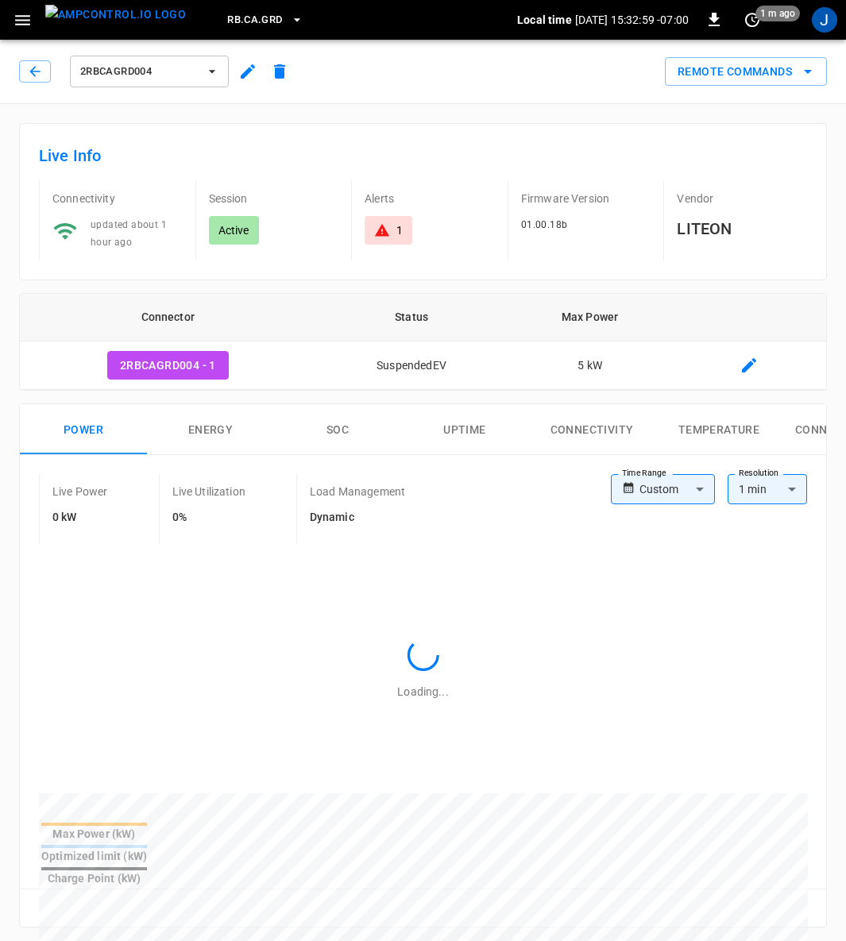
type input "**********"
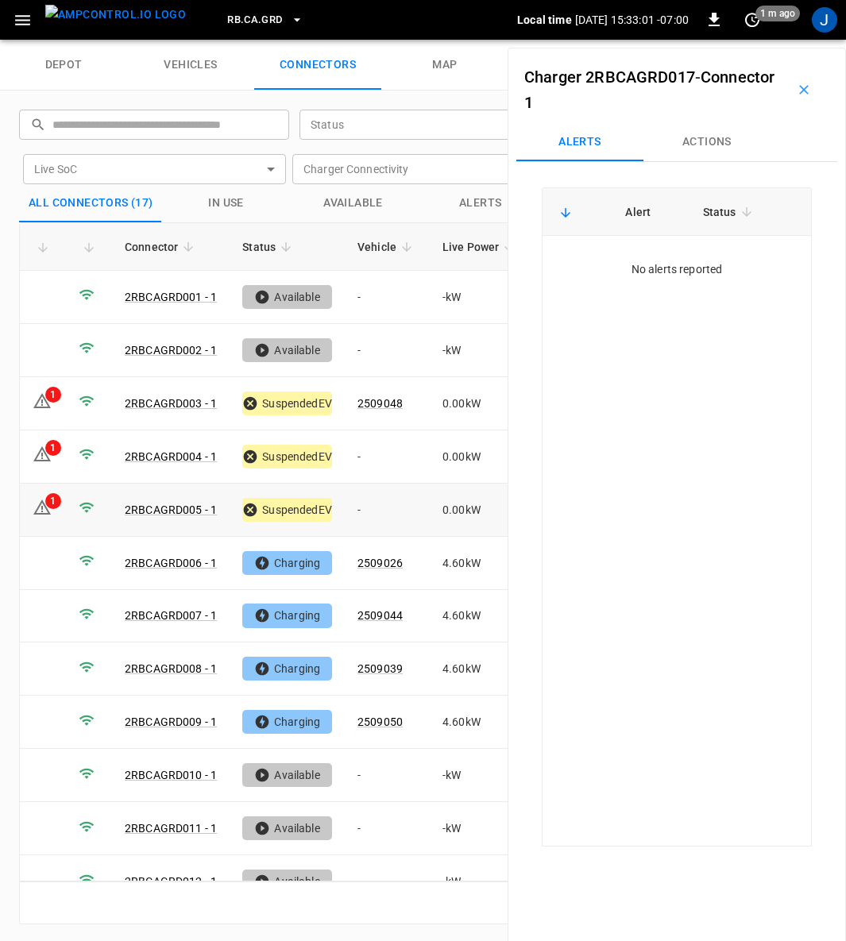
click at [169, 504] on link "2RBCAGRD005 - 1" at bounding box center [171, 510] width 92 height 13
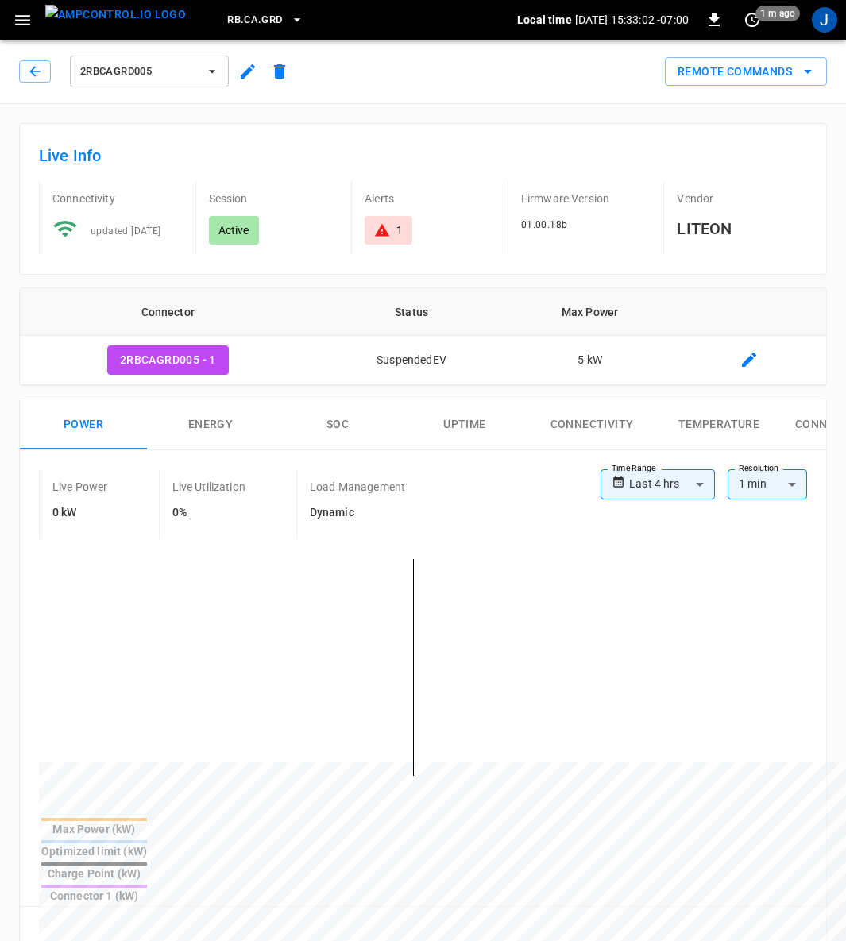
type input "**********"
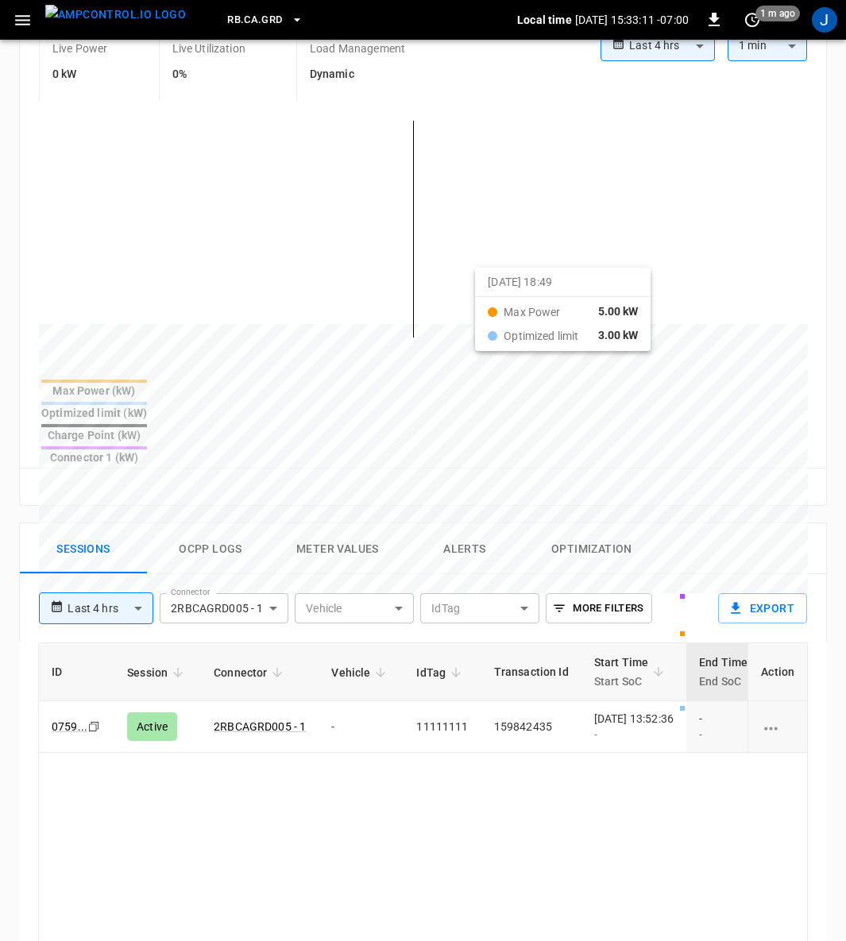
scroll to position [477, 0]
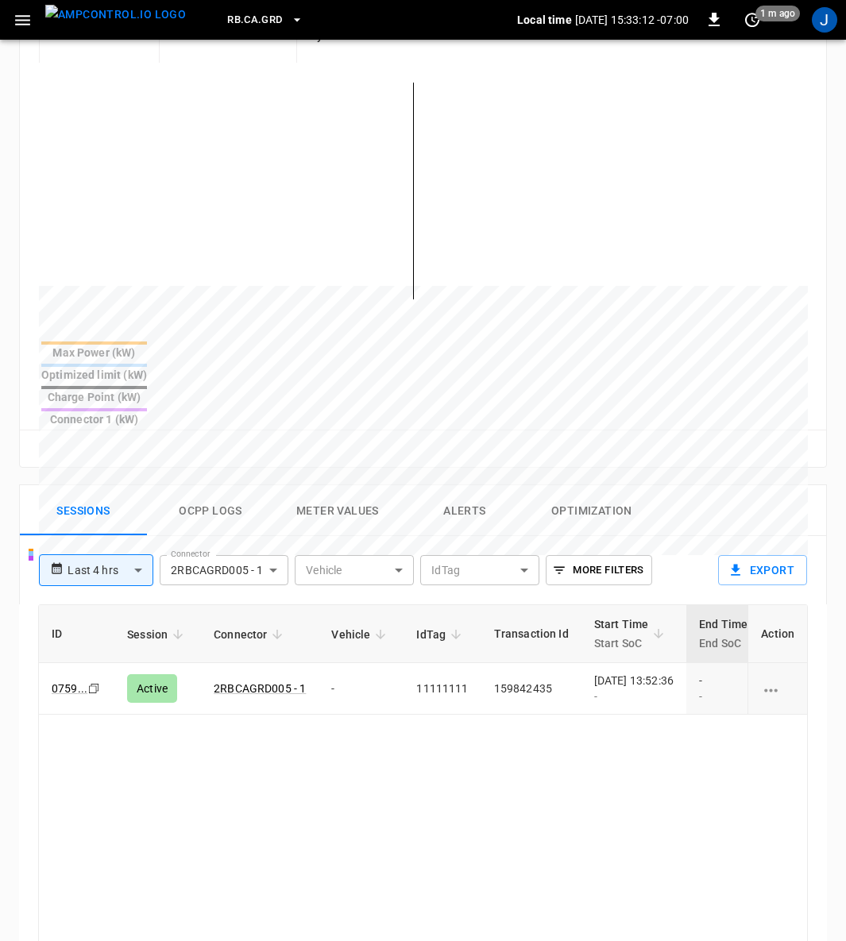
click at [476, 485] on button "Alerts" at bounding box center [464, 510] width 127 height 51
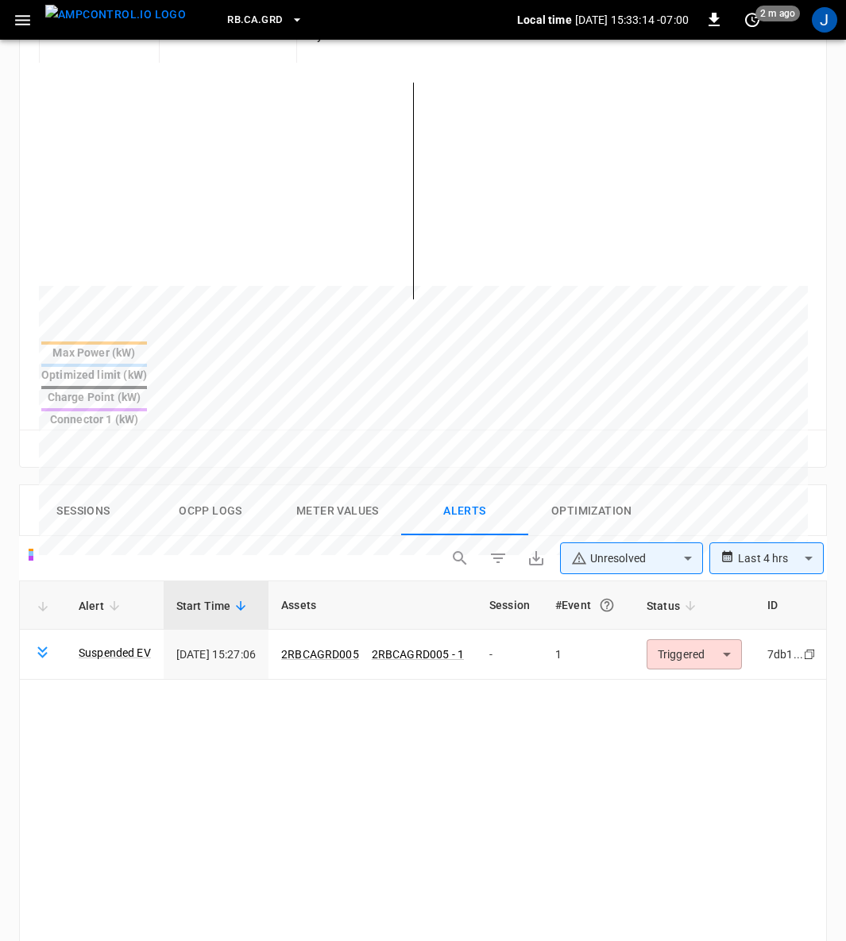
click at [119, 645] on link "Suspended EV" at bounding box center [115, 653] width 72 height 16
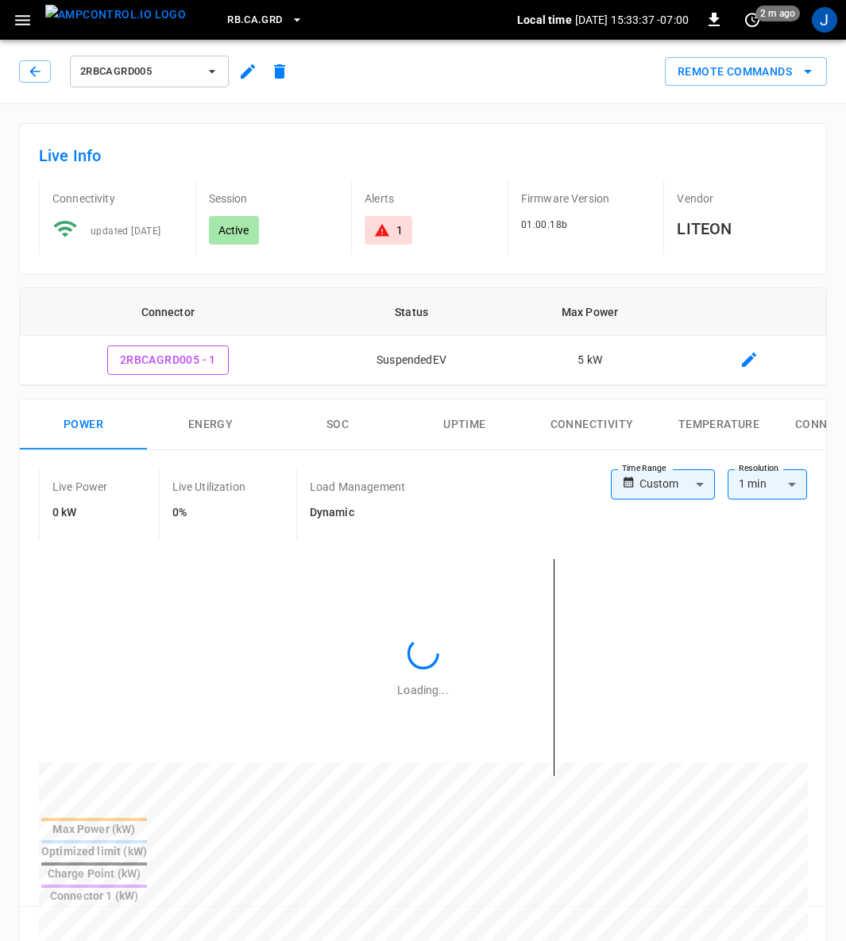
type input "**********"
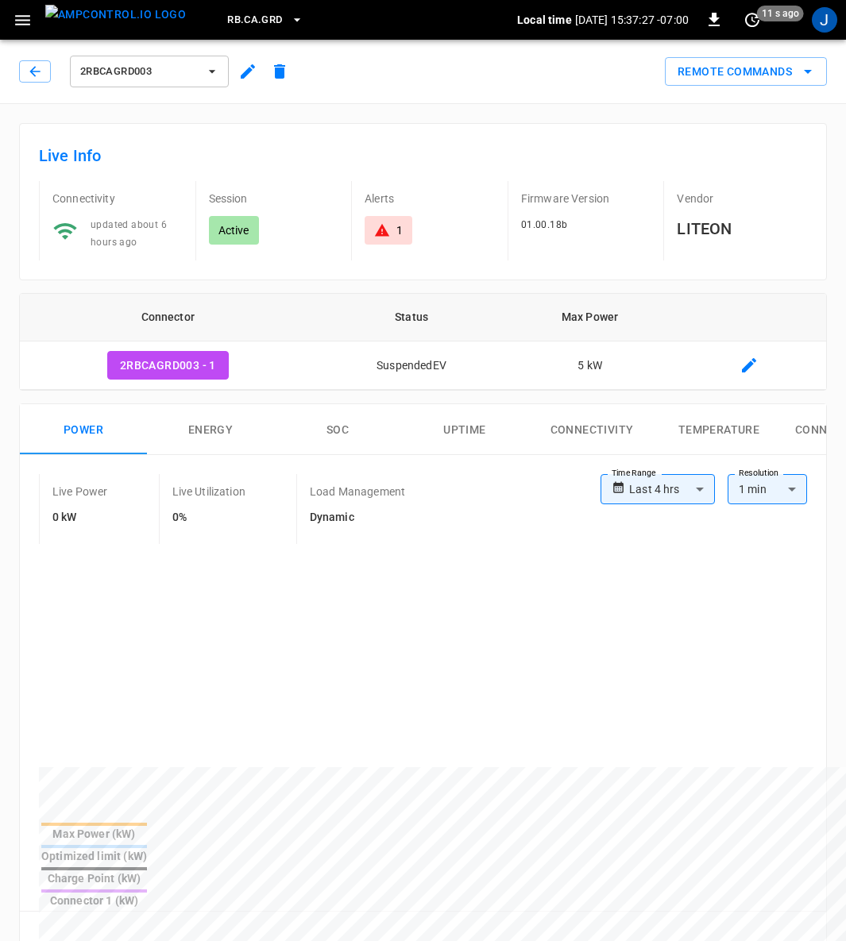
type input "**********"
click at [812, 72] on icon "remote commands options" at bounding box center [807, 71] width 19 height 19
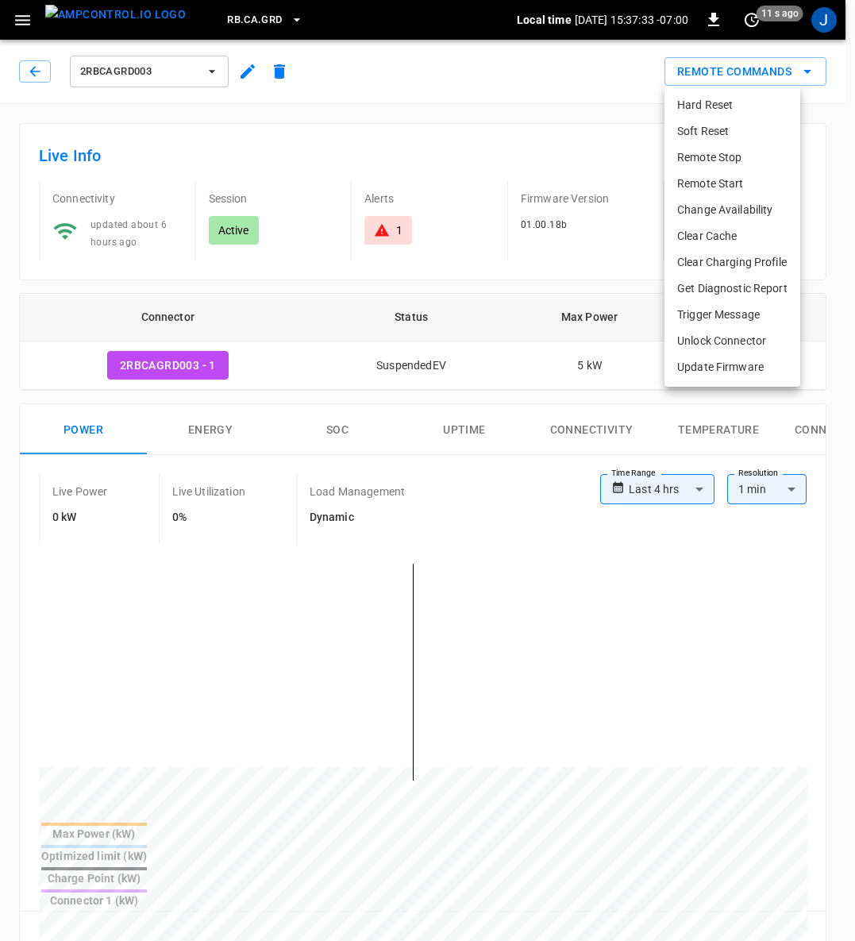
click at [701, 132] on li "Soft Reset" at bounding box center [733, 131] width 136 height 26
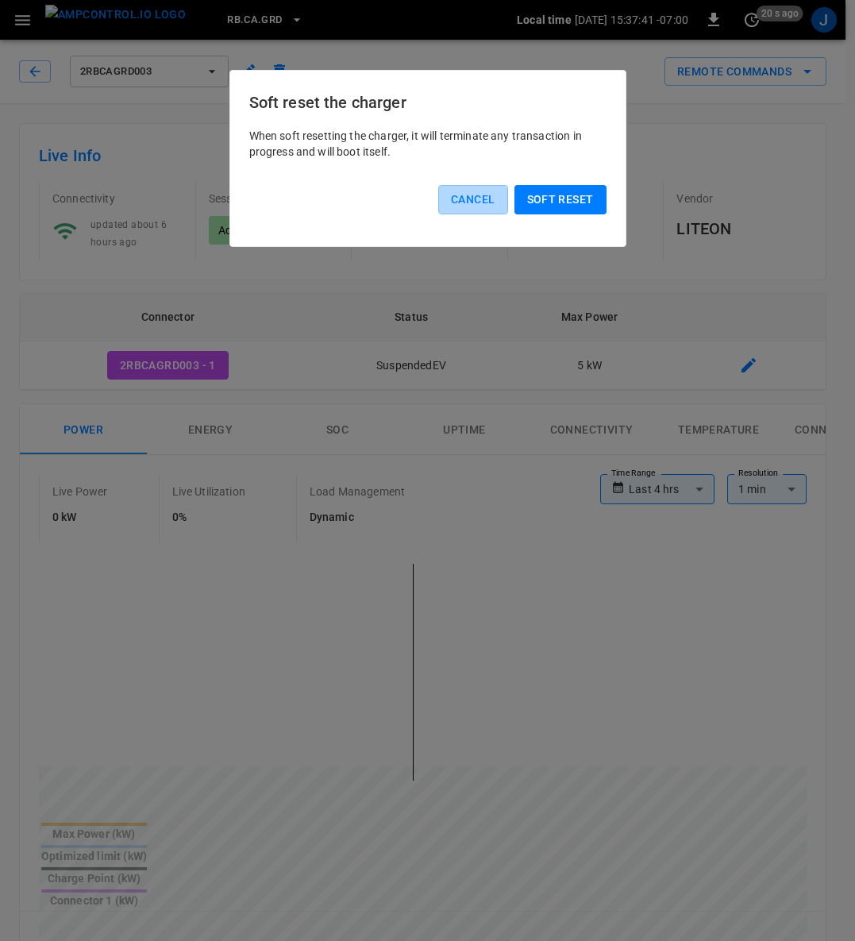
click at [475, 197] on button "Cancel" at bounding box center [472, 199] width 69 height 29
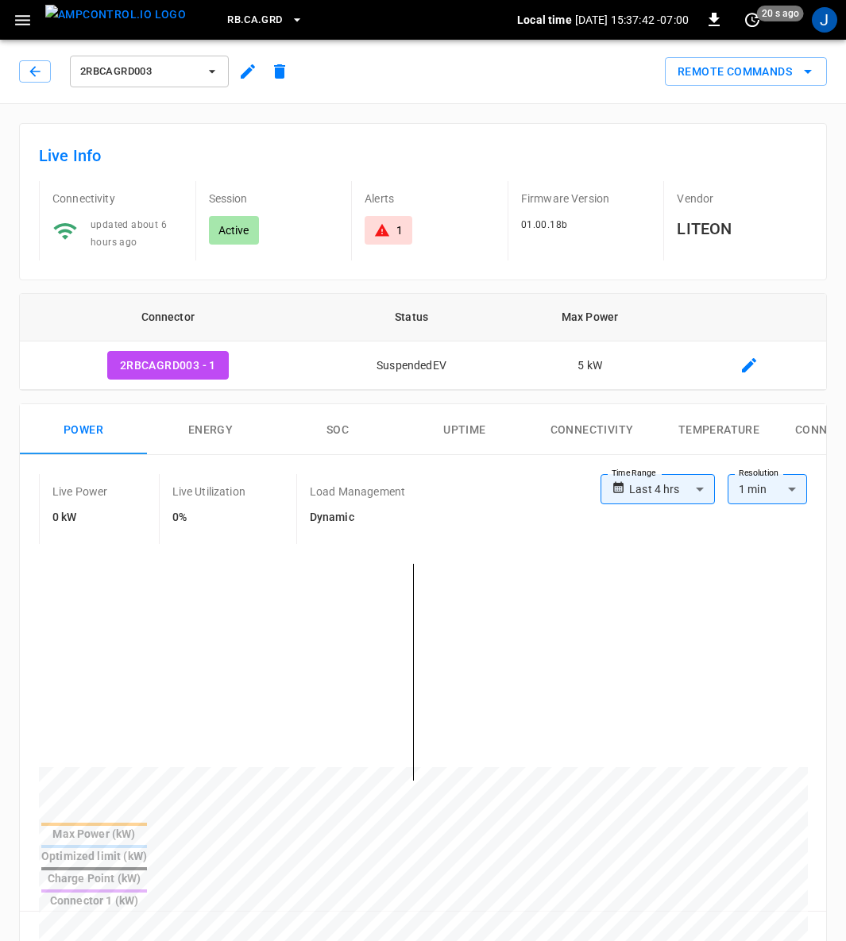
click at [802, 64] on icon "remote commands options" at bounding box center [807, 71] width 19 height 19
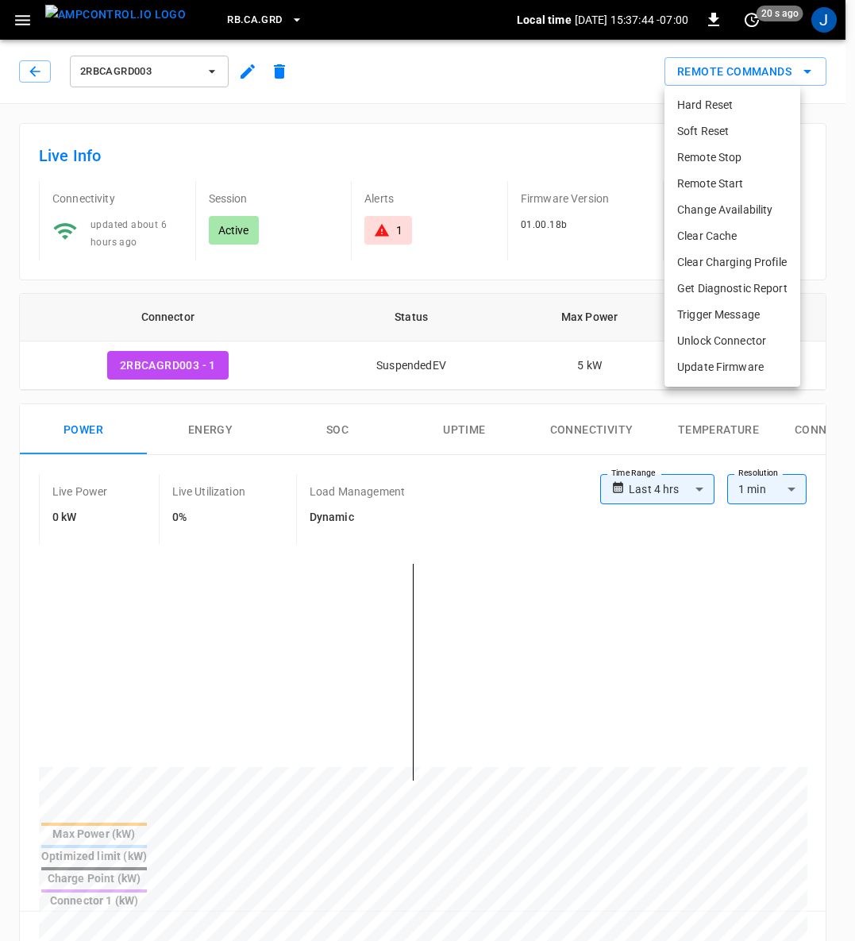
click at [705, 183] on li "Remote Start" at bounding box center [733, 184] width 136 height 26
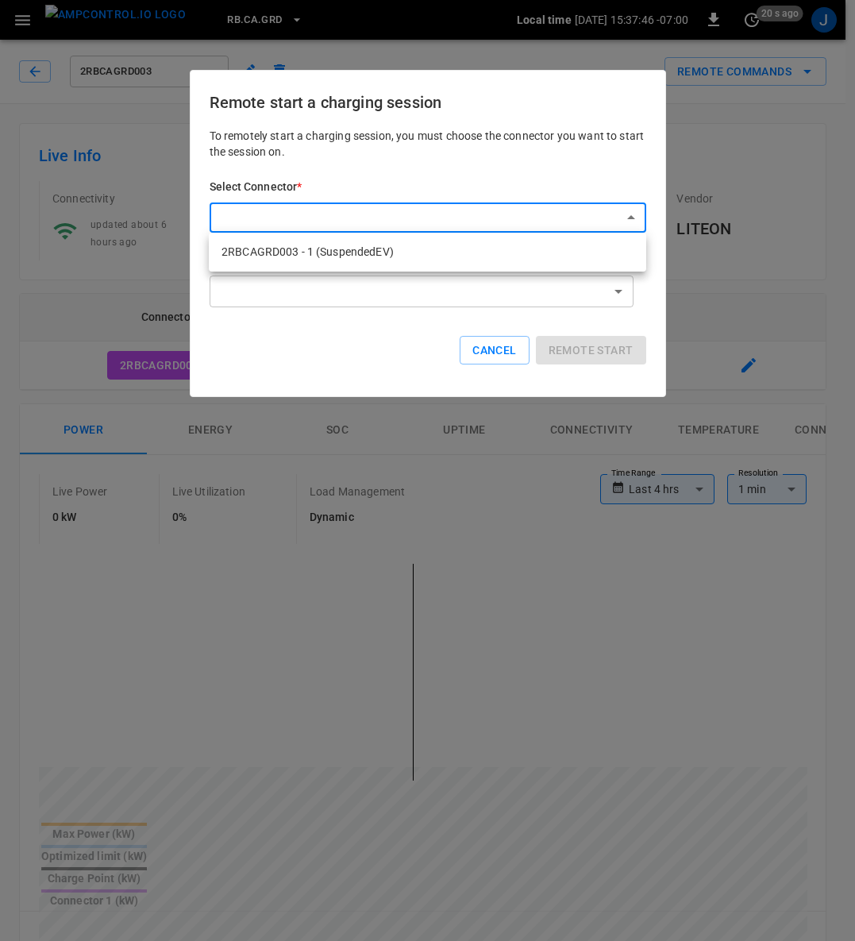
click at [631, 212] on body "**********" at bounding box center [427, 904] width 855 height 1808
click at [336, 253] on li "2RBCAGRD003 - 1 (SuspendedEV)" at bounding box center [428, 252] width 438 height 26
type input "**********"
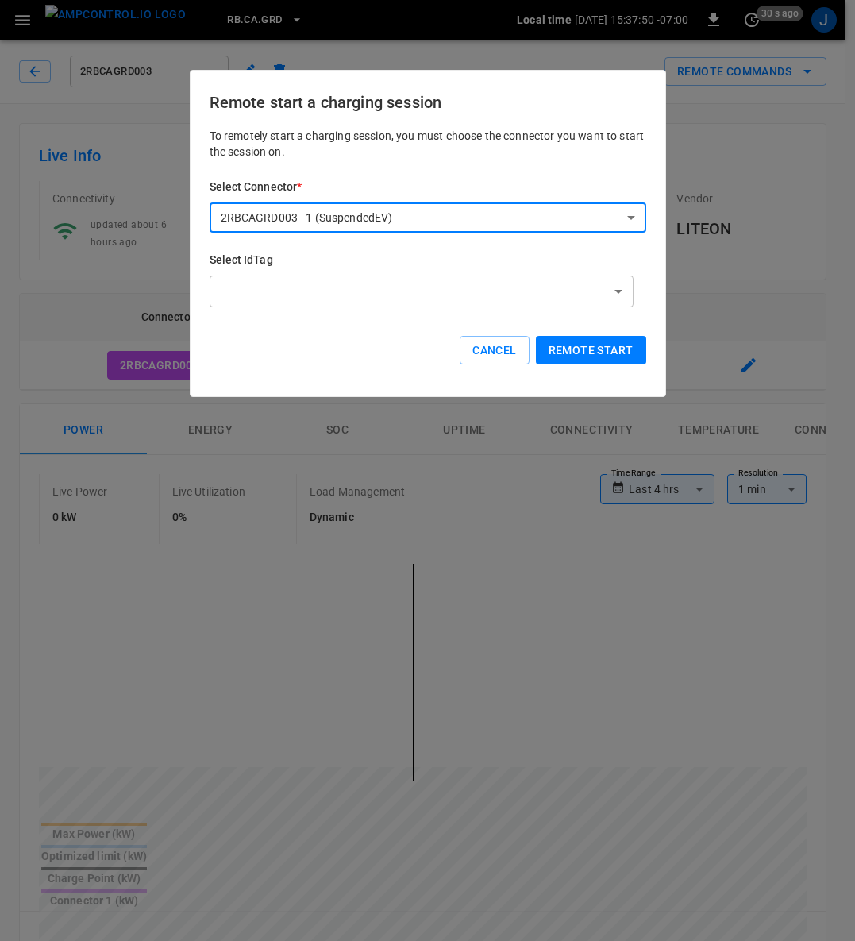
click at [603, 347] on button "Remote start" at bounding box center [591, 350] width 110 height 29
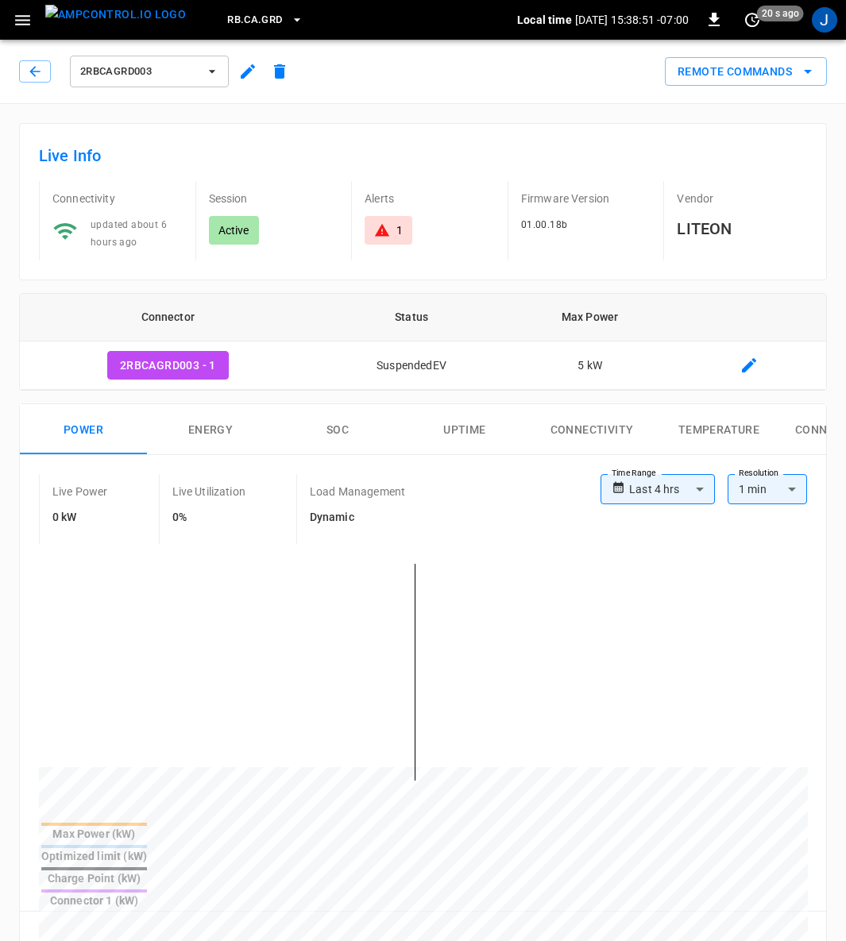
click at [801, 74] on icon "remote commands options" at bounding box center [807, 71] width 19 height 19
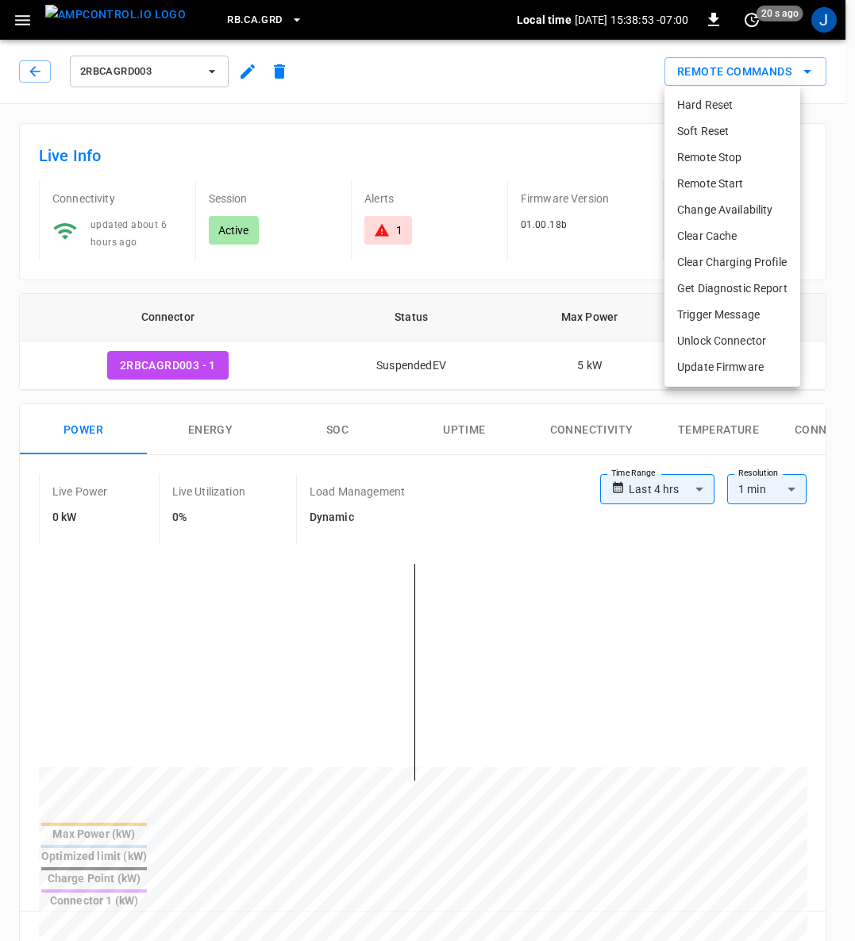
click at [724, 133] on li "Soft Reset" at bounding box center [733, 131] width 136 height 26
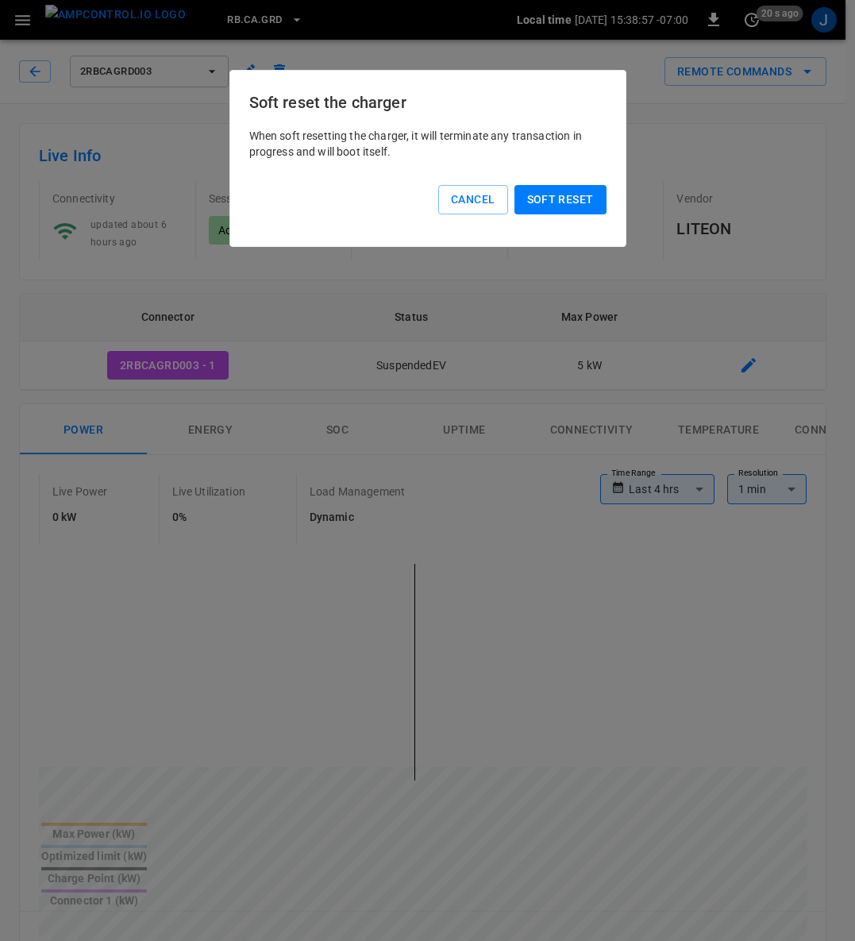
click at [559, 201] on button "Soft reset" at bounding box center [561, 199] width 92 height 29
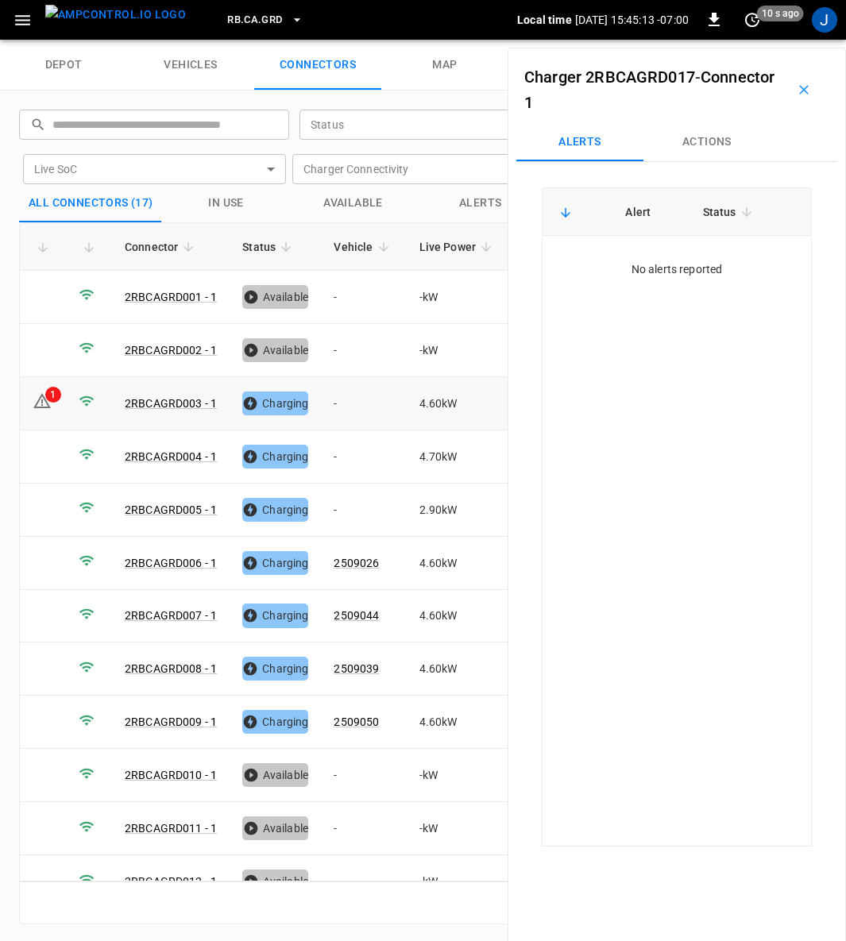
click at [48, 387] on div "1" at bounding box center [53, 395] width 16 height 16
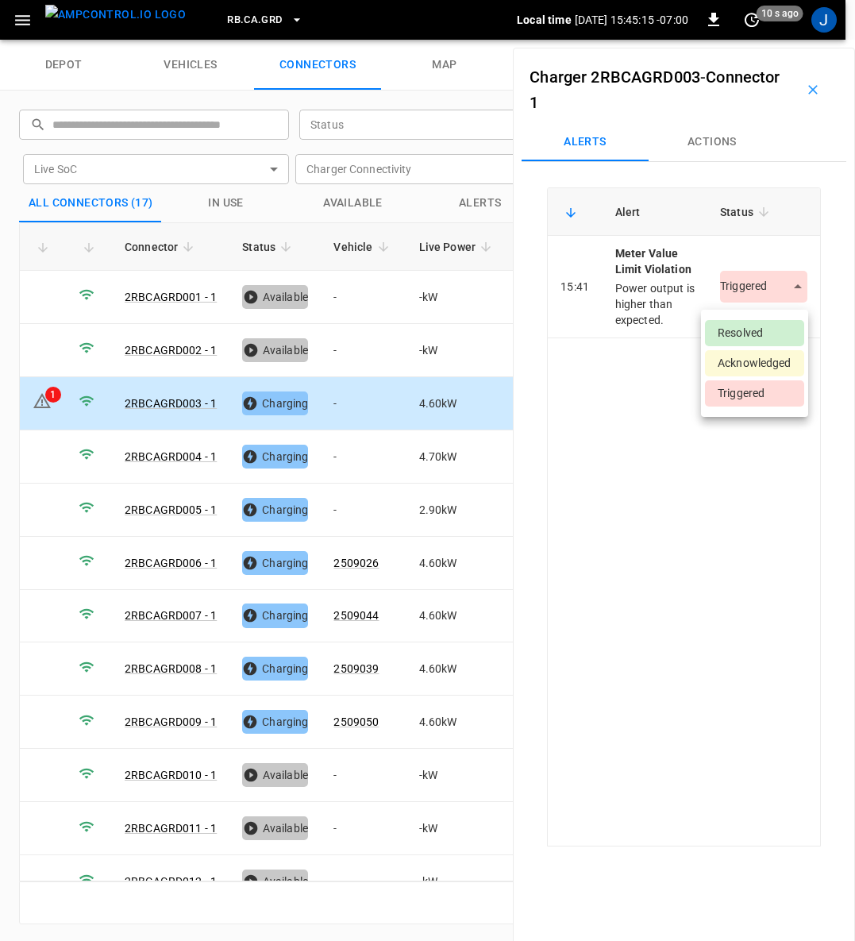
click at [778, 40] on body "RB.CA.GRD Local time [DATE] 15:45:15 -07:00 0 10 s ago J depot vehicles connect…" at bounding box center [427, 20] width 855 height 40
click at [767, 329] on li "Resolved" at bounding box center [754, 333] width 99 height 26
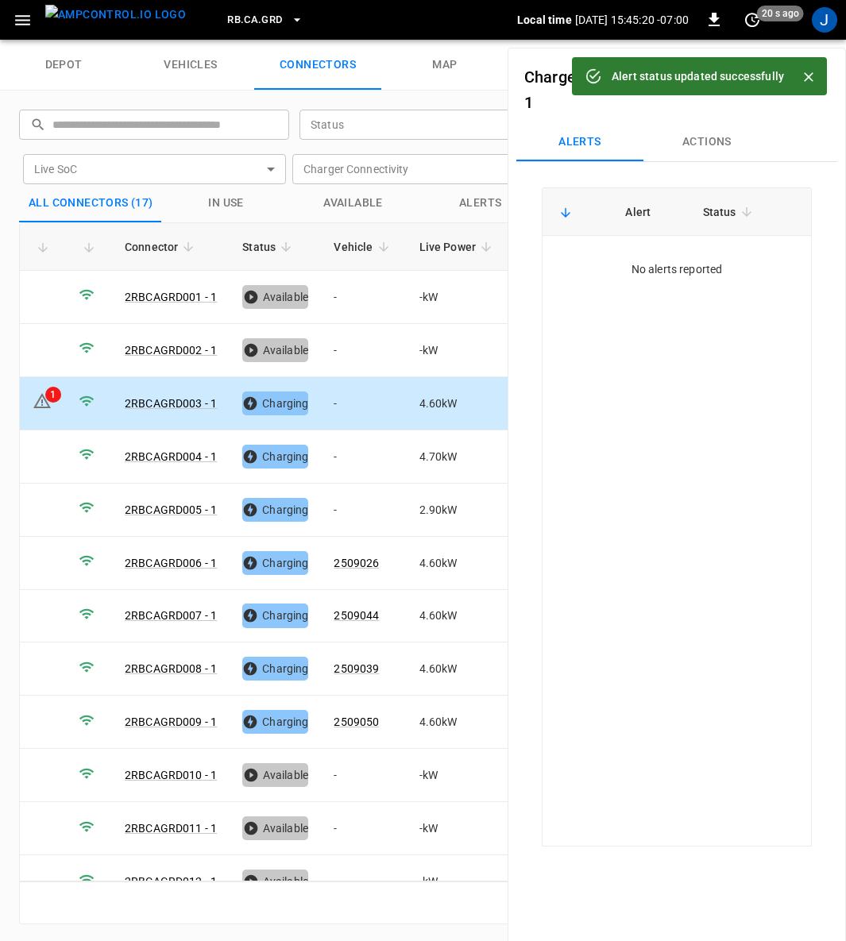
drag, startPoint x: 809, startPoint y: 76, endPoint x: 793, endPoint y: 118, distance: 44.7
click at [809, 75] on icon "Close" at bounding box center [809, 77] width 10 height 10
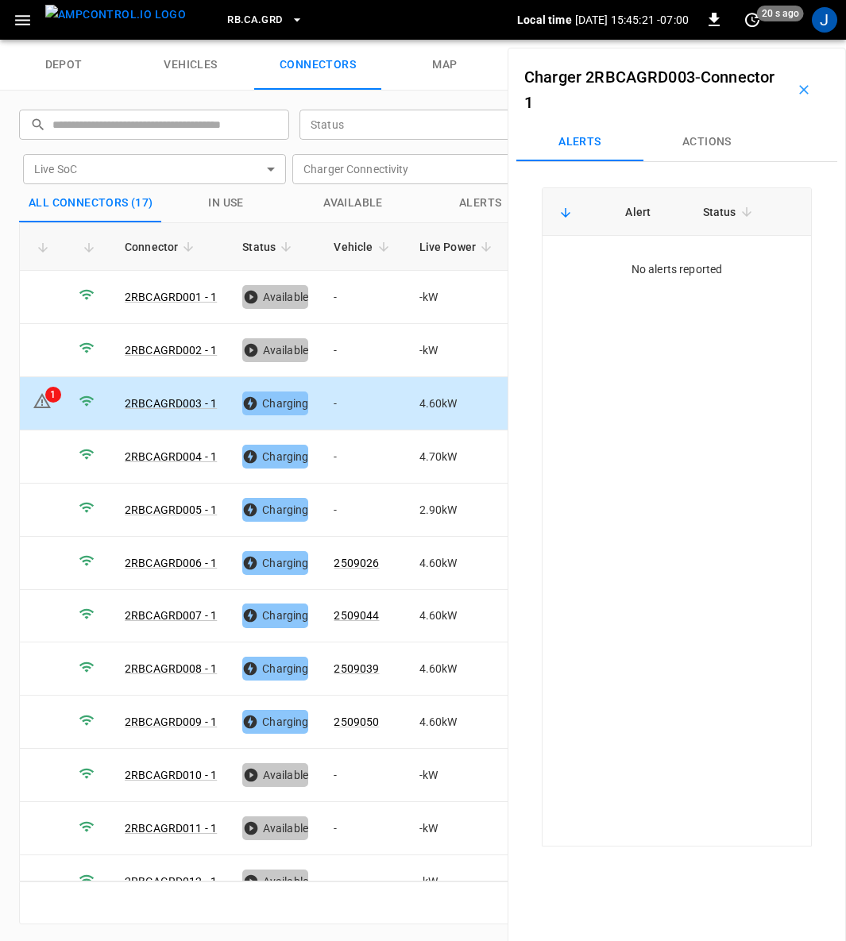
click at [797, 80] on button "button" at bounding box center [803, 89] width 51 height 51
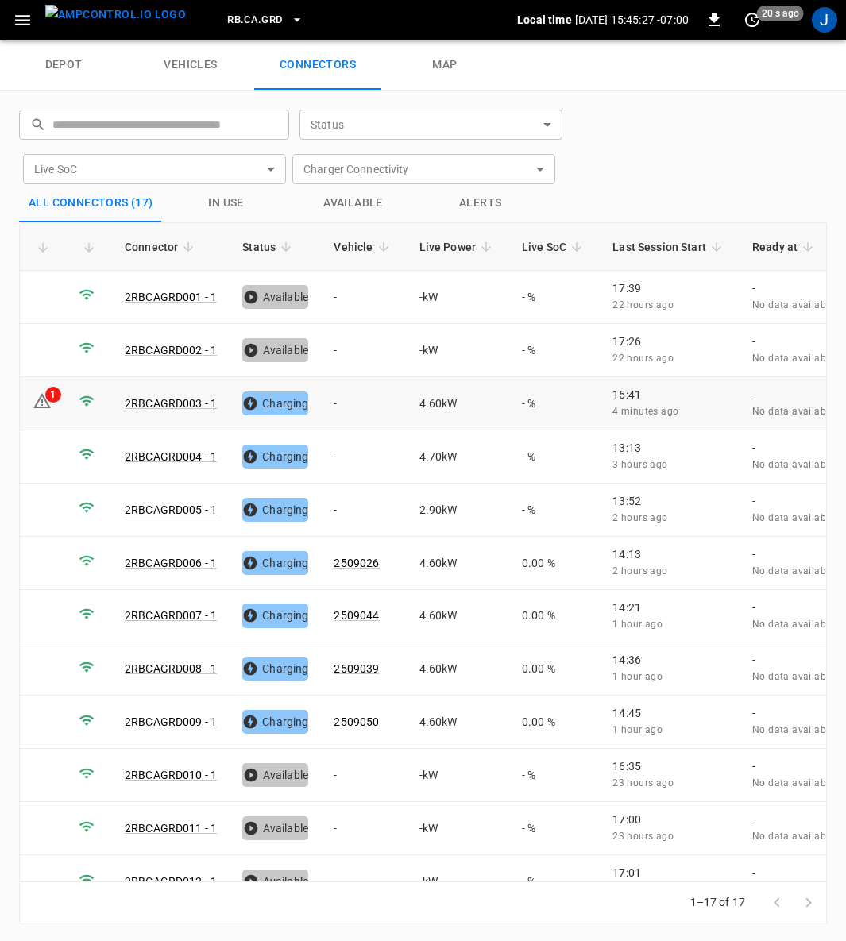
click at [334, 400] on td "-" at bounding box center [363, 403] width 85 height 53
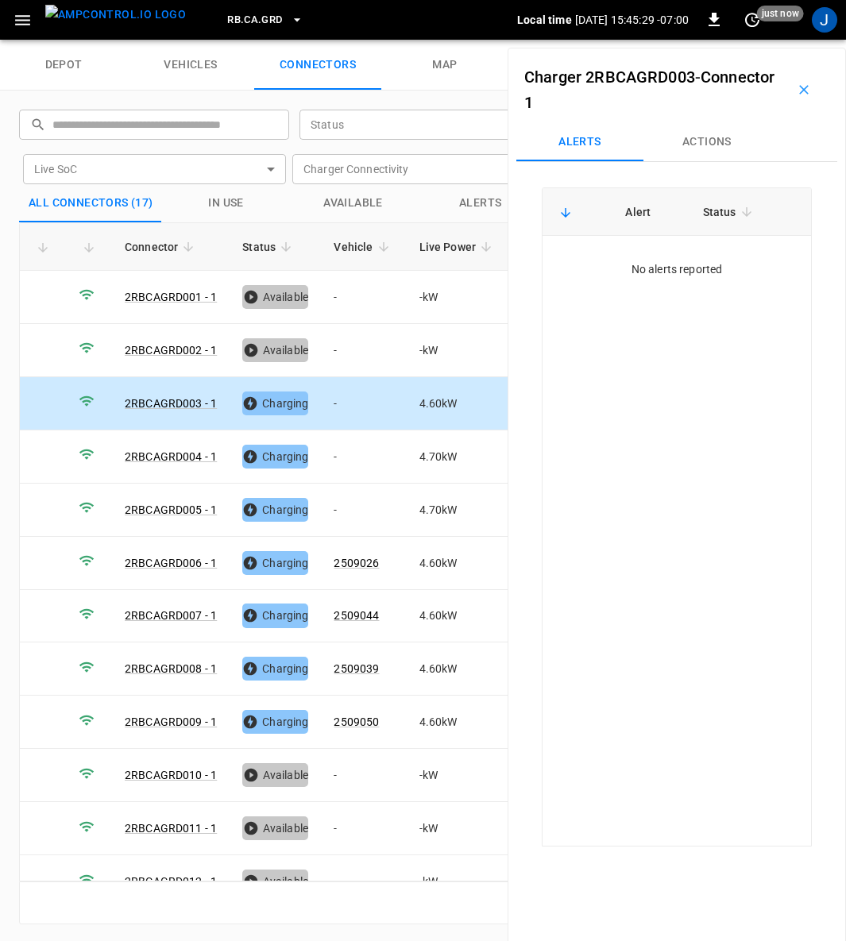
click at [713, 136] on button "Actions" at bounding box center [706, 142] width 127 height 38
click at [651, 264] on div "Vehicle Name Vehicle Name" at bounding box center [703, 262] width 183 height 29
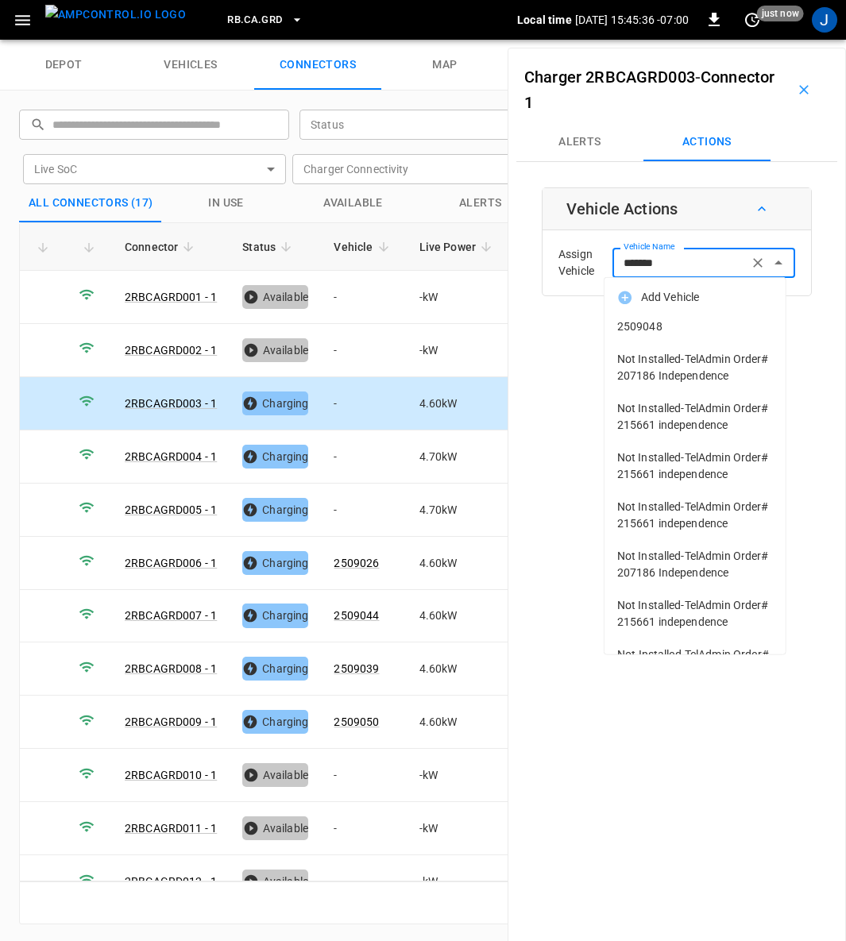
click at [651, 324] on span "2509048" at bounding box center [695, 327] width 156 height 17
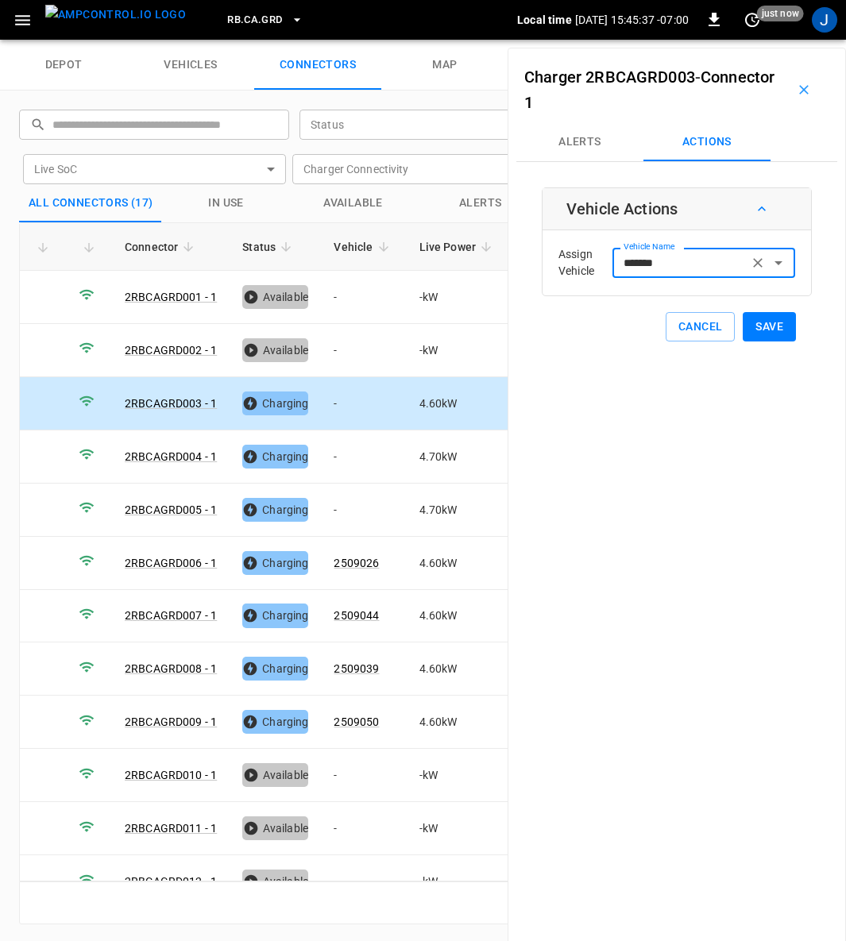
type input "*******"
click at [755, 324] on button "Save" at bounding box center [769, 326] width 53 height 29
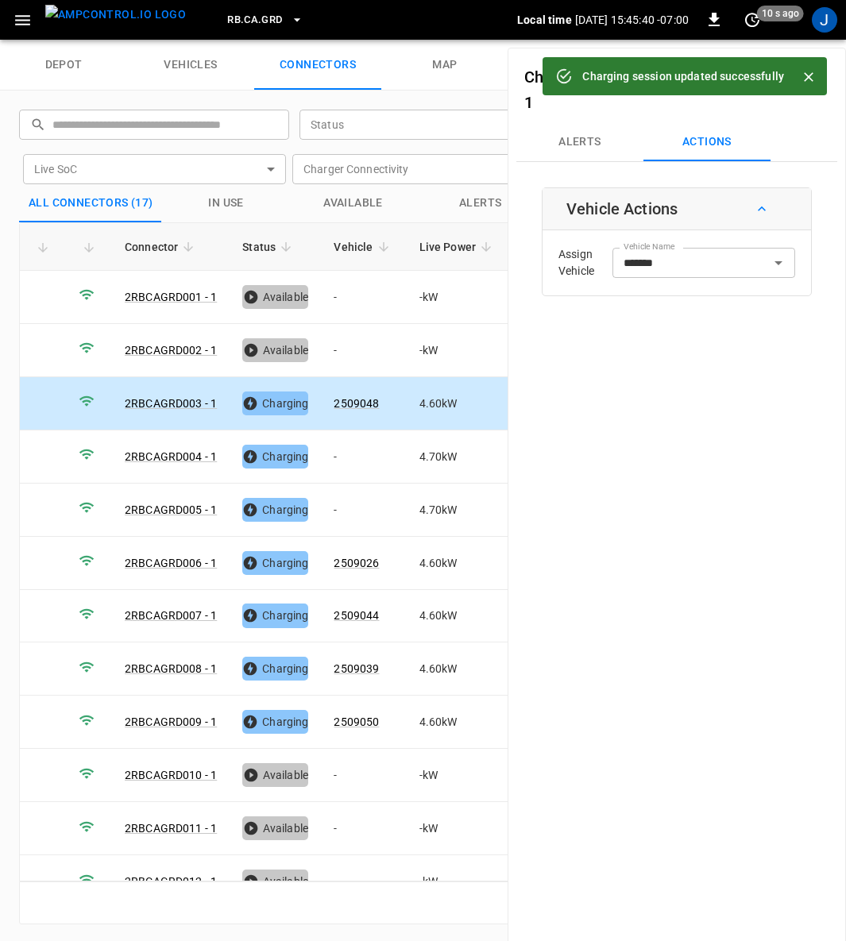
click at [815, 72] on icon "Close" at bounding box center [809, 77] width 16 height 16
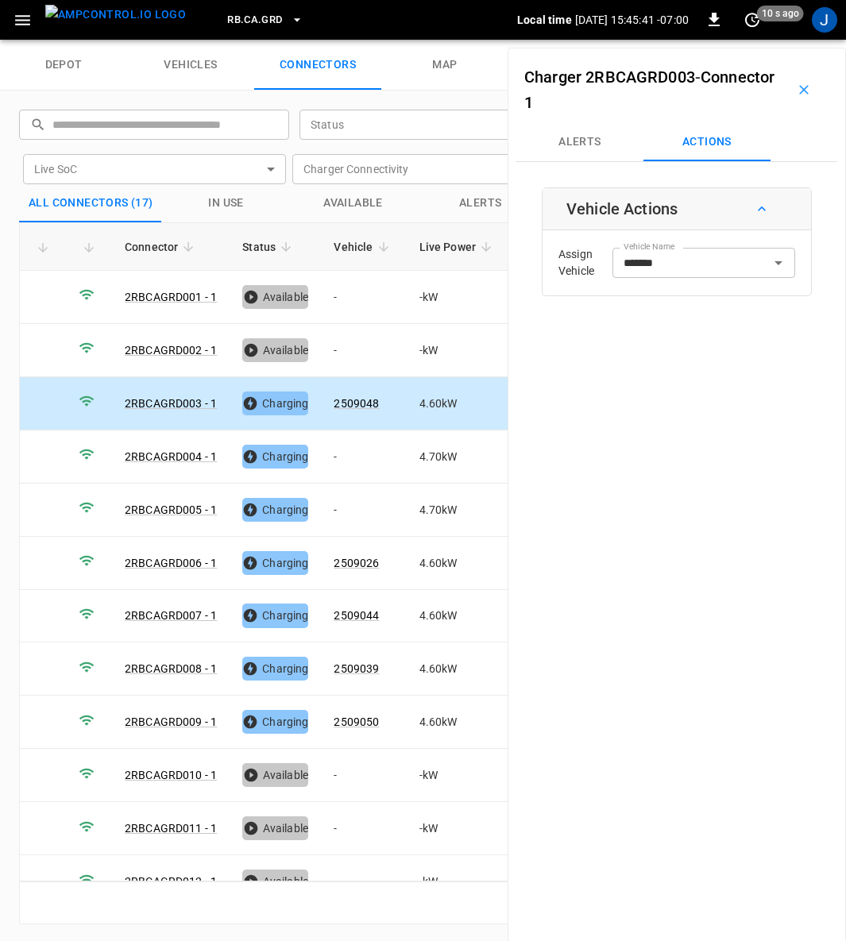
click at [796, 95] on icon "button" at bounding box center [804, 90] width 16 height 16
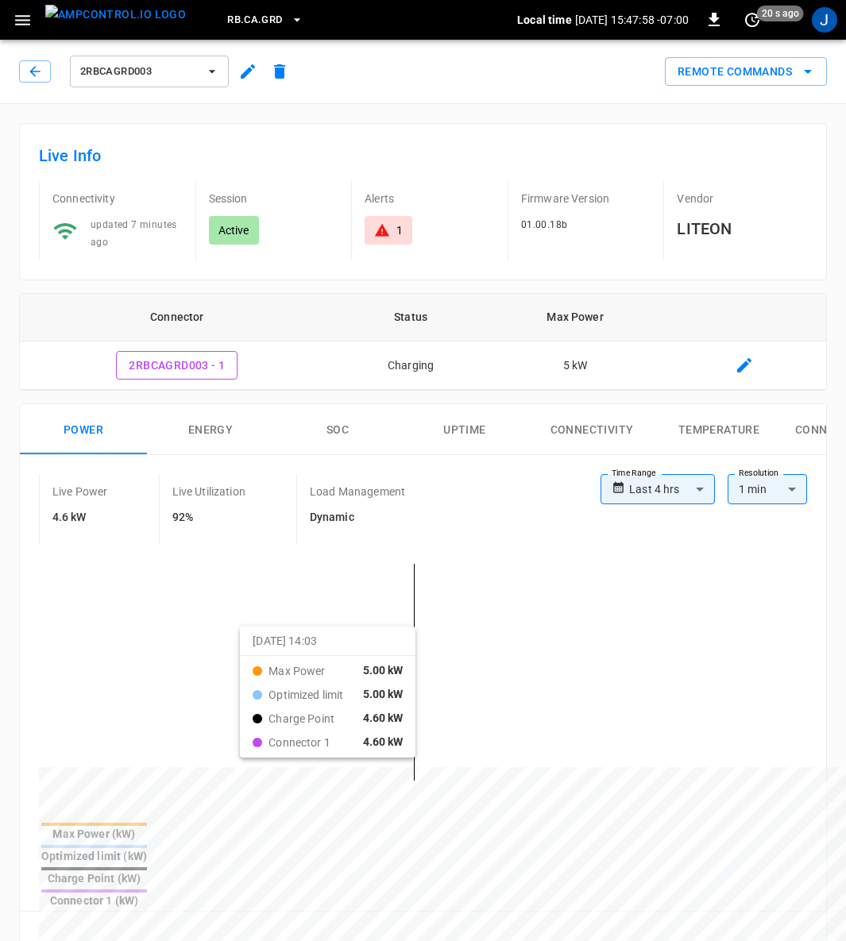
scroll to position [477, 0]
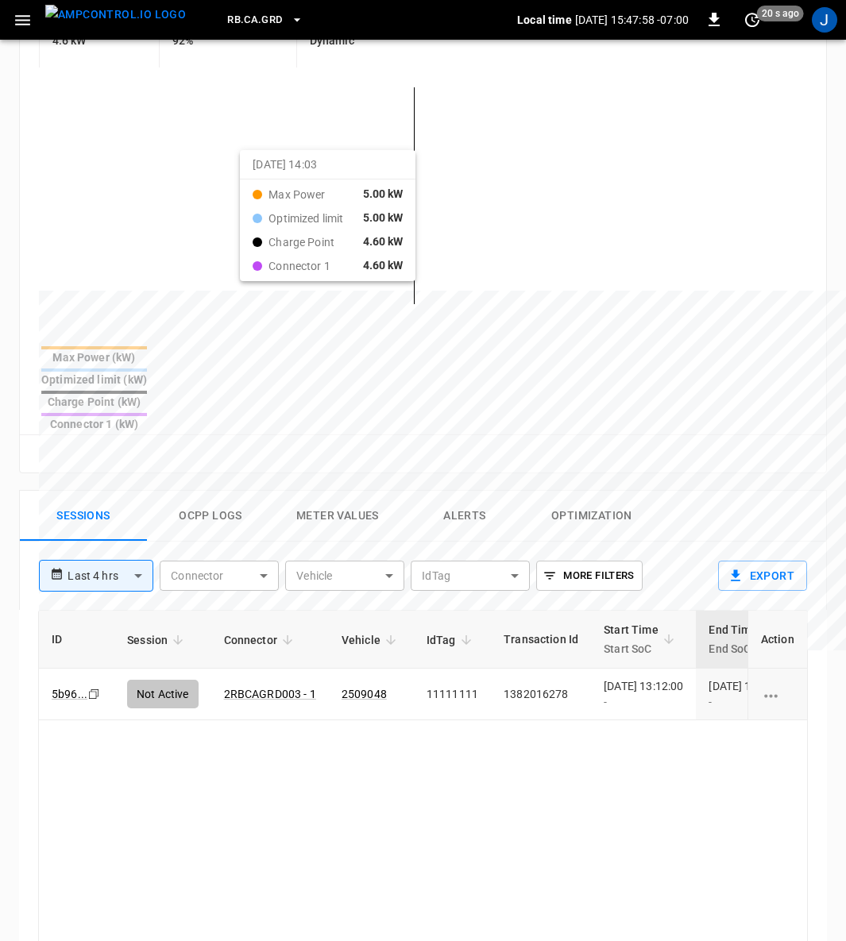
type input "**********"
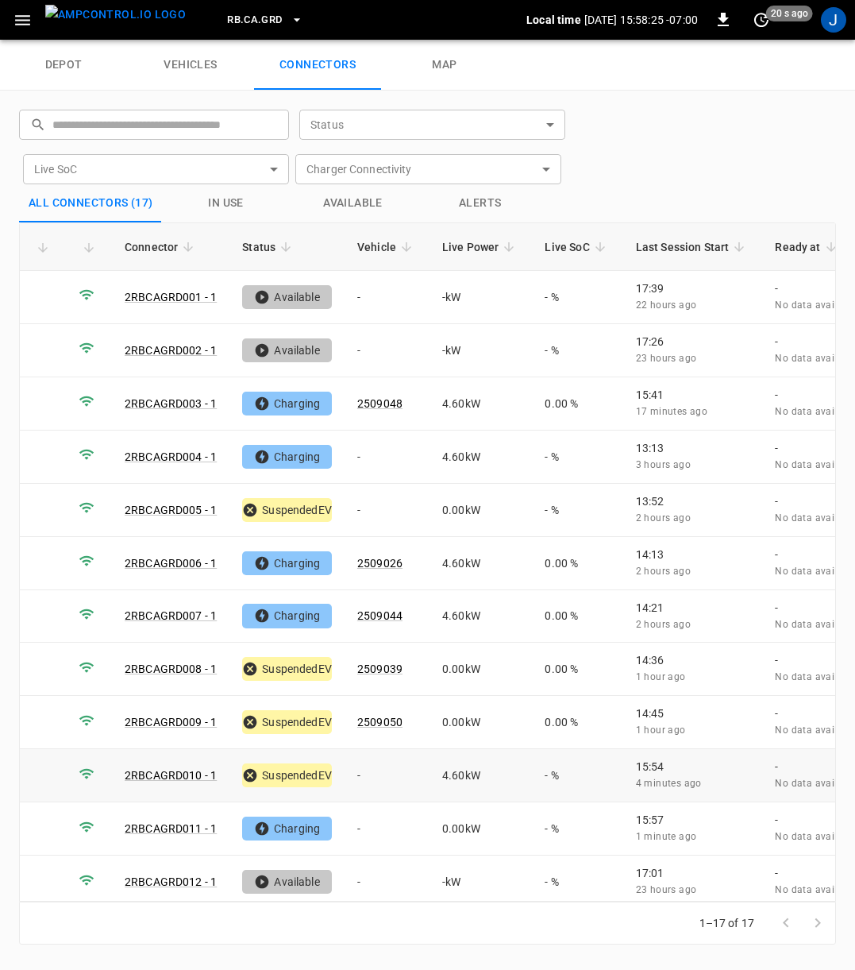
click at [360, 759] on td "-" at bounding box center [387, 775] width 85 height 53
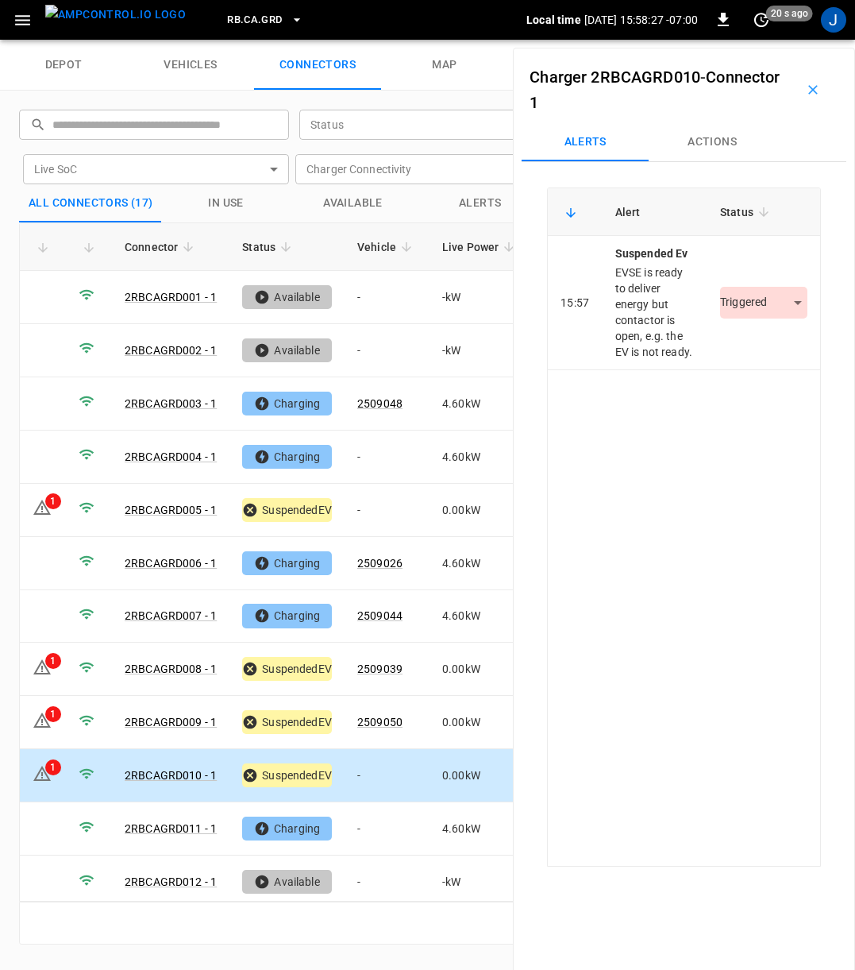
click at [715, 136] on button "Actions" at bounding box center [712, 142] width 127 height 38
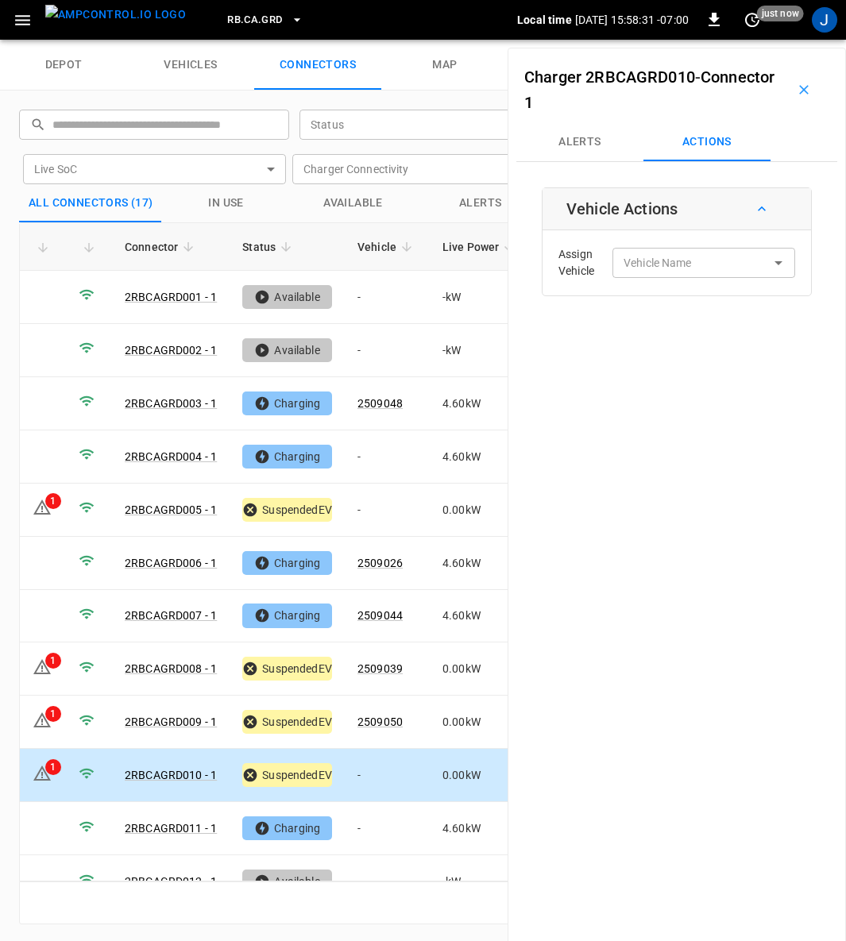
click at [718, 262] on input "Vehicle Name" at bounding box center [680, 263] width 126 height 20
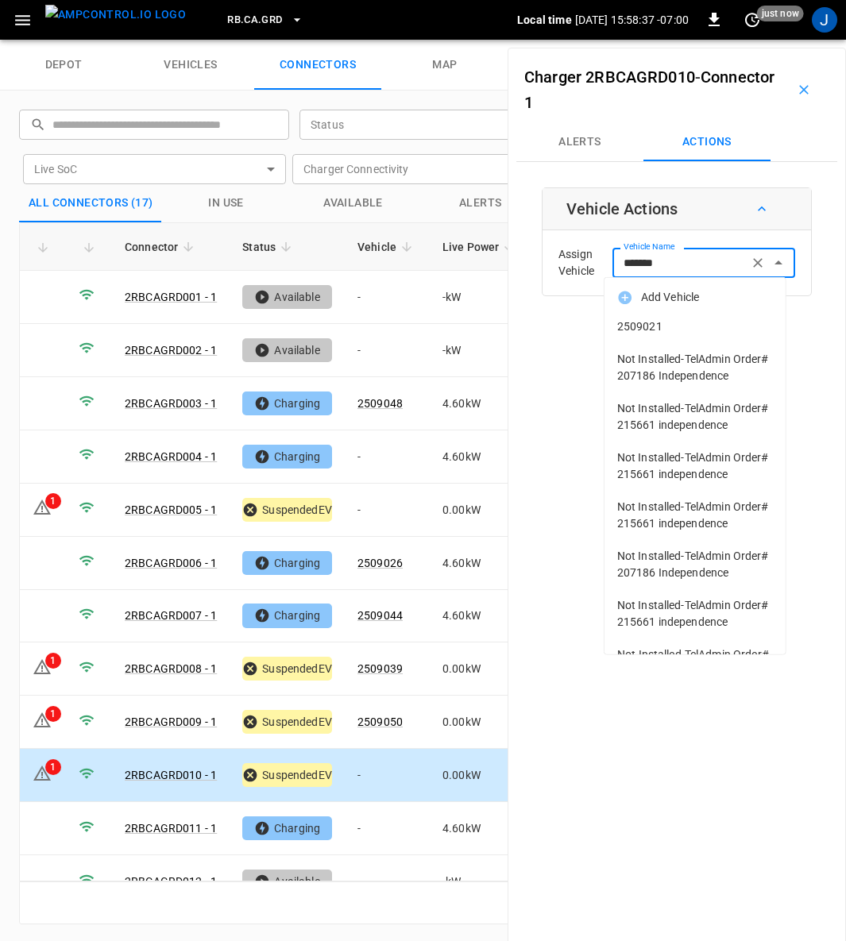
click at [642, 323] on span "2509021" at bounding box center [695, 327] width 156 height 17
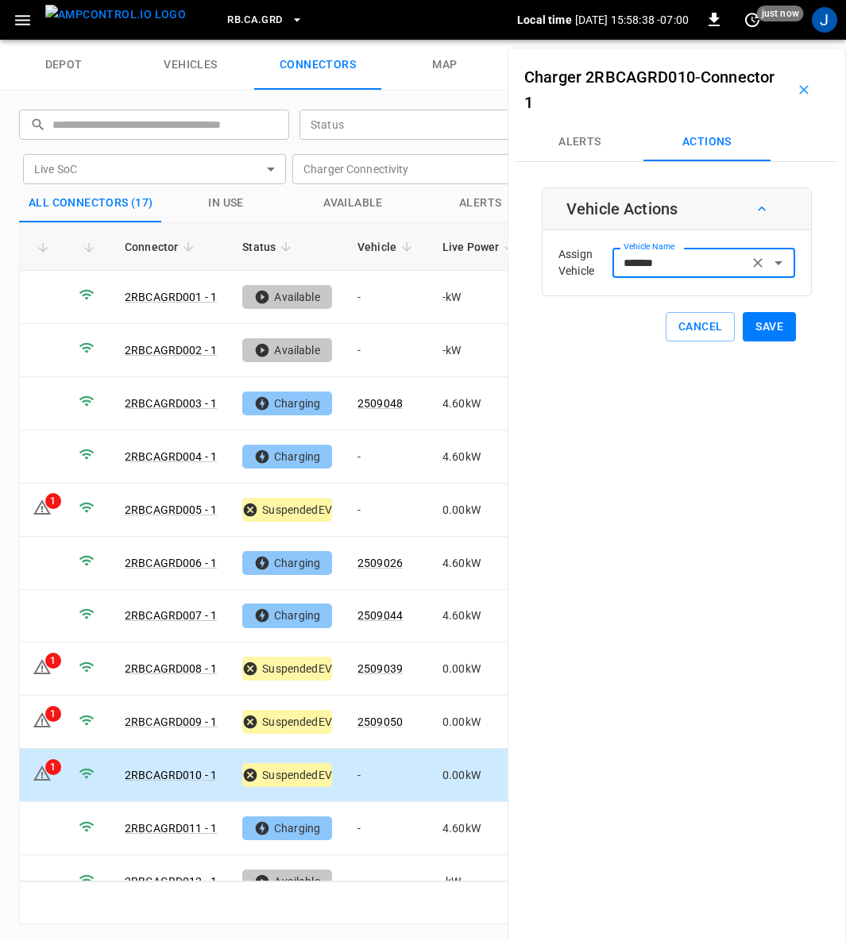
type input "*******"
click at [755, 321] on button "Save" at bounding box center [769, 326] width 53 height 29
click at [364, 817] on td "-" at bounding box center [387, 828] width 85 height 53
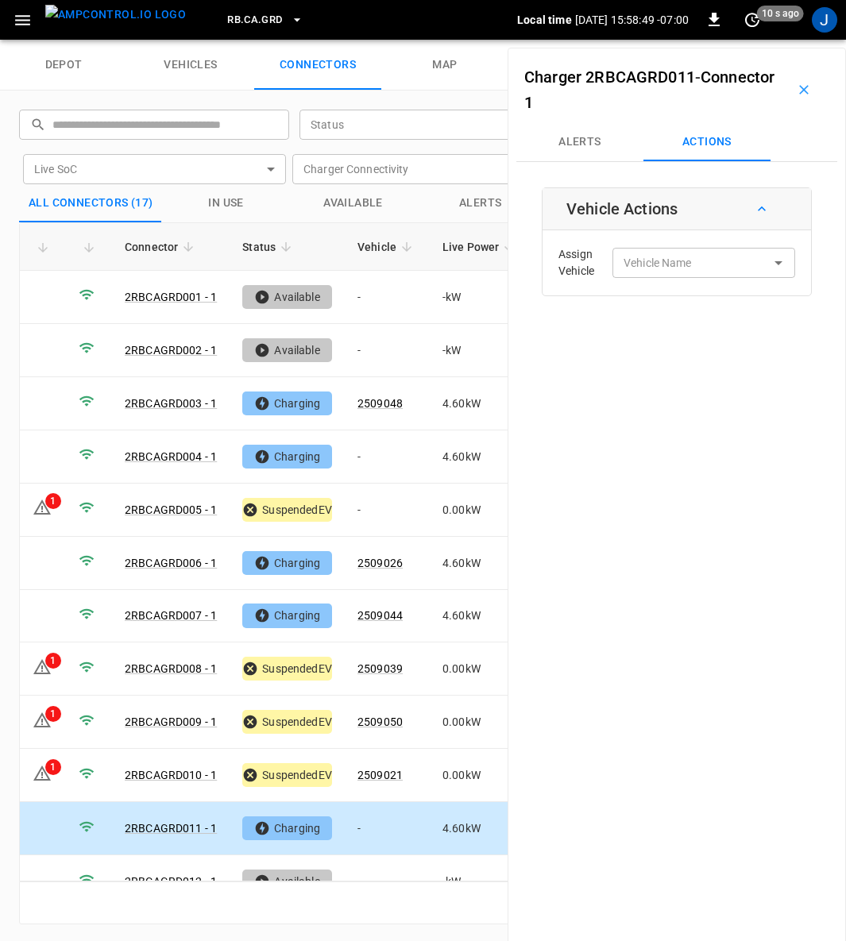
click at [694, 260] on input "Vehicle Name" at bounding box center [680, 263] width 126 height 20
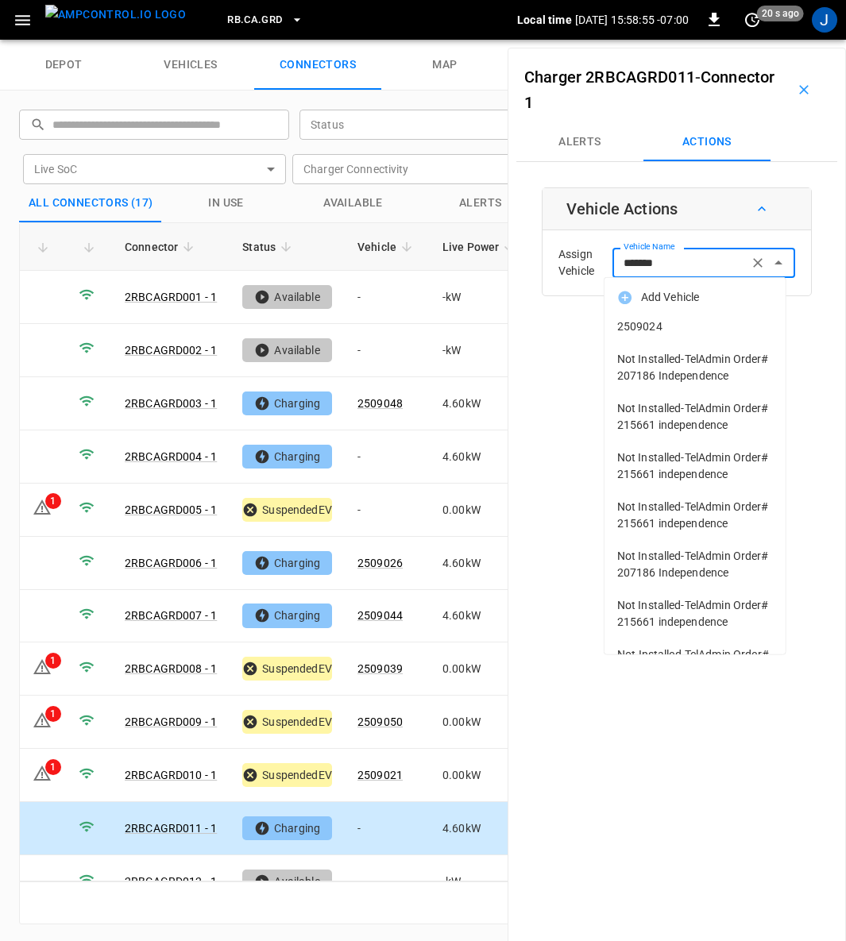
click at [662, 320] on span "2509024" at bounding box center [695, 327] width 156 height 17
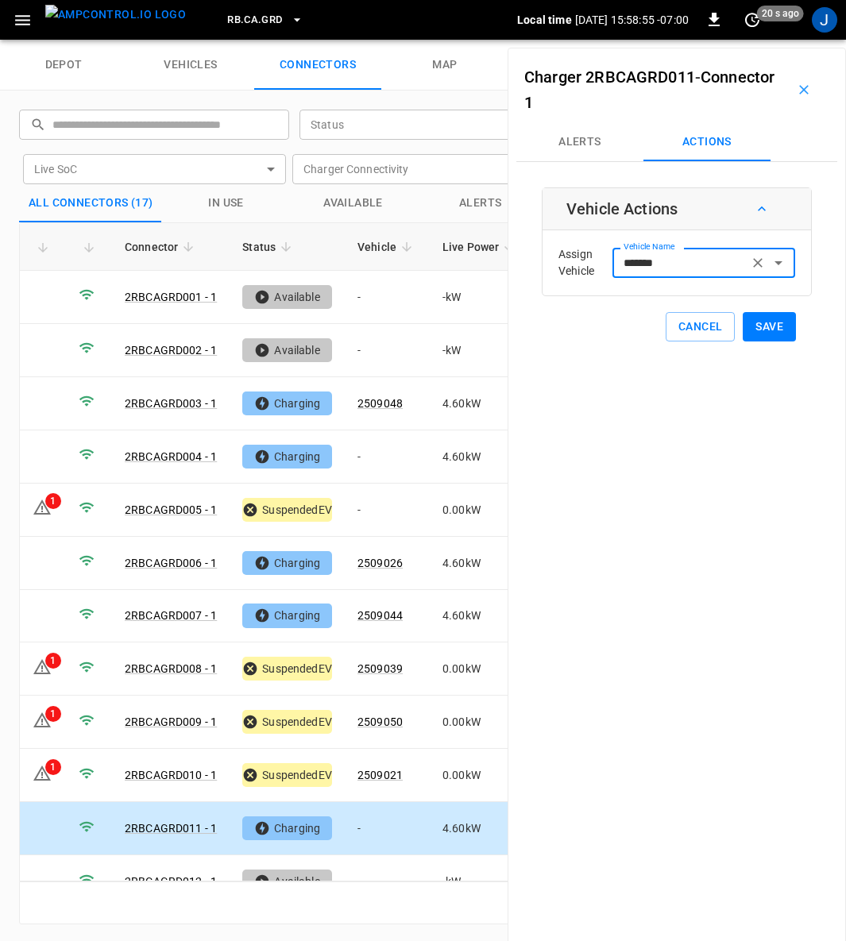
type input "*******"
click at [774, 322] on button "Save" at bounding box center [769, 326] width 53 height 29
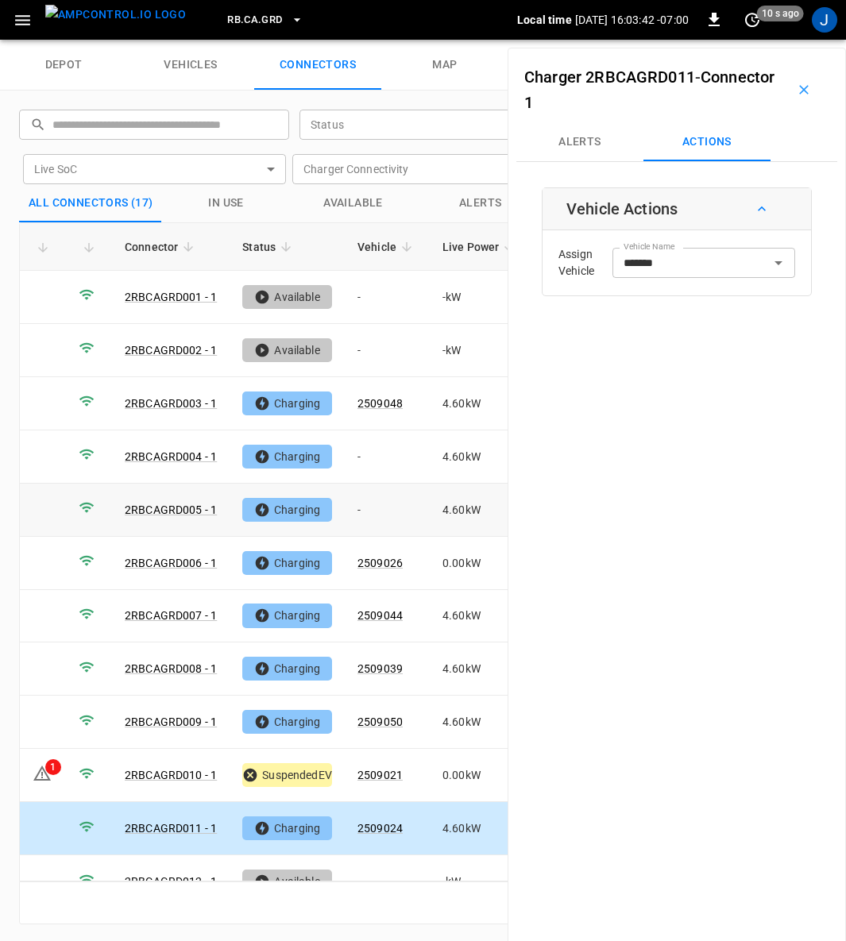
click at [357, 509] on td "-" at bounding box center [387, 510] width 85 height 53
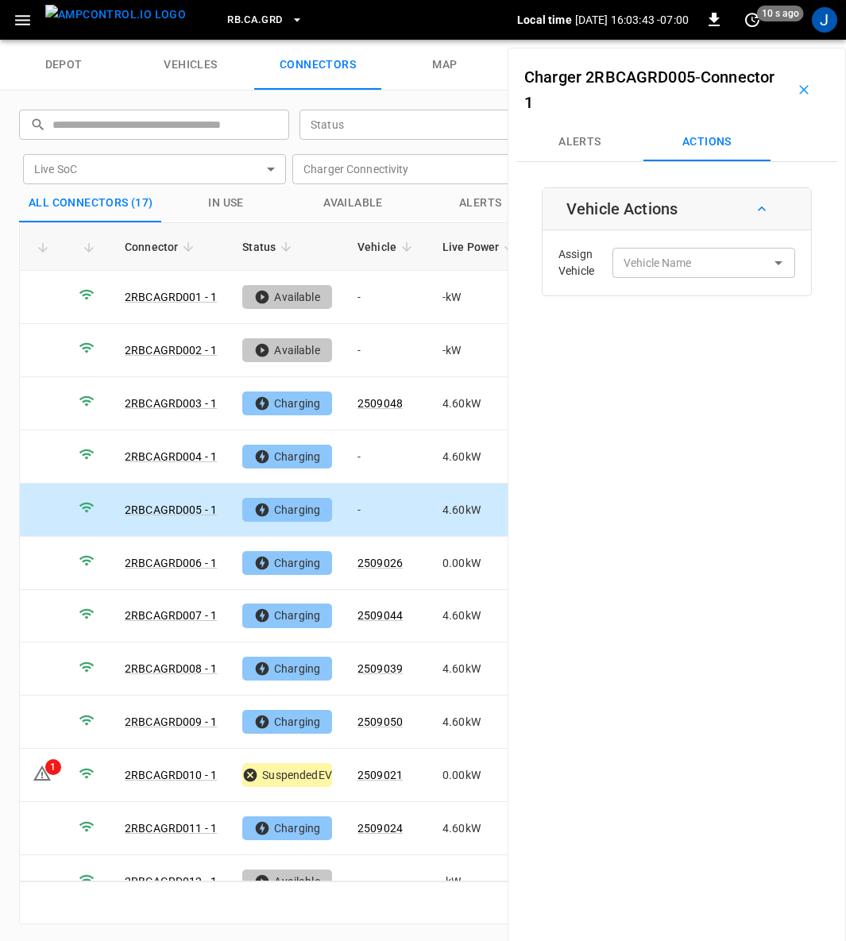
click at [696, 264] on input "Vehicle Name" at bounding box center [680, 263] width 126 height 20
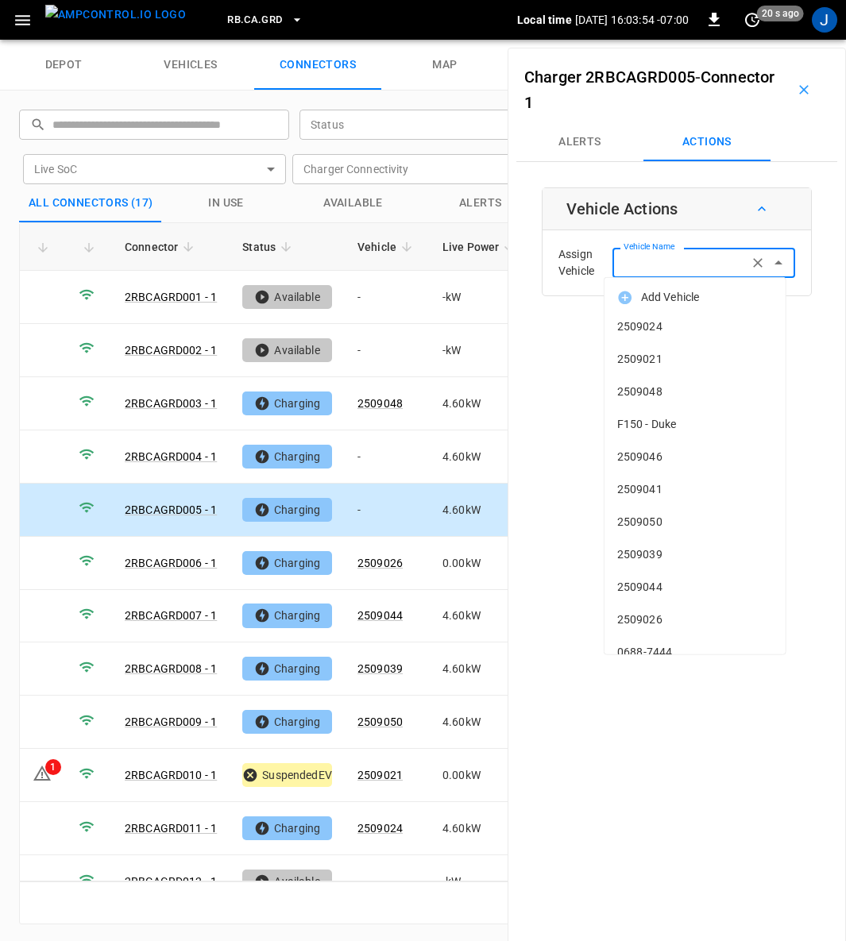
click at [796, 86] on icon "button" at bounding box center [804, 90] width 16 height 16
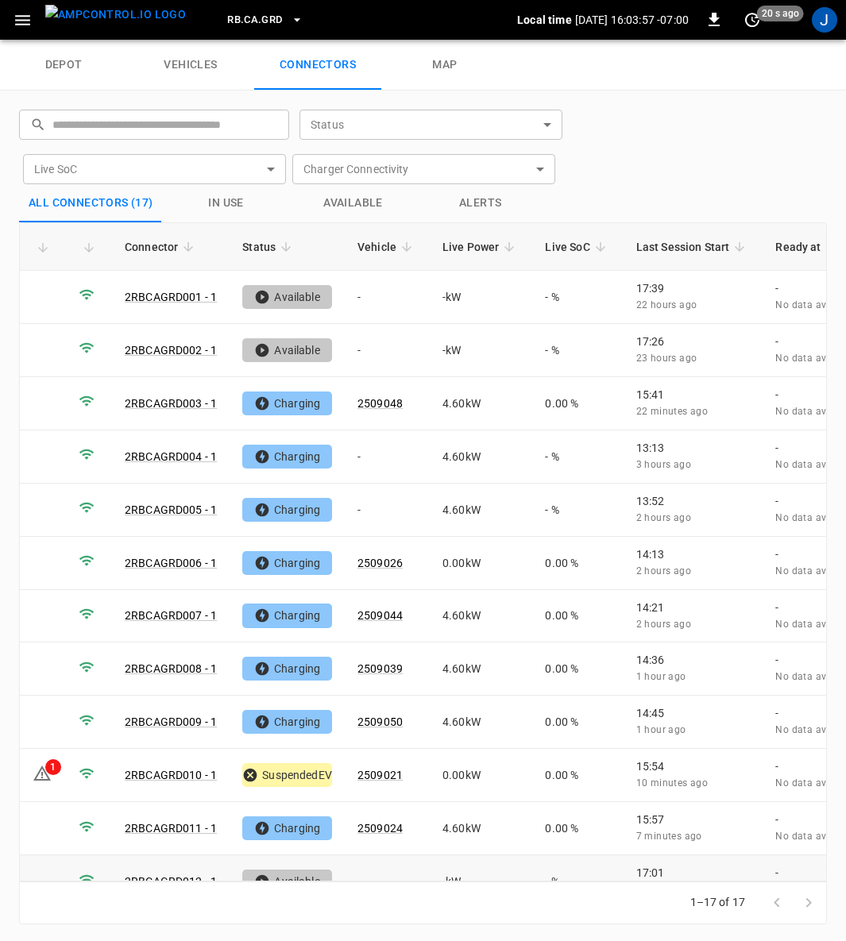
scroll to position [283, 0]
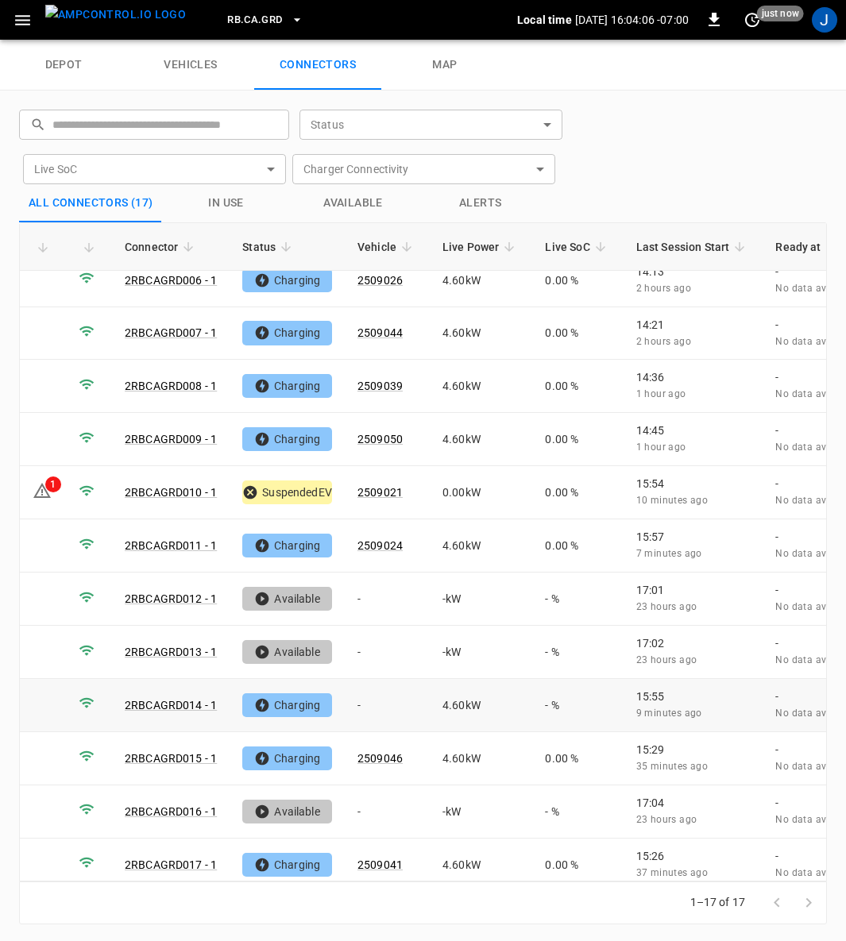
click at [360, 685] on td "-" at bounding box center [387, 705] width 85 height 53
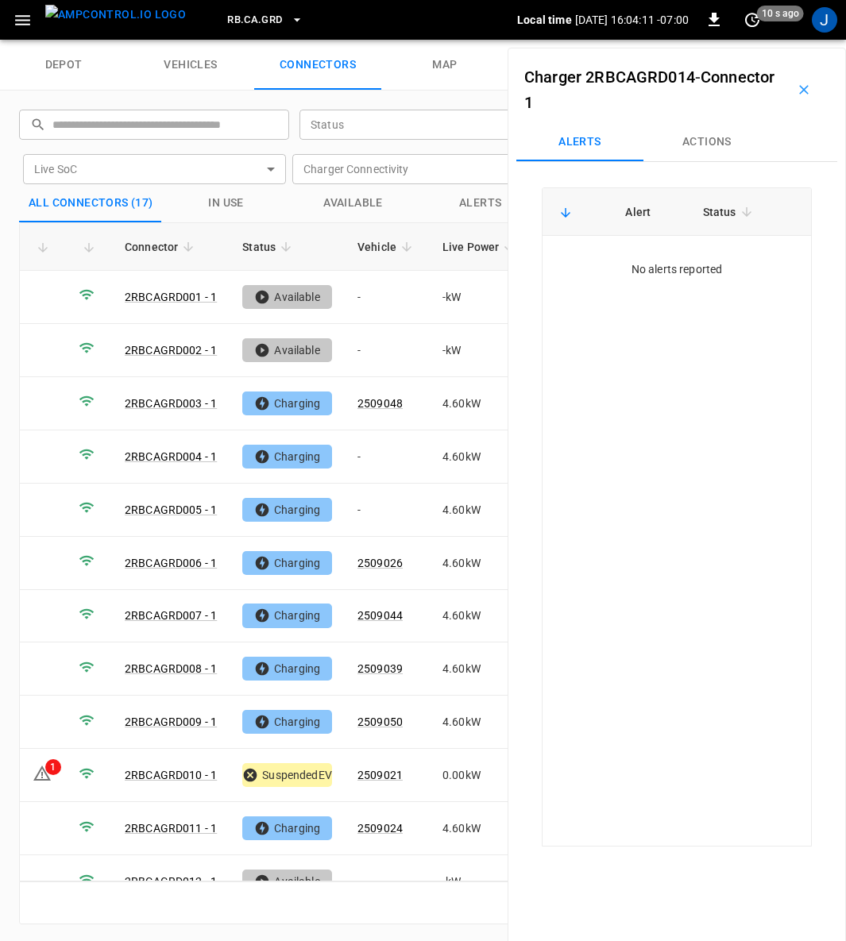
scroll to position [283, 0]
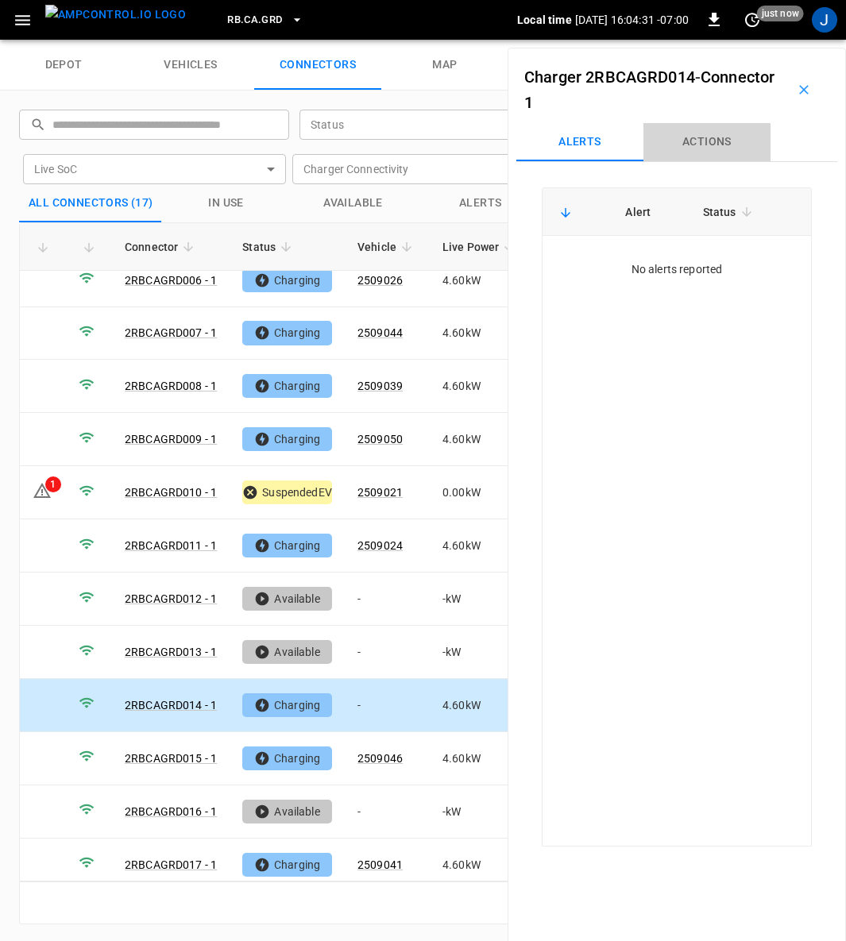
click at [710, 144] on button "Actions" at bounding box center [706, 142] width 127 height 38
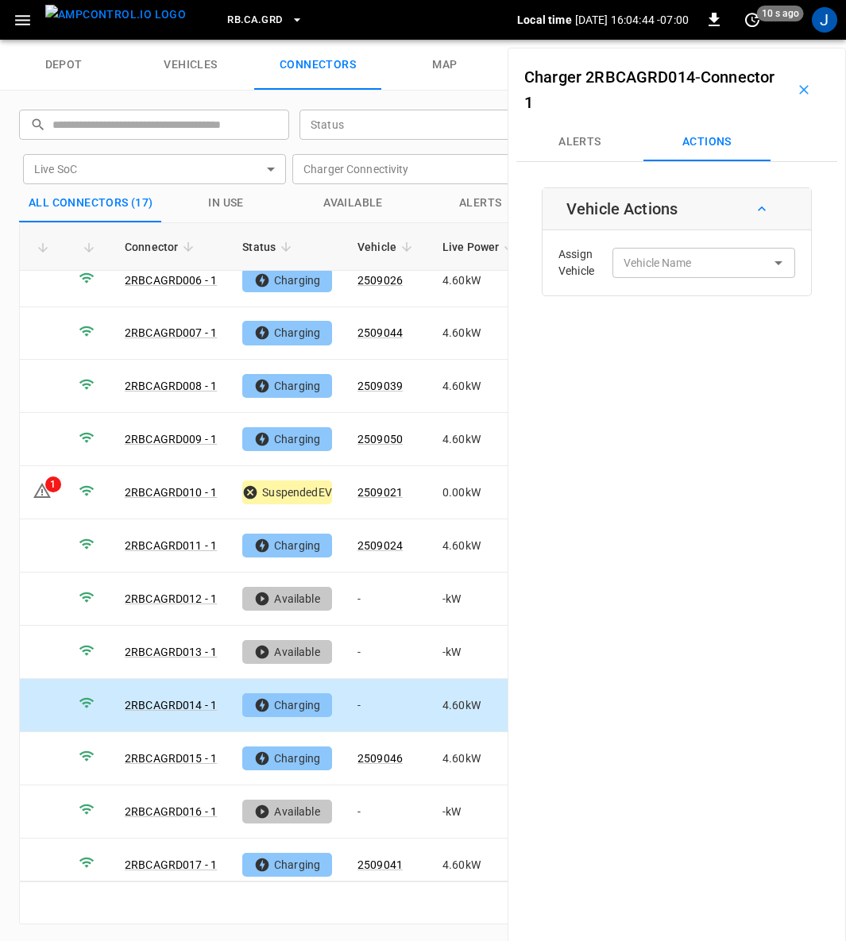
click at [689, 268] on input "Vehicle Name" at bounding box center [680, 263] width 126 height 20
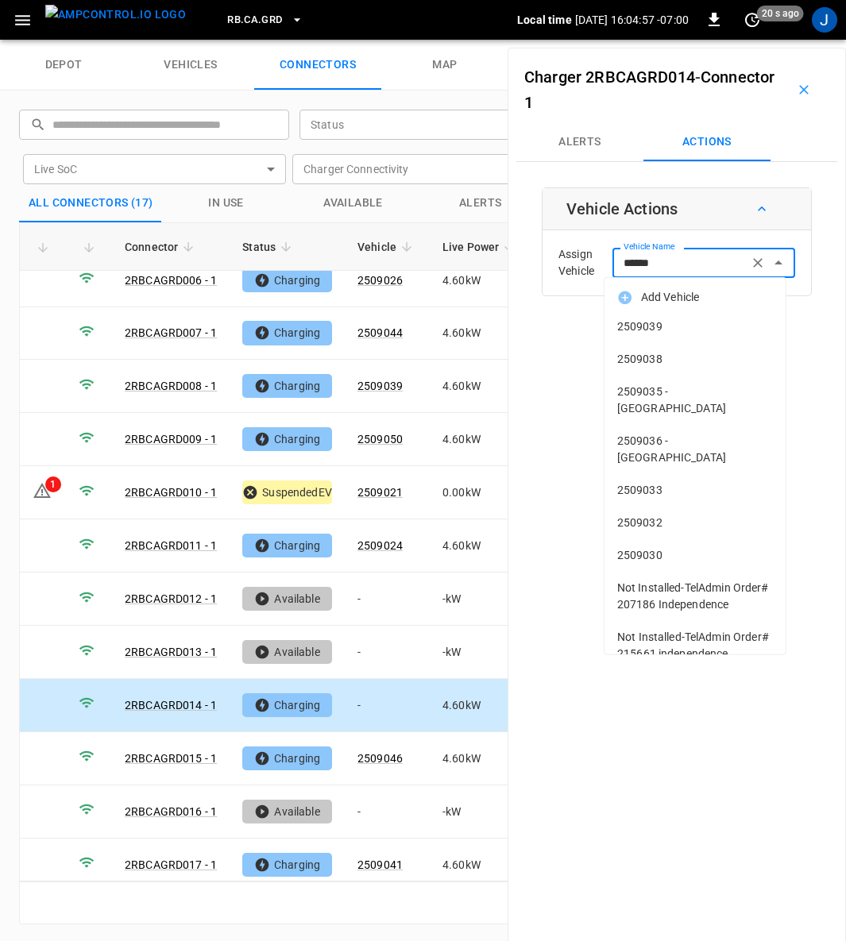
type input "*******"
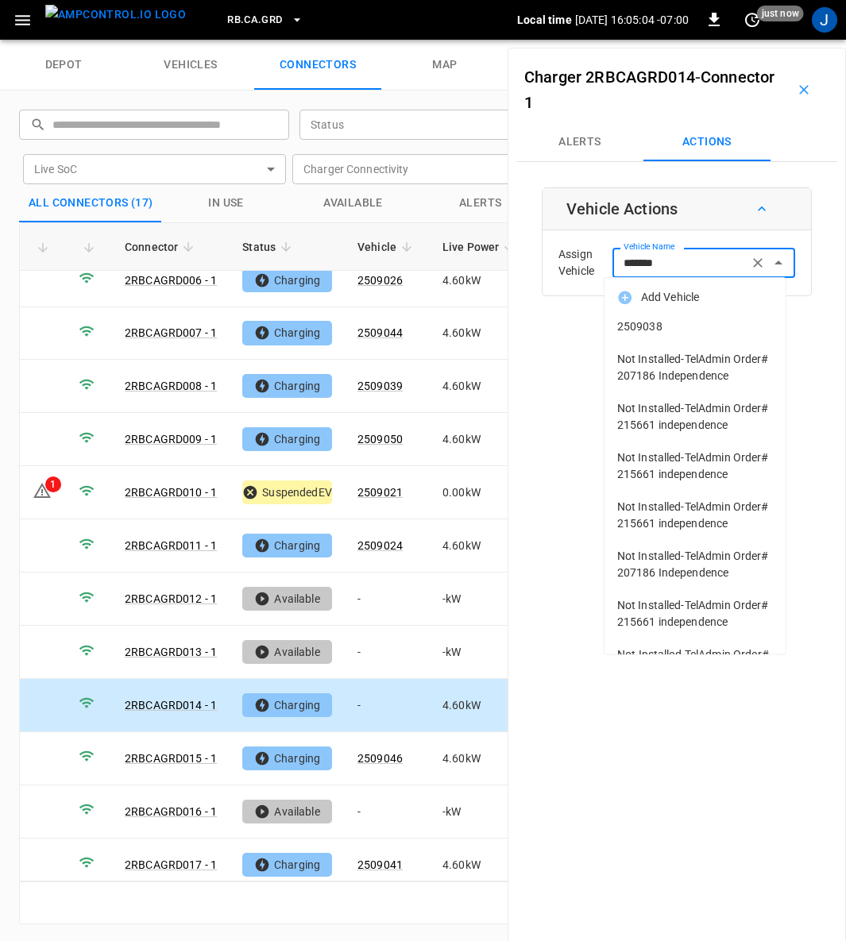
click at [647, 334] on span "2509038" at bounding box center [695, 327] width 156 height 17
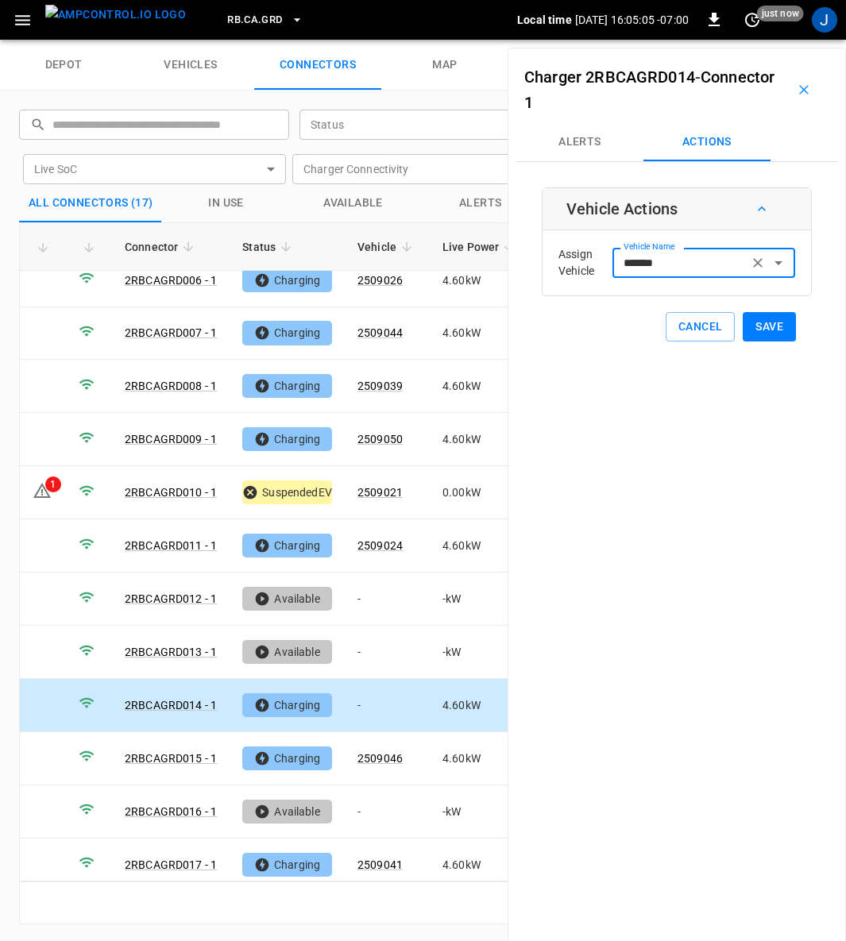
type input "*******"
click at [765, 322] on button "Save" at bounding box center [769, 326] width 53 height 29
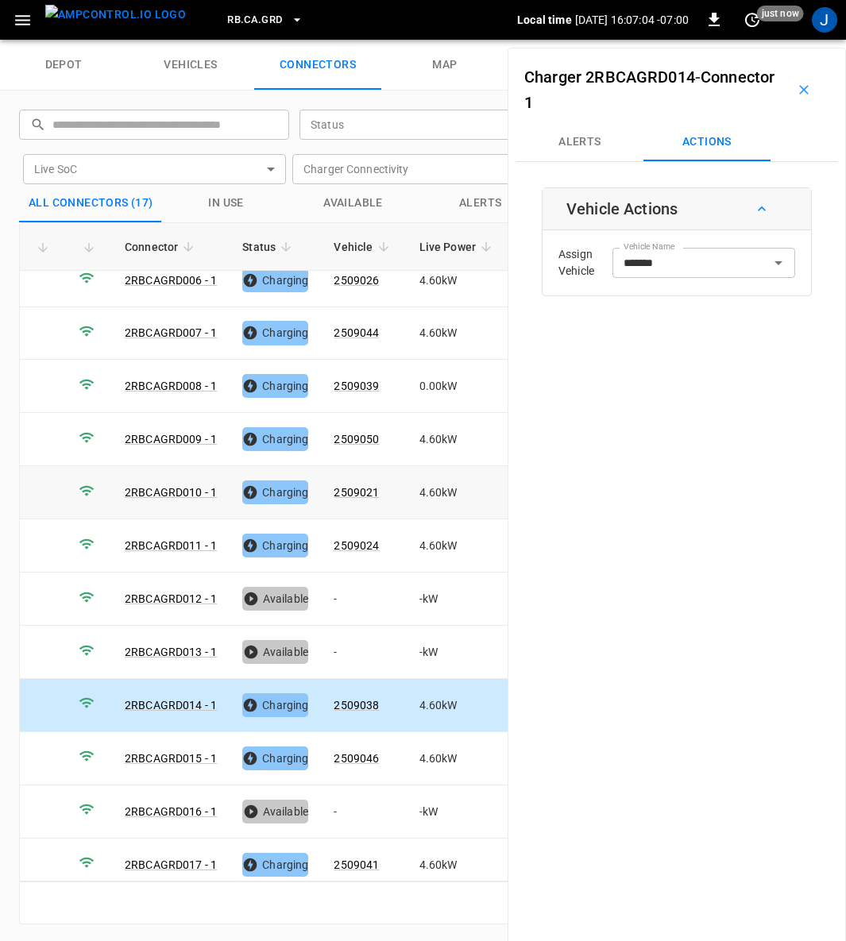
scroll to position [0, 0]
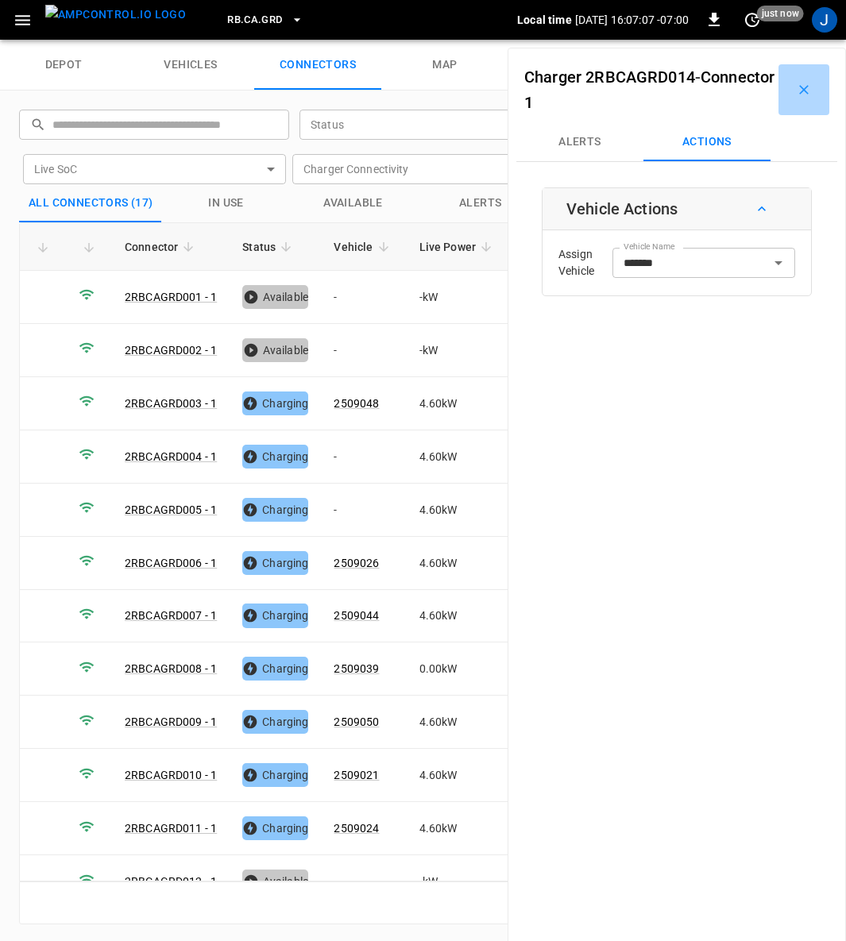
drag, startPoint x: 791, startPoint y: 86, endPoint x: 664, endPoint y: 248, distance: 205.9
click at [796, 82] on icon "button" at bounding box center [804, 90] width 16 height 16
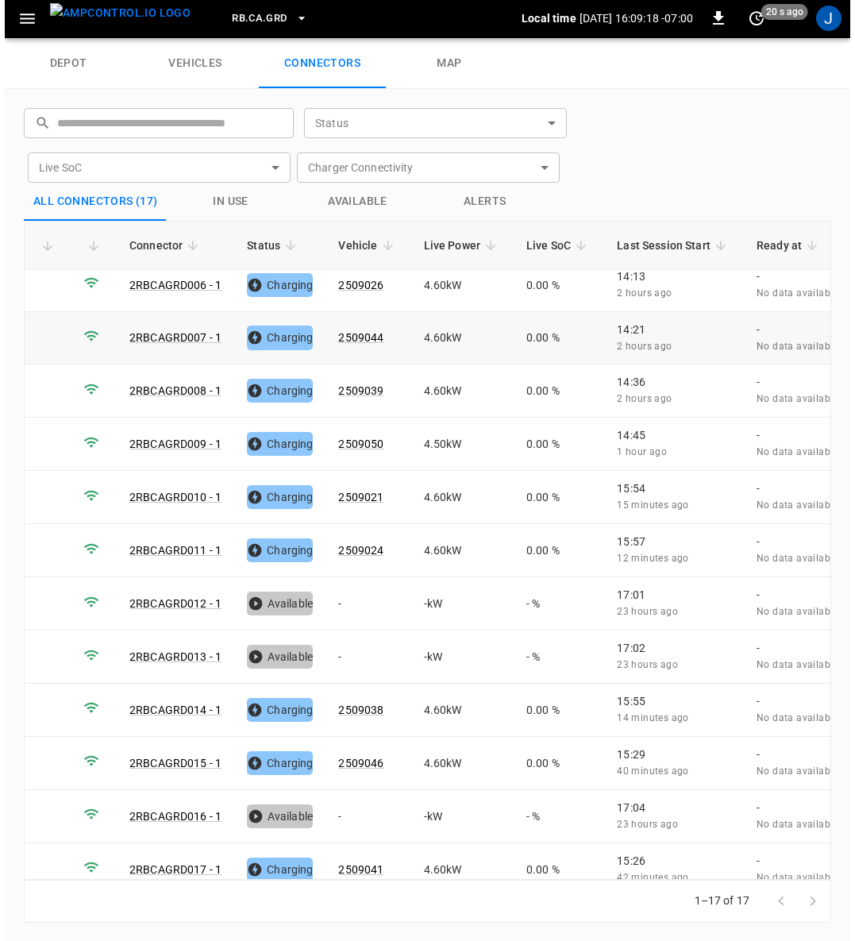
scroll to position [283, 0]
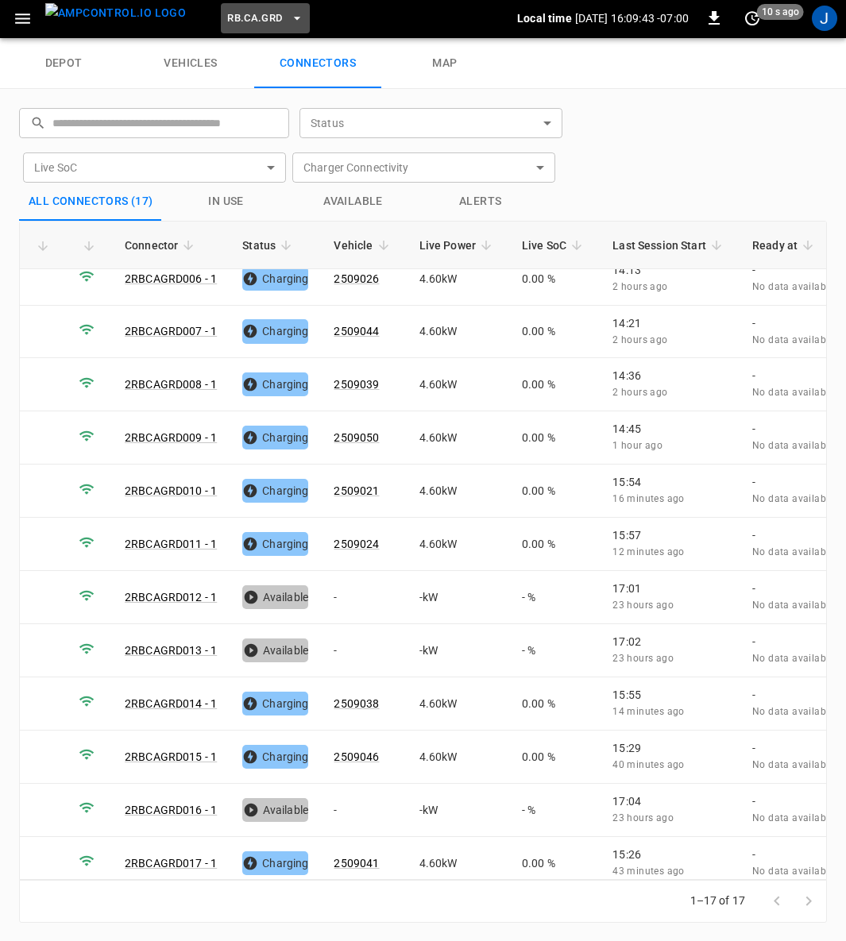
click at [289, 14] on icon "button" at bounding box center [297, 18] width 16 height 16
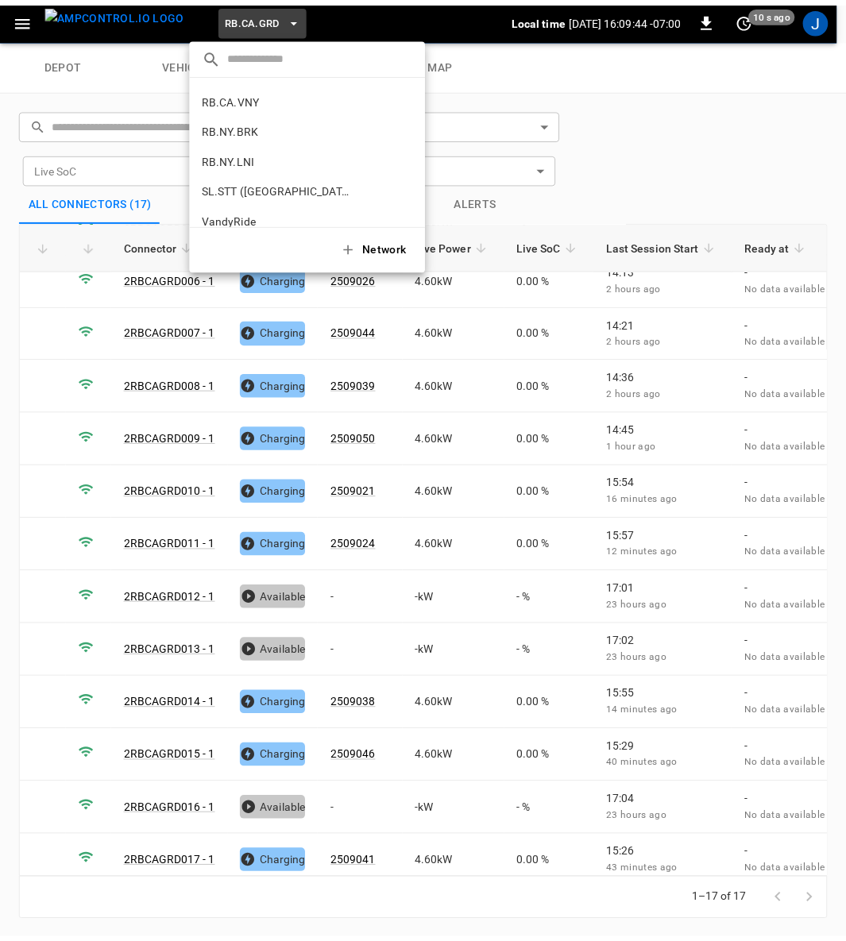
scroll to position [1068, 0]
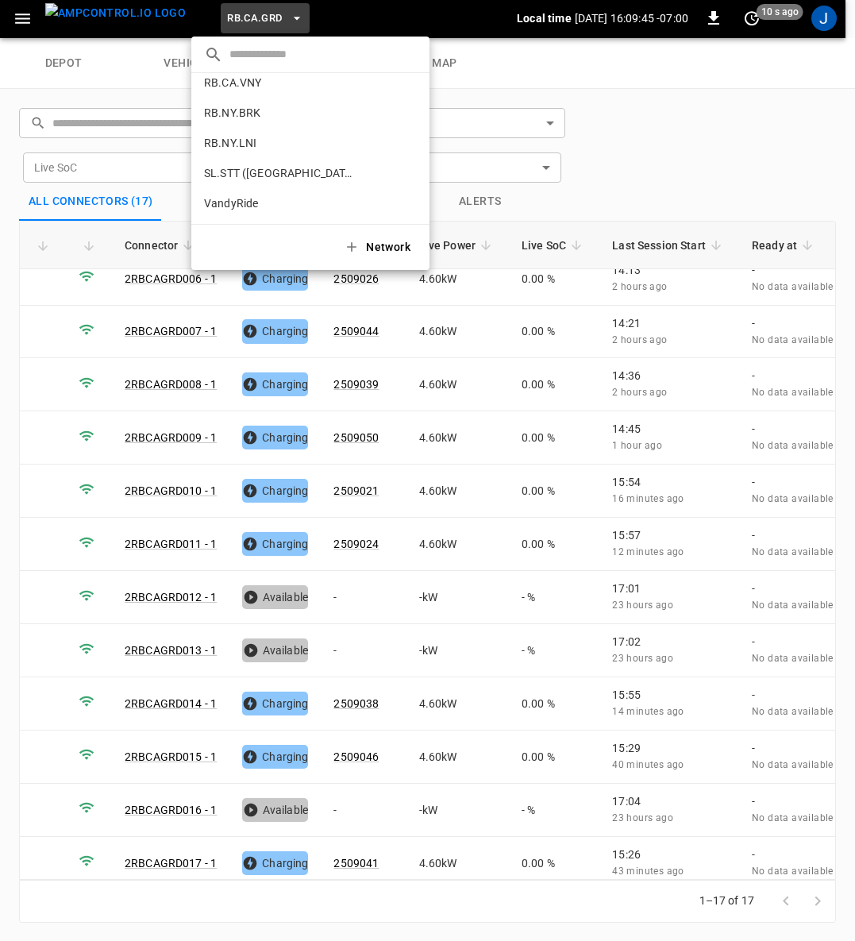
click at [241, 169] on p "SL.STT ([GEOGRAPHIC_DATA])" at bounding box center [281, 173] width 155 height 16
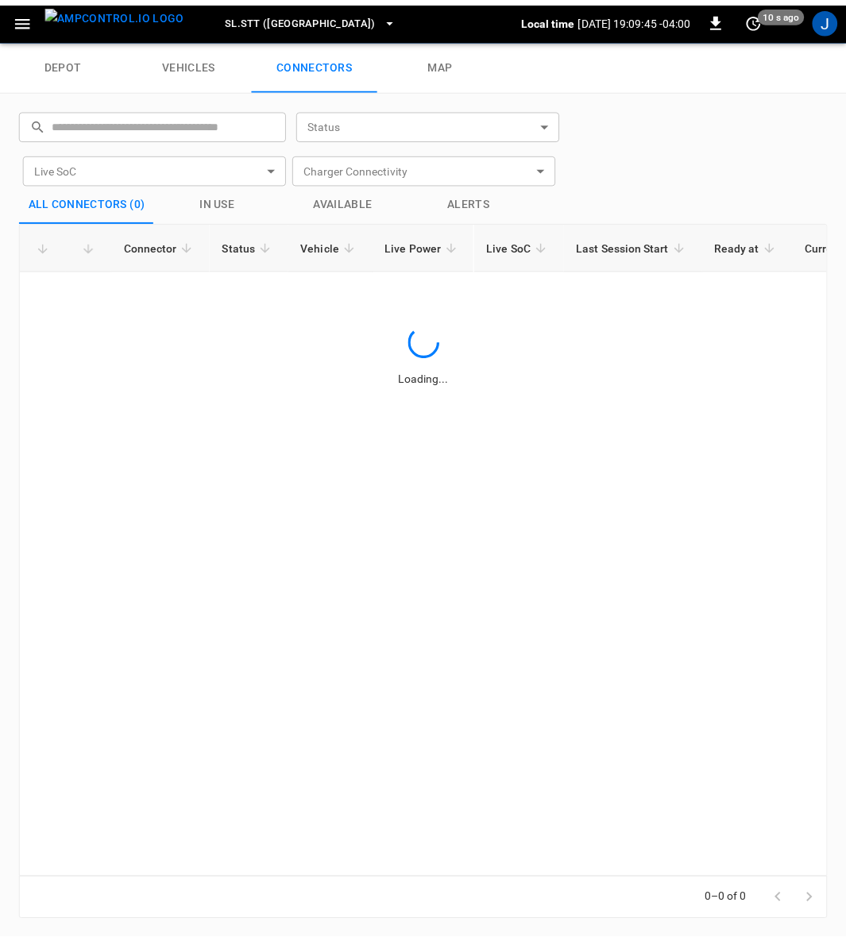
scroll to position [0, 0]
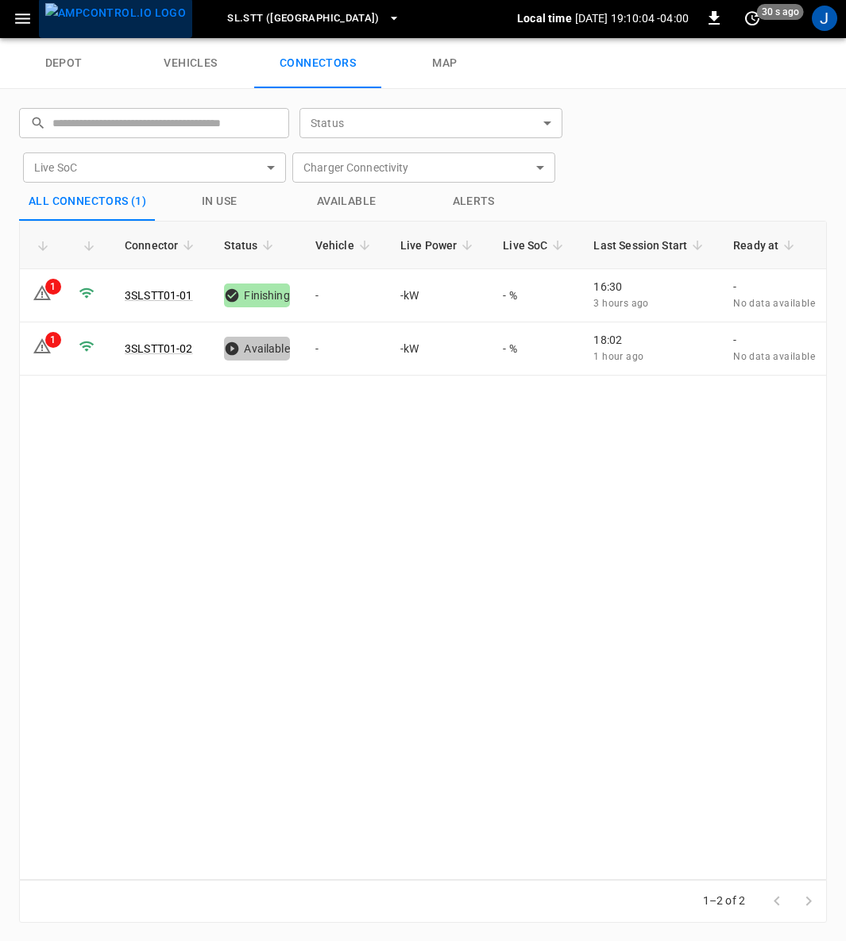
click at [125, 7] on img "menu" at bounding box center [115, 13] width 141 height 20
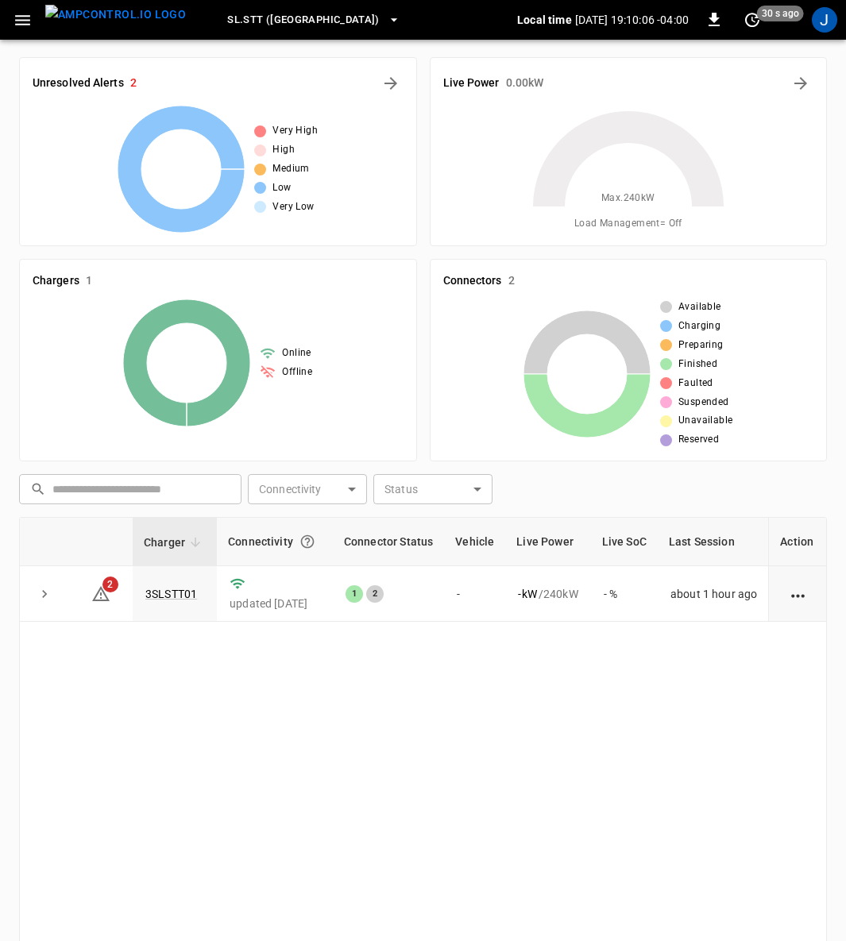
click at [162, 588] on link "3SLSTT01" at bounding box center [171, 594] width 52 height 13
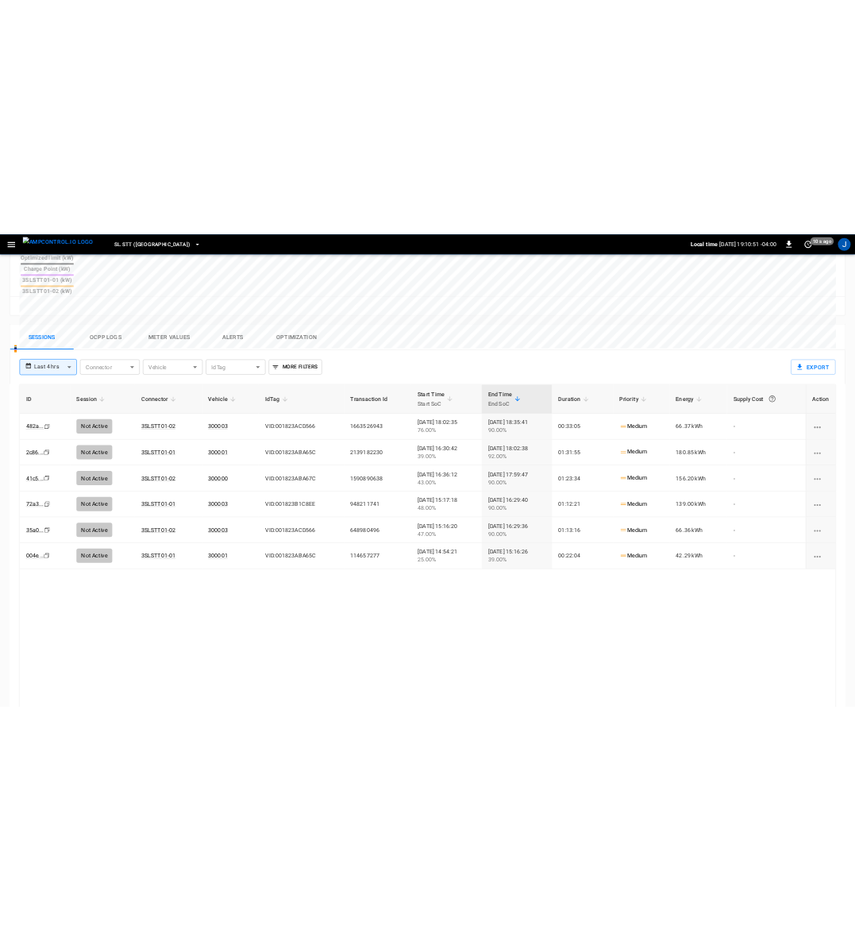
scroll to position [851, 0]
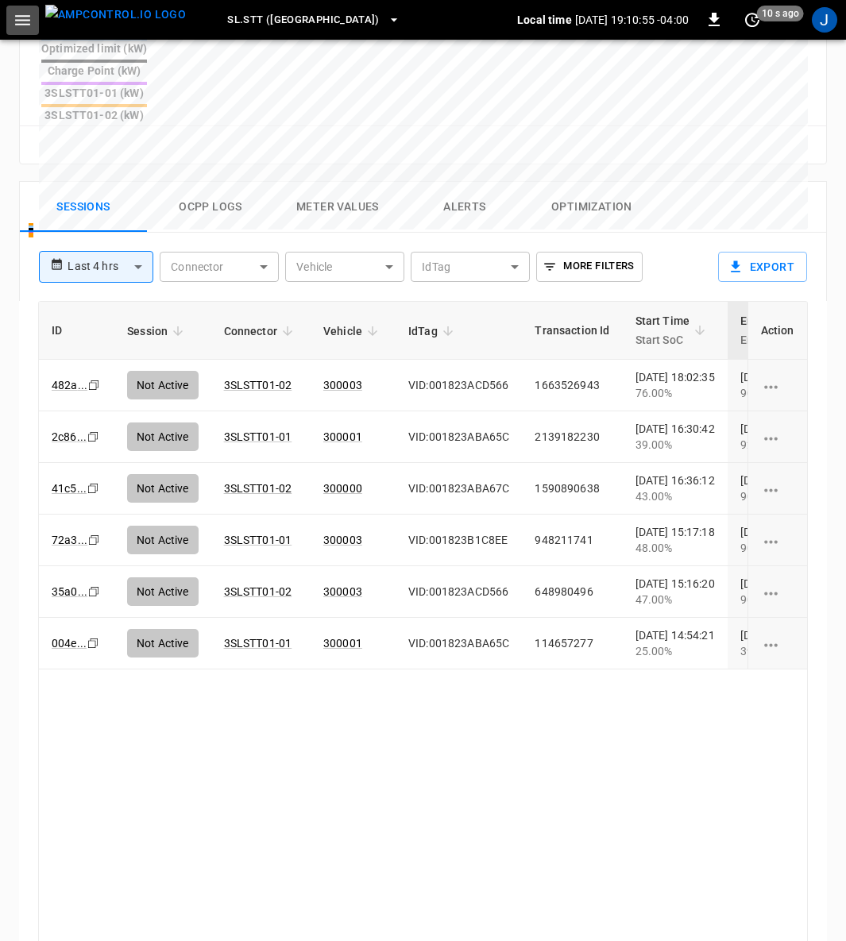
click at [18, 23] on icon "button" at bounding box center [22, 20] width 15 height 10
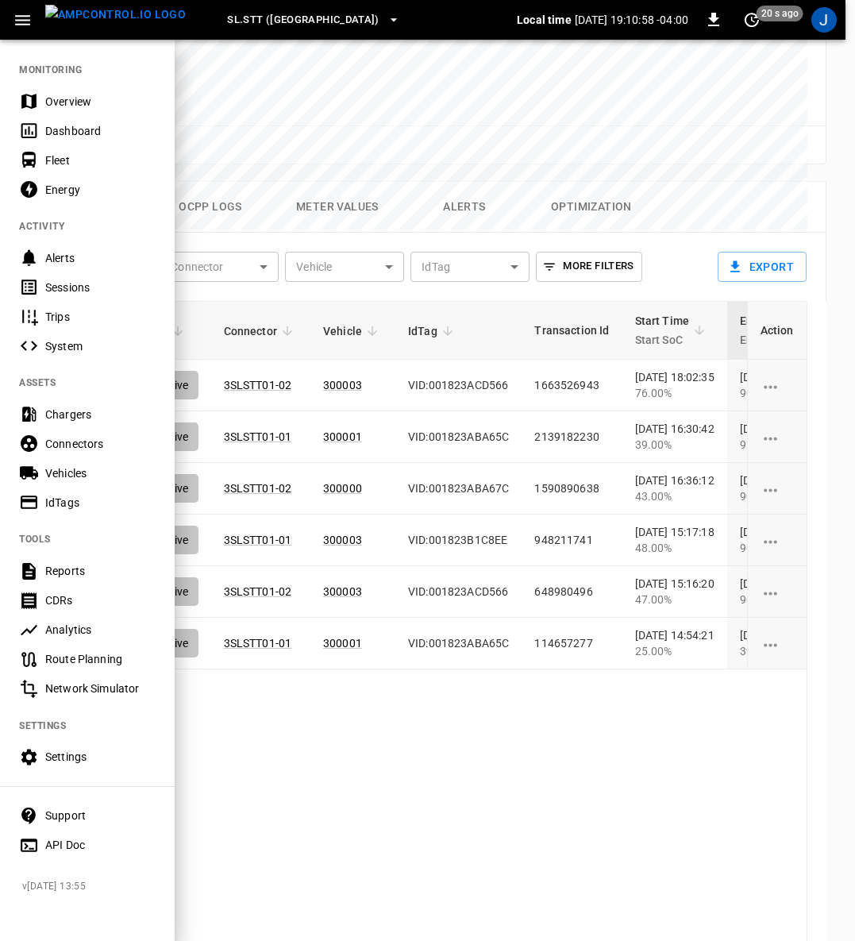
click at [63, 255] on div "Alerts" at bounding box center [100, 258] width 110 height 16
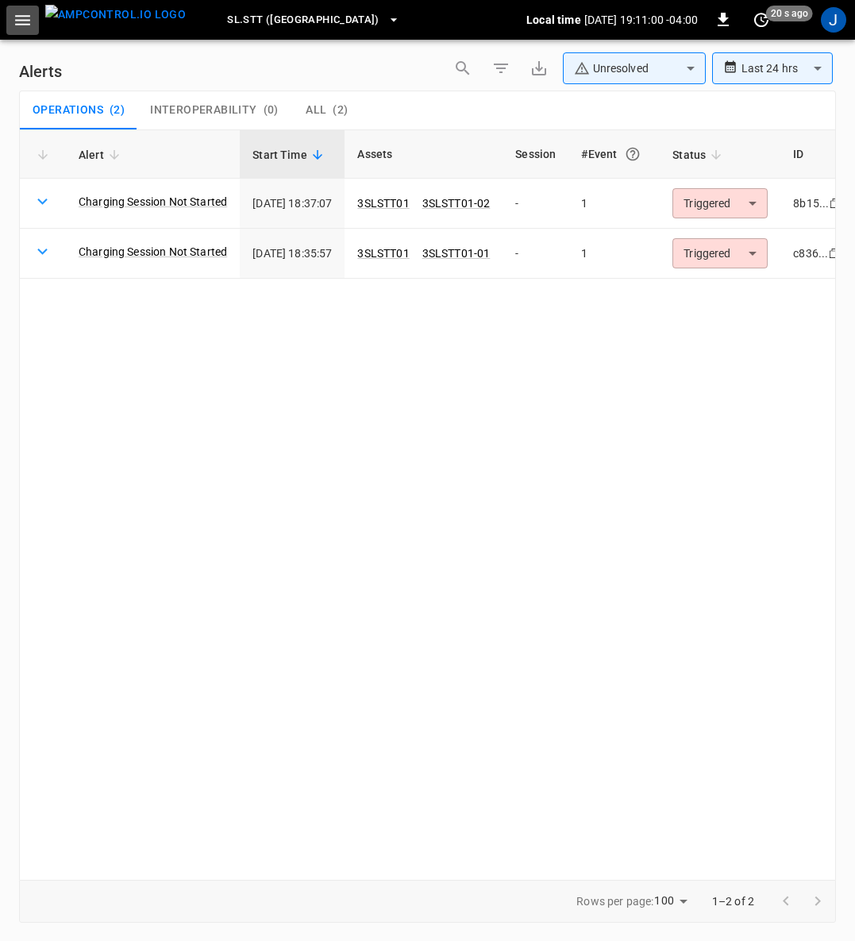
click at [20, 17] on icon "button" at bounding box center [23, 20] width 20 height 20
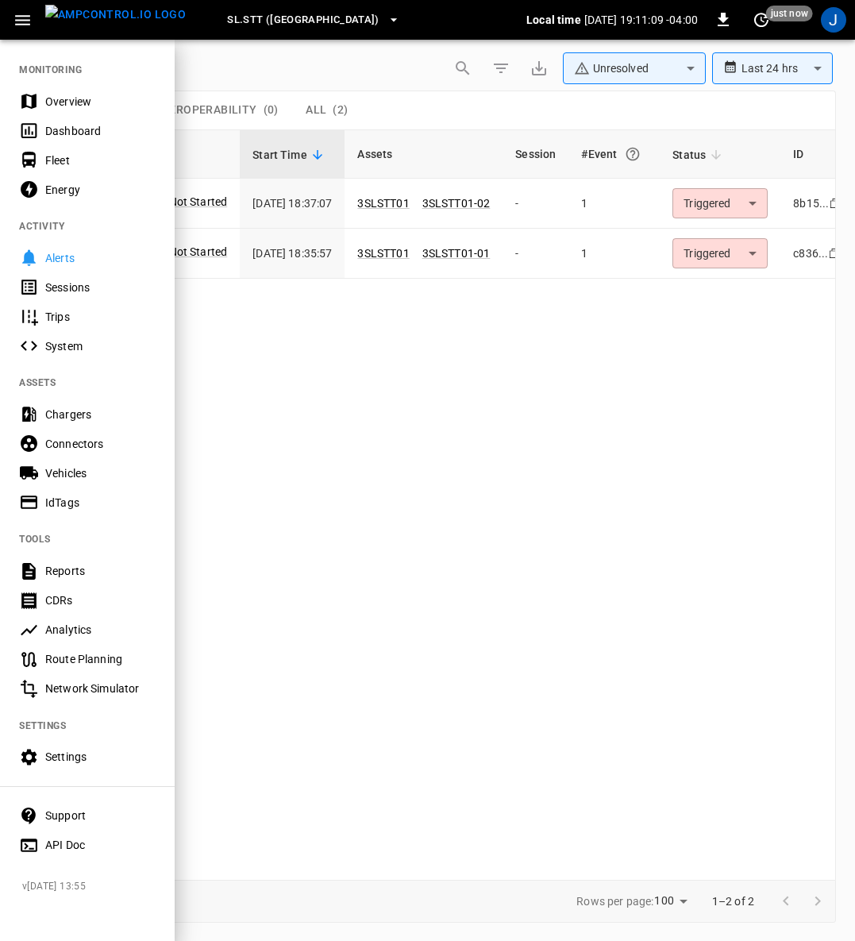
click at [66, 159] on div "Fleet" at bounding box center [100, 161] width 110 height 16
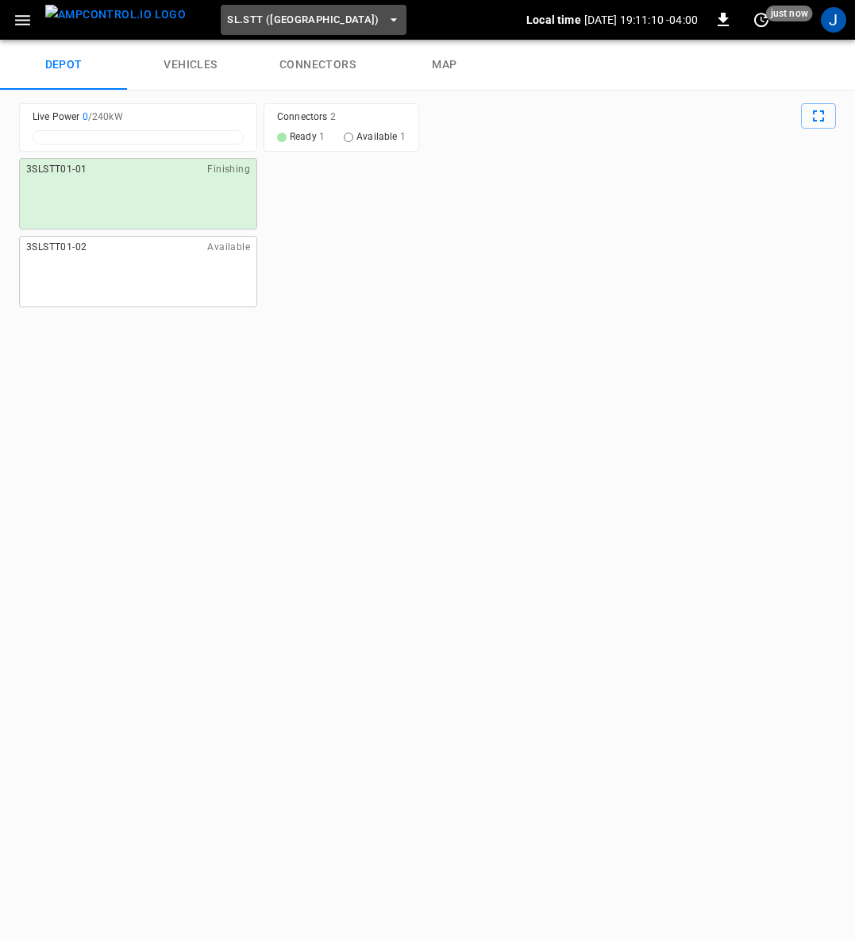
click at [391, 21] on icon "button" at bounding box center [394, 19] width 6 height 3
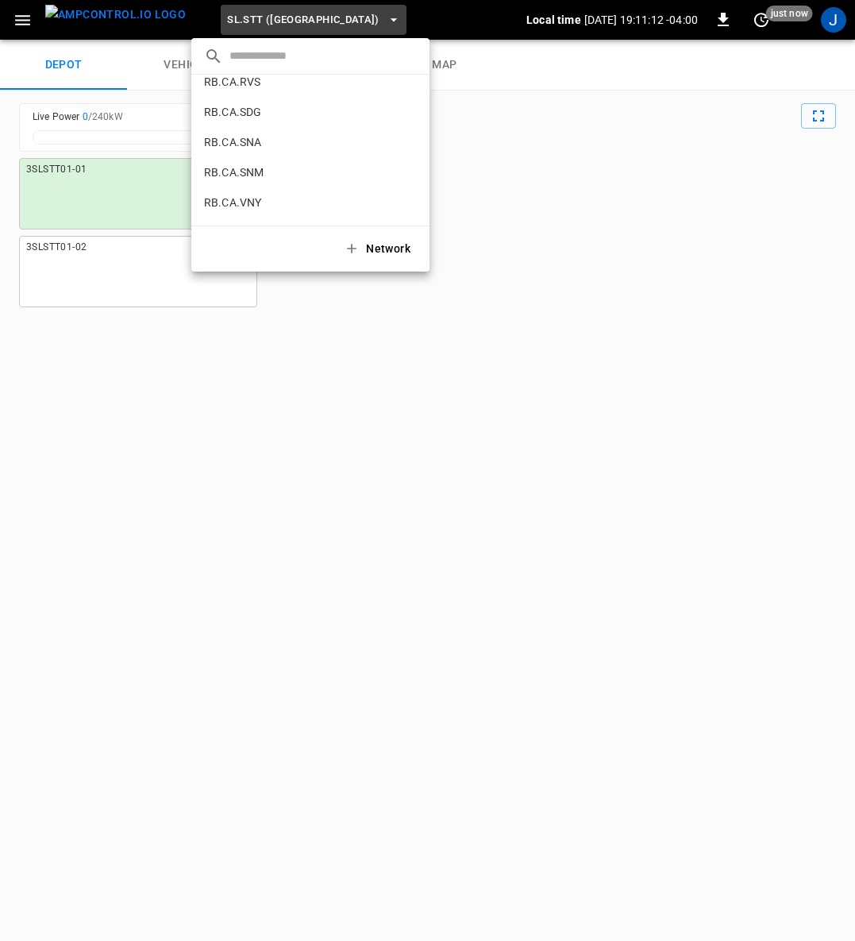
scroll to position [831, 0]
click at [237, 119] on li "RB.CA.FRN fd04 ..." at bounding box center [310, 110] width 238 height 30
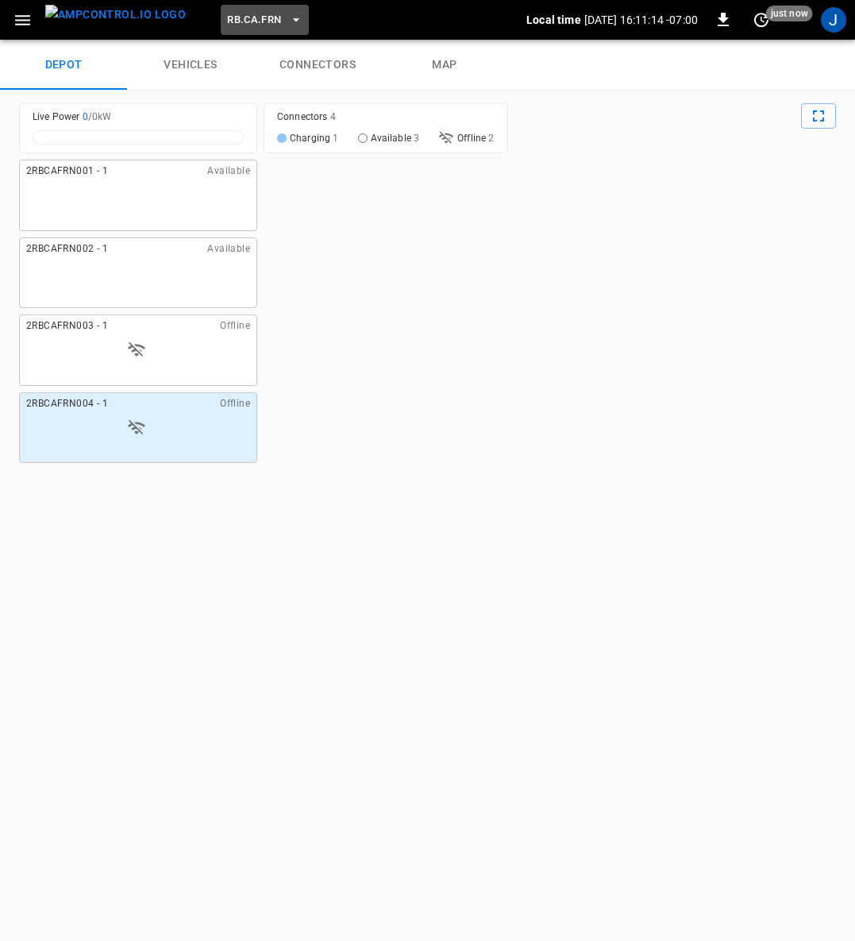
click at [278, 23] on button "RB.CA.FRN" at bounding box center [264, 20] width 87 height 31
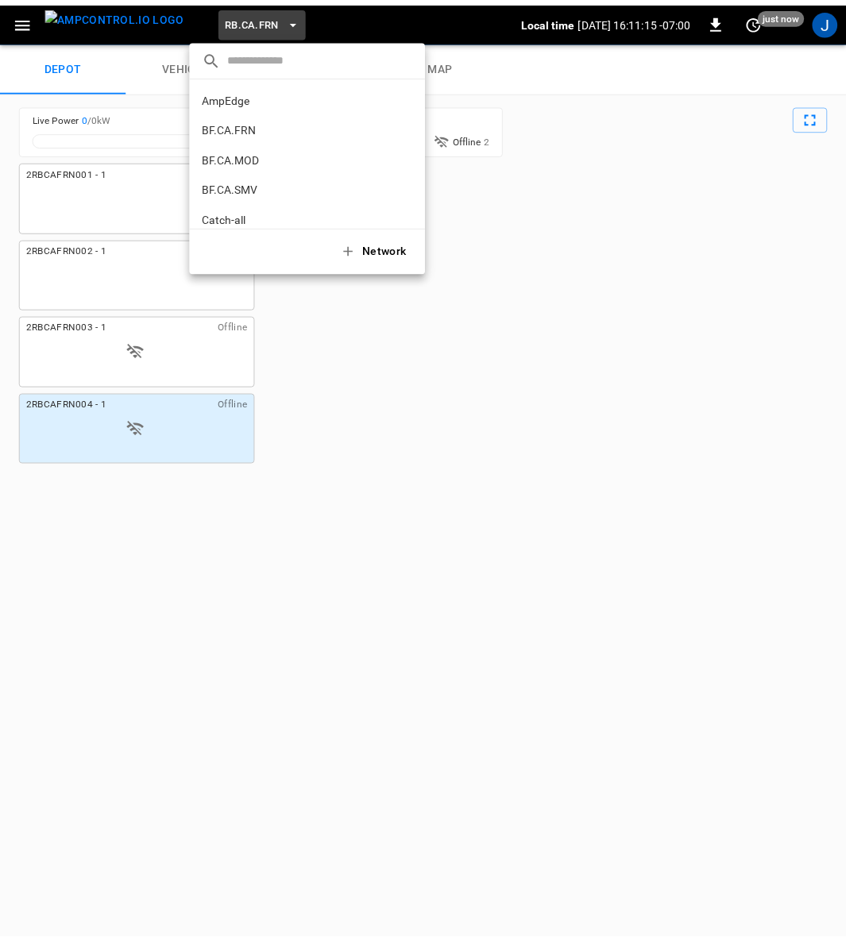
scroll to position [840, 0]
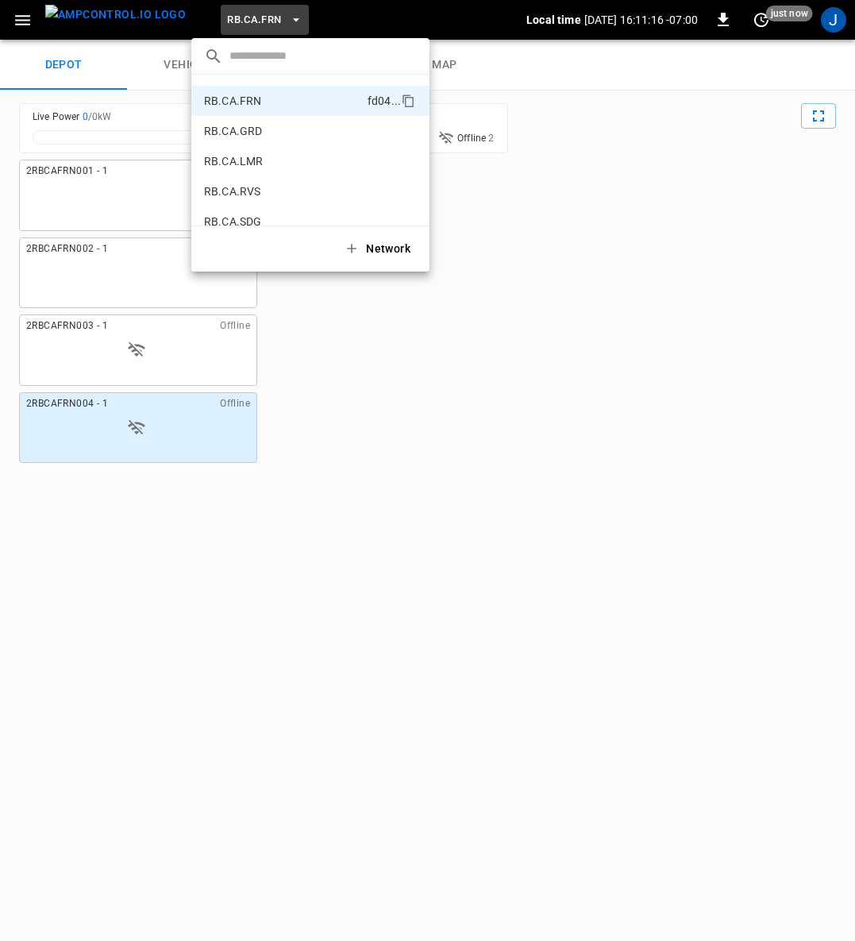
click at [253, 129] on p "RB.CA.GRD" at bounding box center [281, 131] width 155 height 16
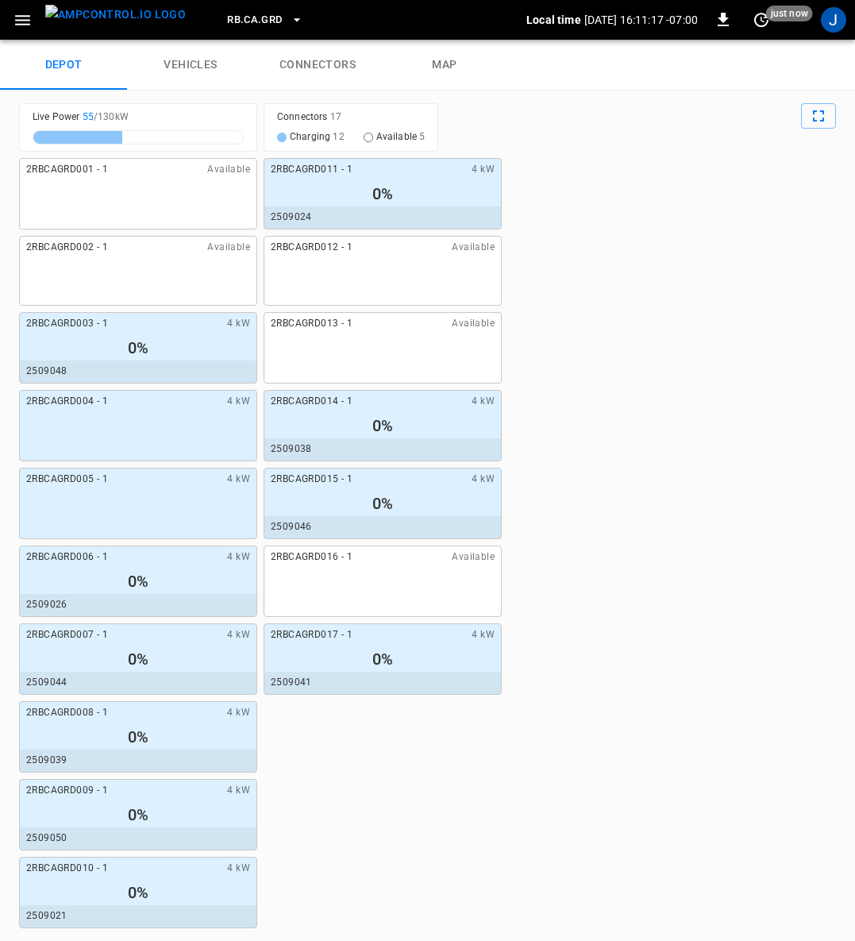
click at [334, 55] on link "connectors" at bounding box center [317, 65] width 127 height 51
